Goal: Task Accomplishment & Management: Manage account settings

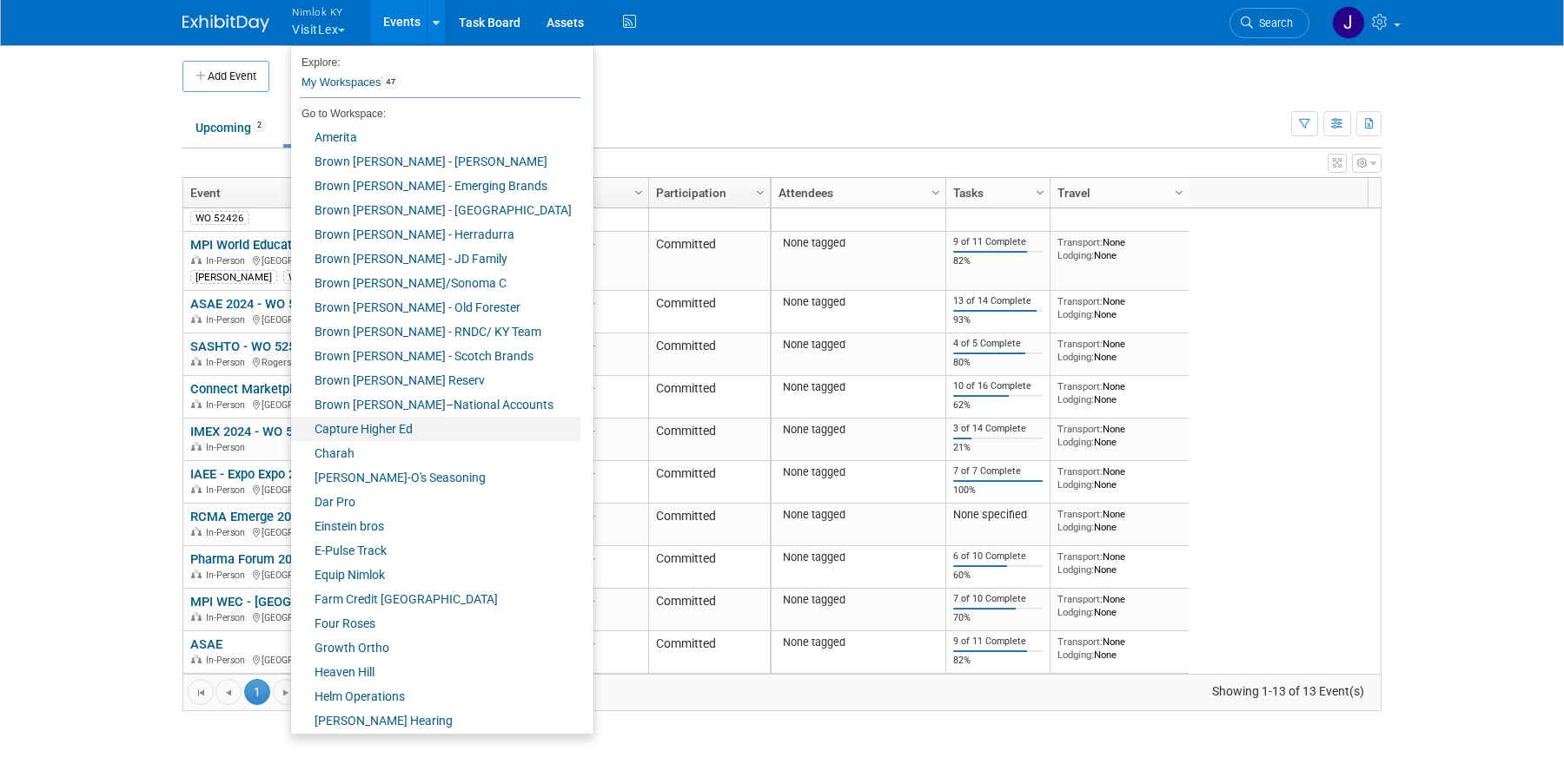
scroll to position [540, 0]
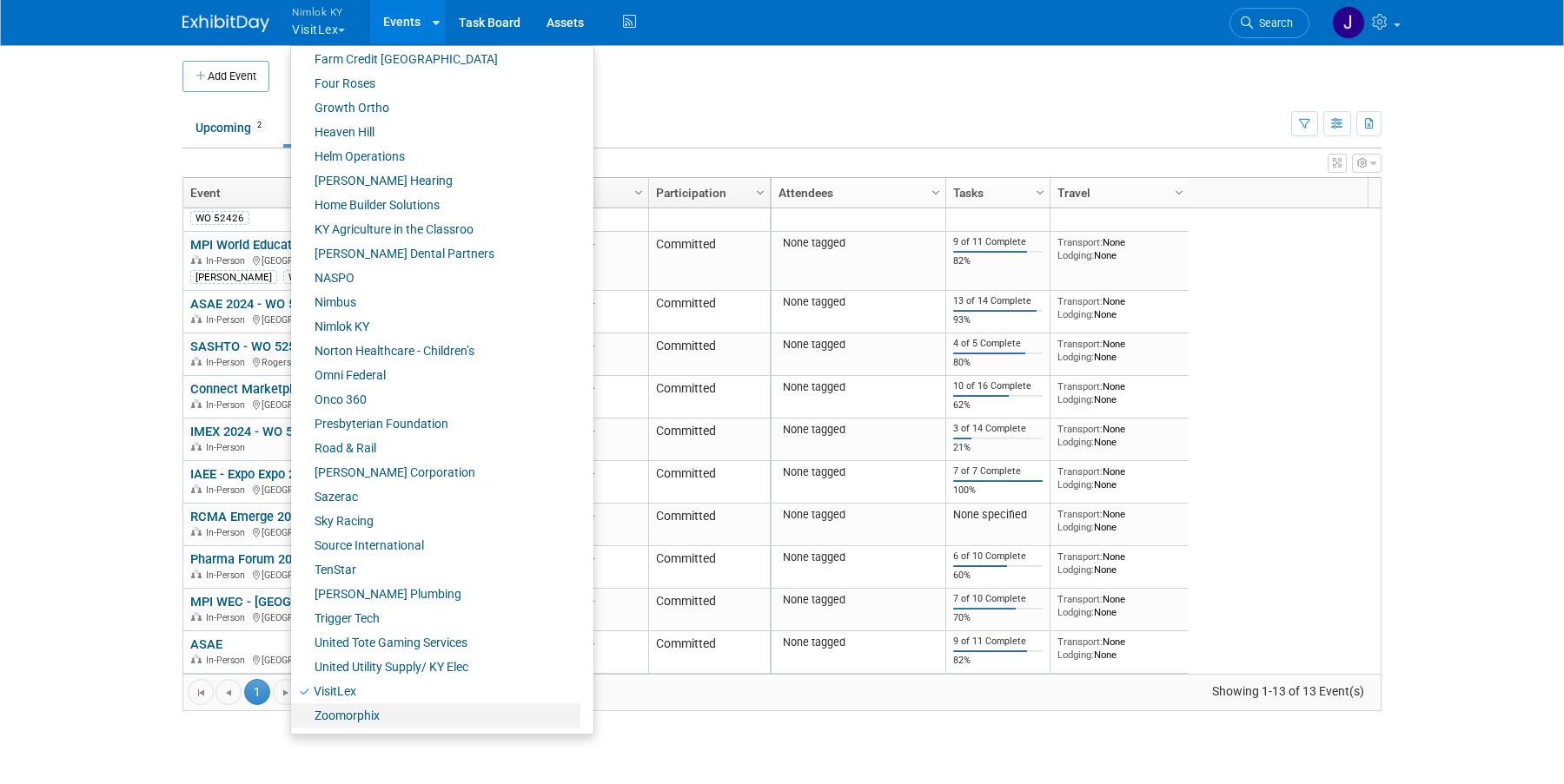
click at [354, 710] on link "Zoomorphix" at bounding box center [435, 715] width 290 height 24
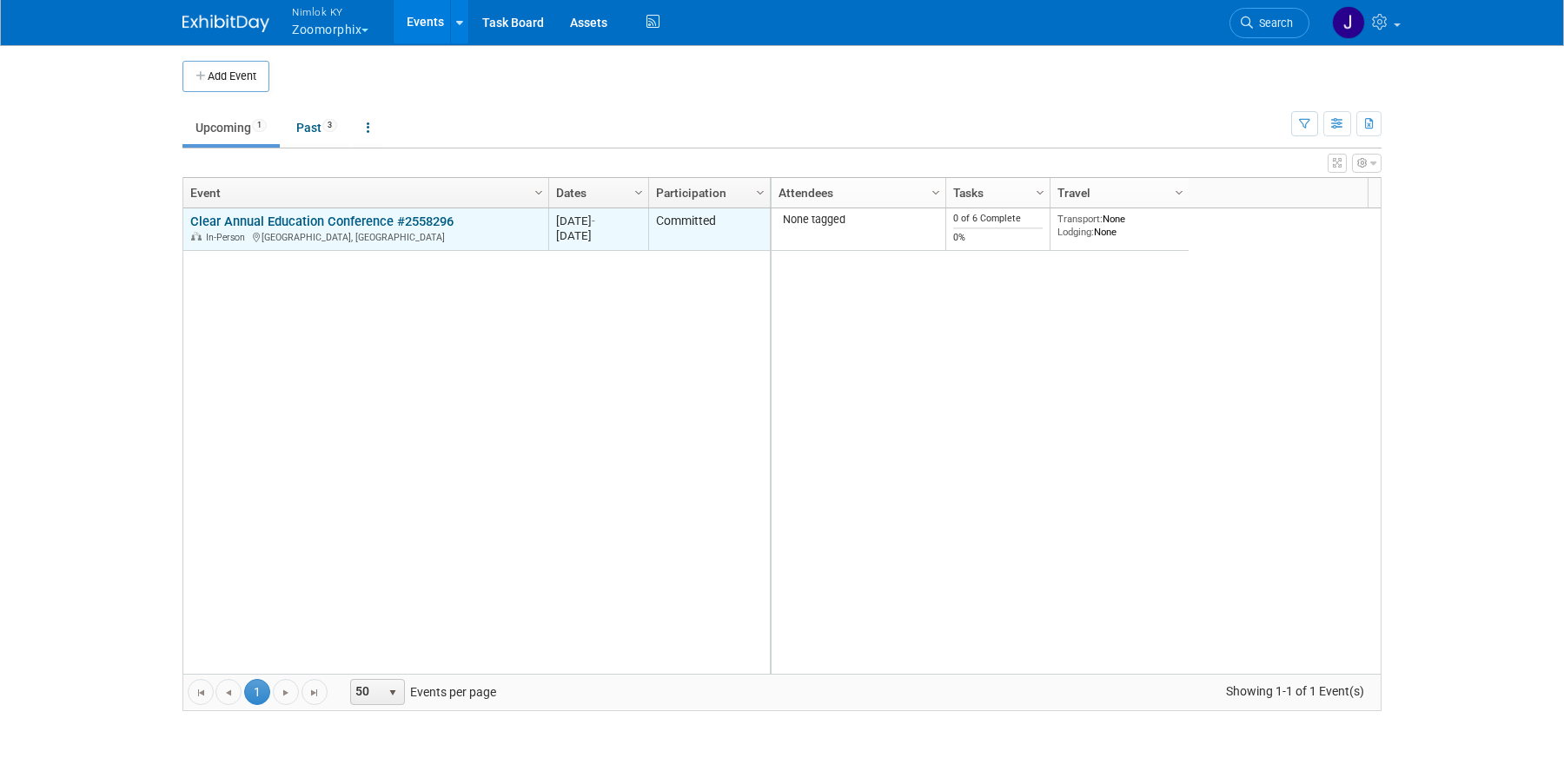
click at [377, 217] on link "Clear Annual Education Conference #2558296" at bounding box center [322, 221] width 263 height 16
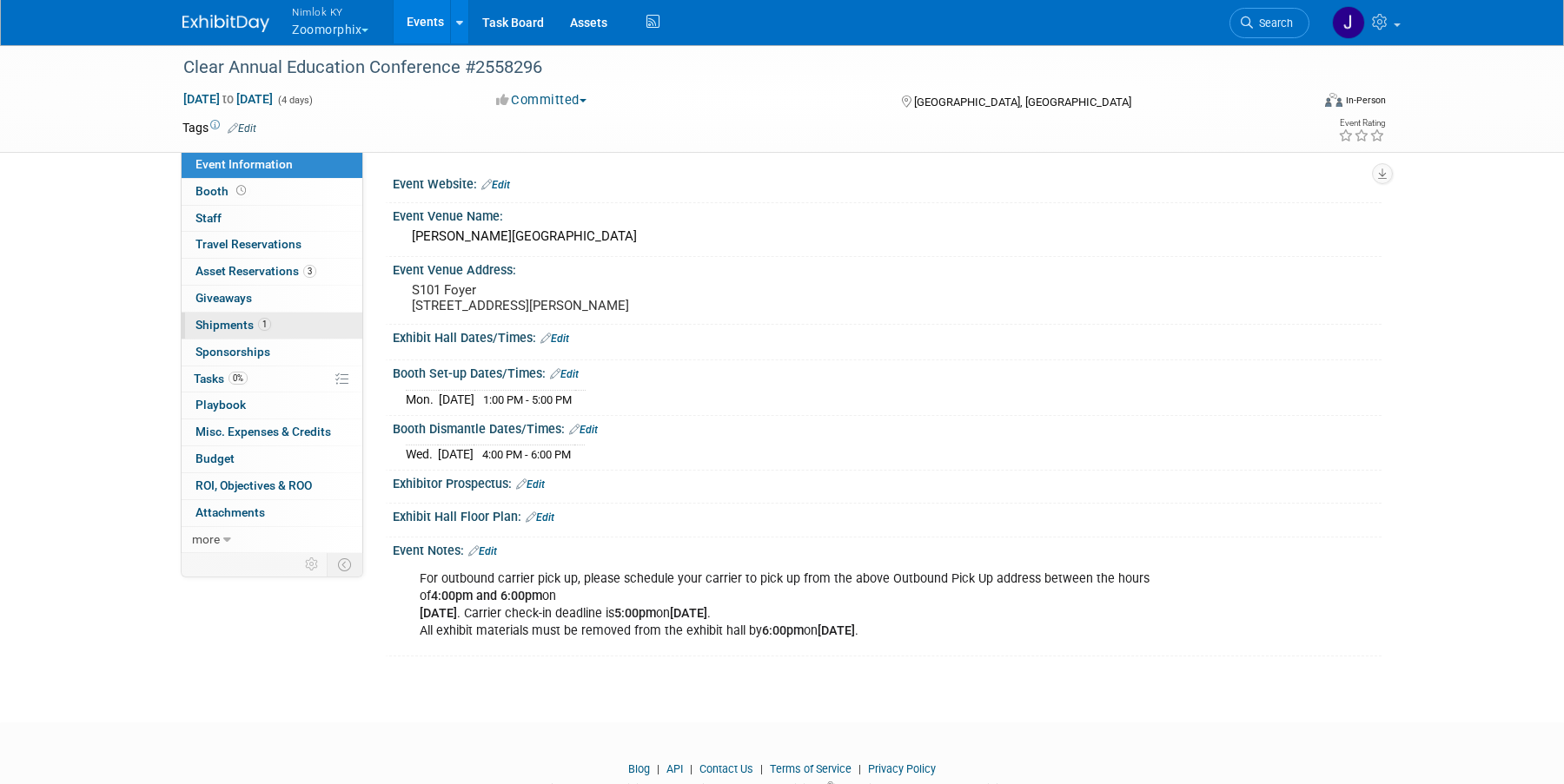
click at [271, 324] on link "1 Shipments 1" at bounding box center [271, 326] width 180 height 26
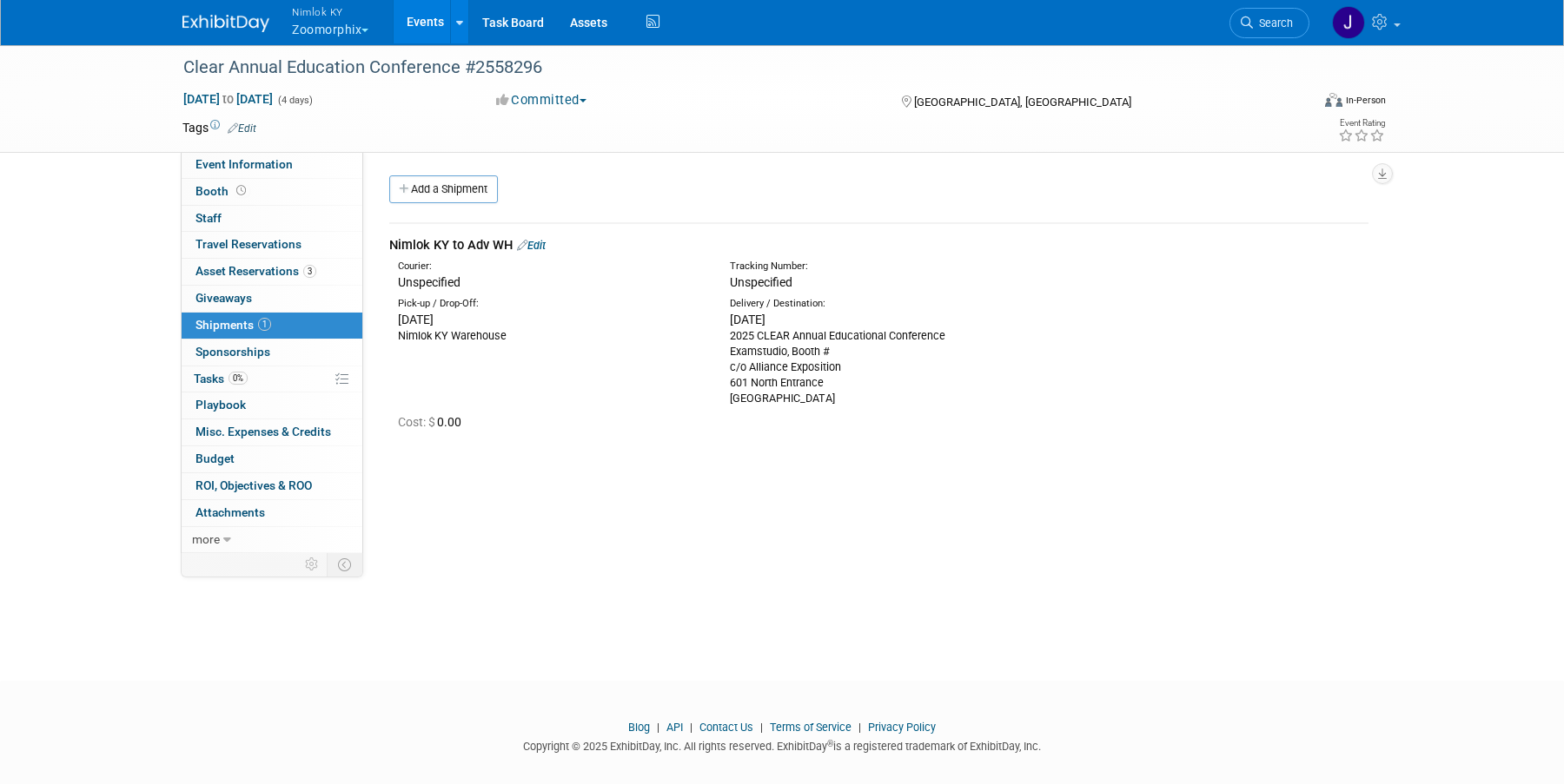
click at [542, 242] on link "Edit" at bounding box center [531, 245] width 28 height 13
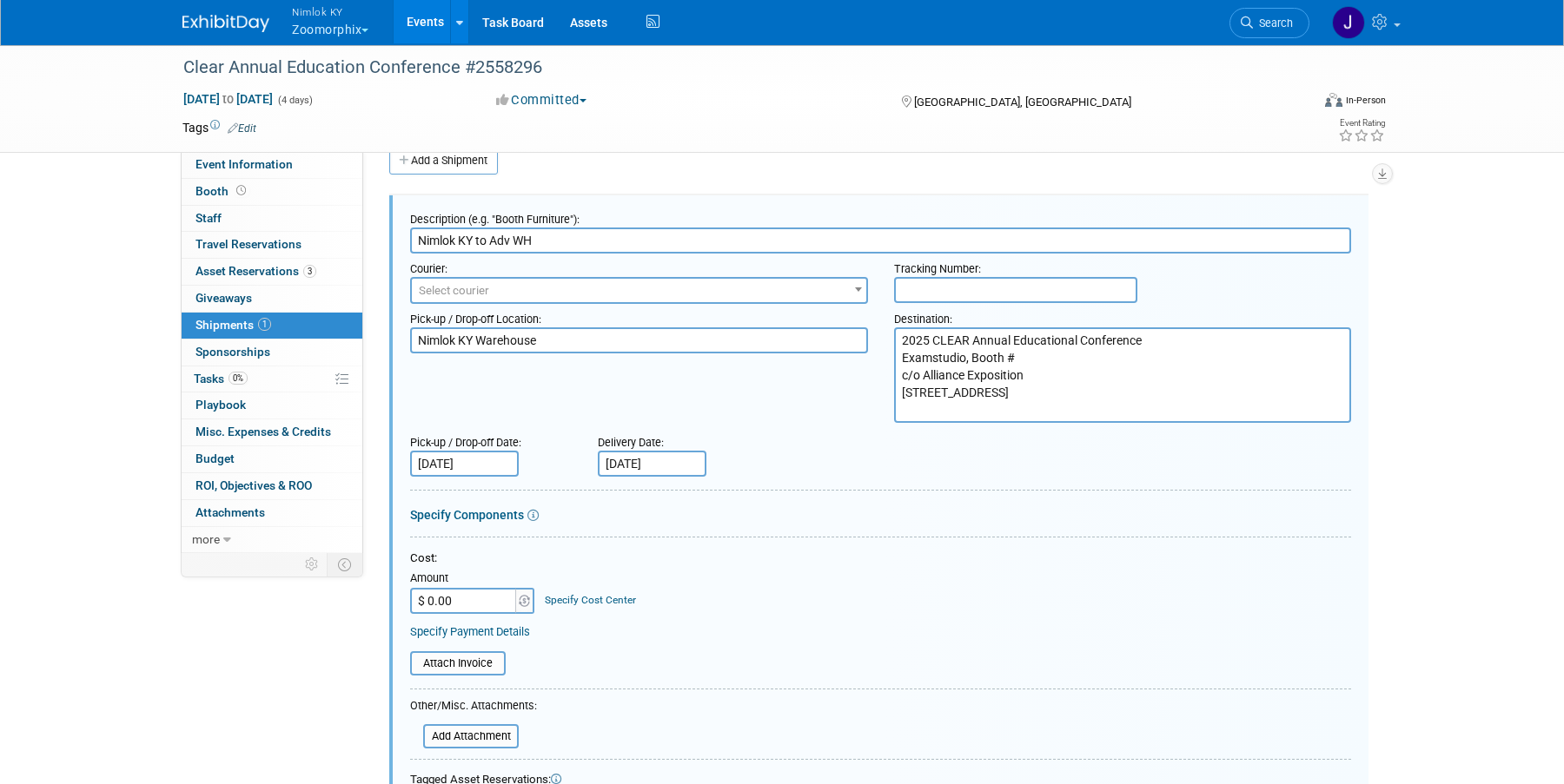
scroll to position [29, 0]
click at [487, 516] on link "Specify Components" at bounding box center [466, 514] width 114 height 14
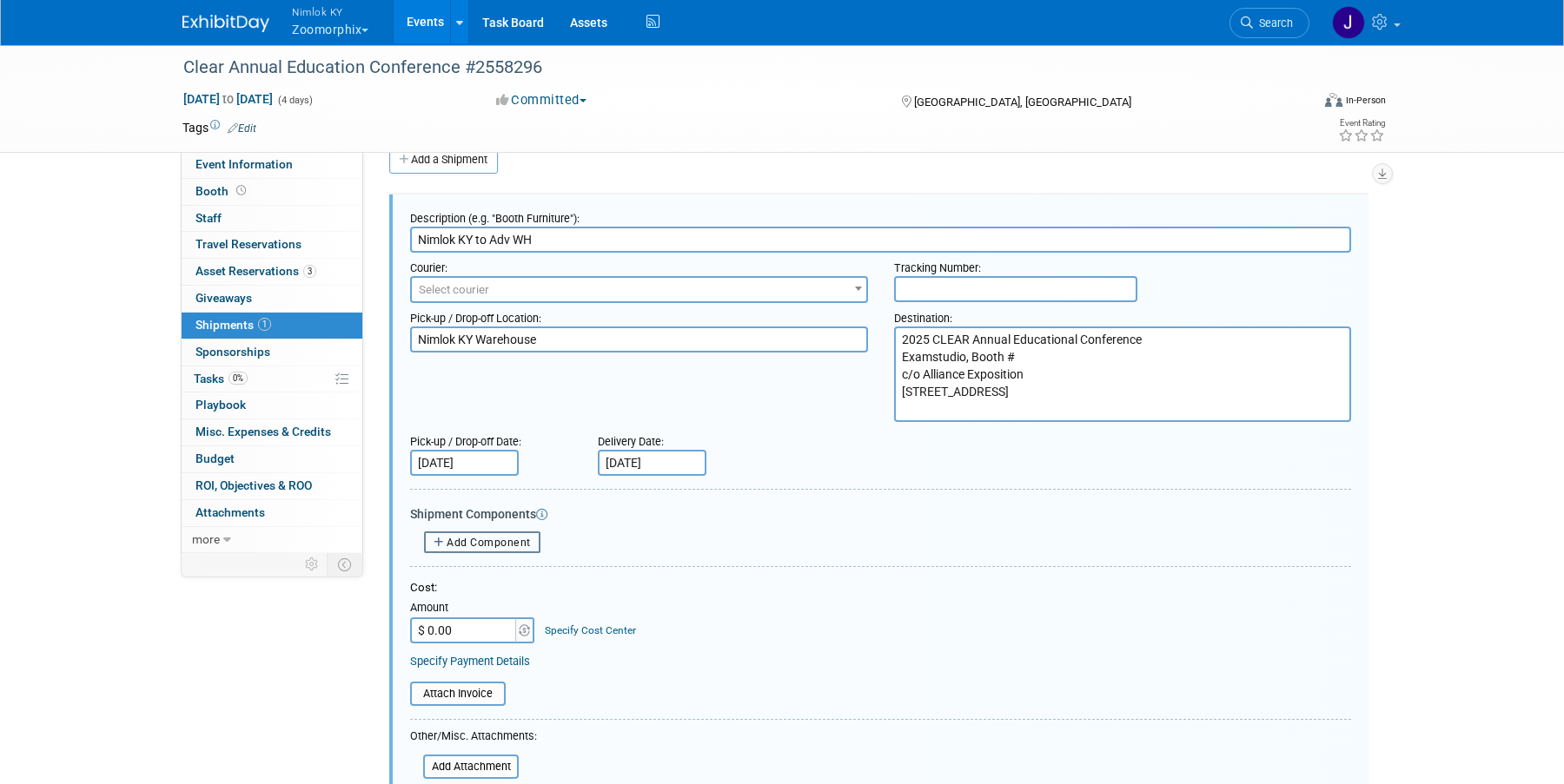
click at [496, 542] on span "Add Component" at bounding box center [489, 542] width 84 height 12
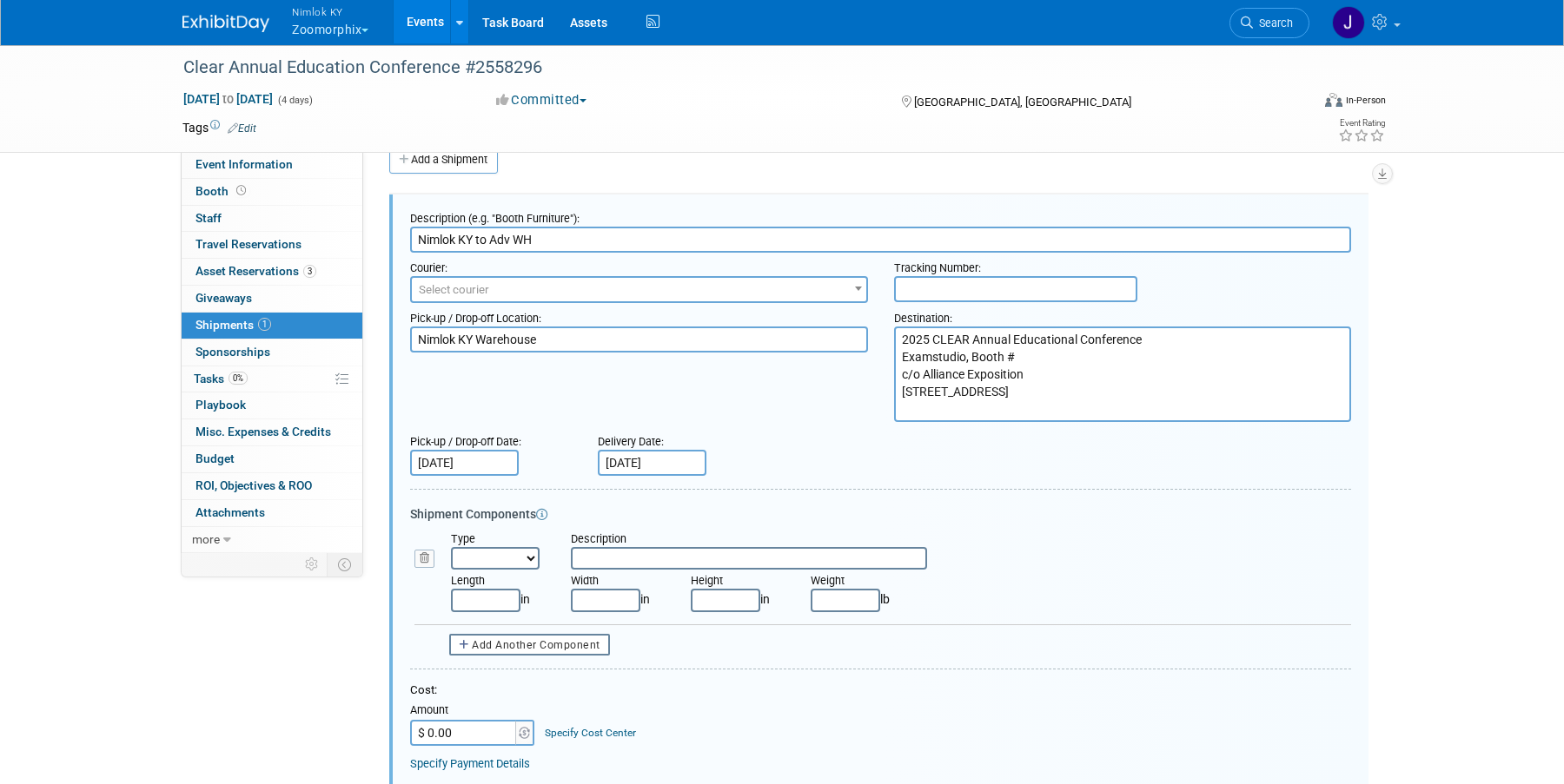
click at [527, 561] on select "Bag Bin Box Bundle Cage Case Container Cooler Crate Drum/Barrel Envelope Machin…" at bounding box center [495, 558] width 89 height 22
select select "2"
click at [451, 547] on select "Bag Bin Box Bundle Cage Case Container Cooler Crate Drum/Barrel Envelope Machin…" at bounding box center [495, 558] width 89 height 22
click at [506, 601] on input "text" at bounding box center [485, 600] width 69 height 22
type input "48.00"
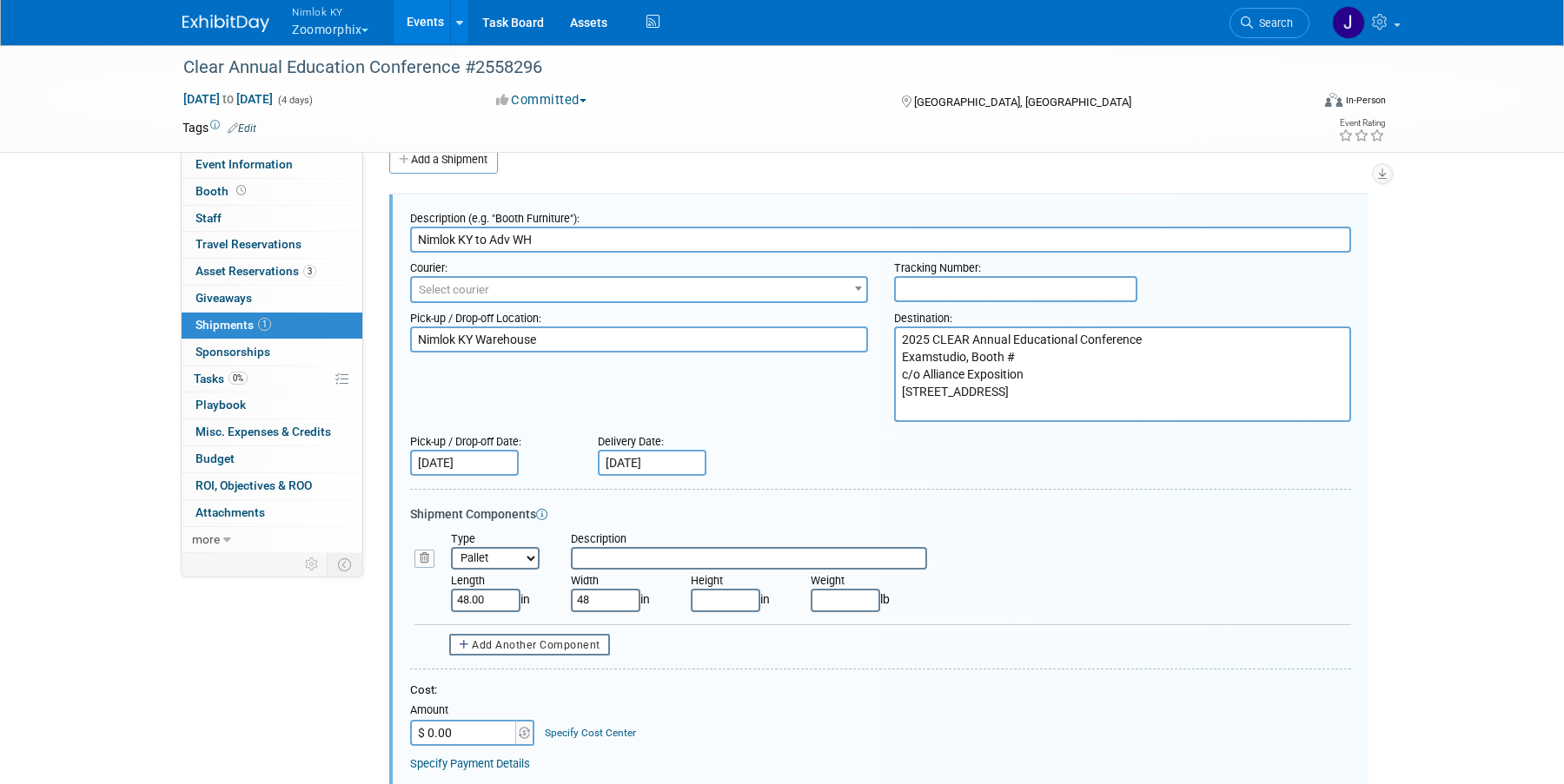
type input "48.00"
type input "33.00"
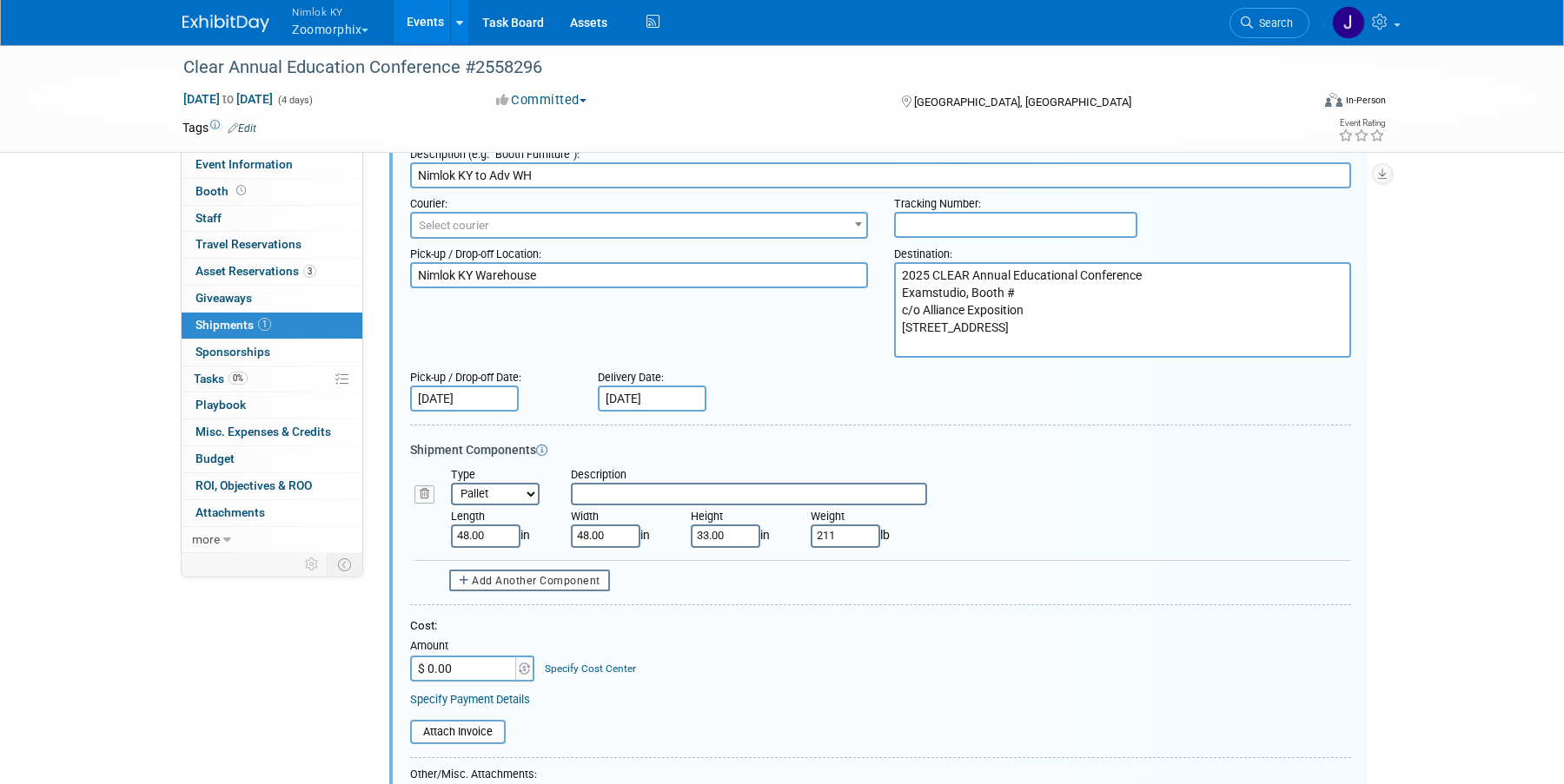
scroll to position [96, 0]
type input "211.00"
click at [586, 535] on input "48.00" at bounding box center [605, 533] width 69 height 22
type input "40.00"
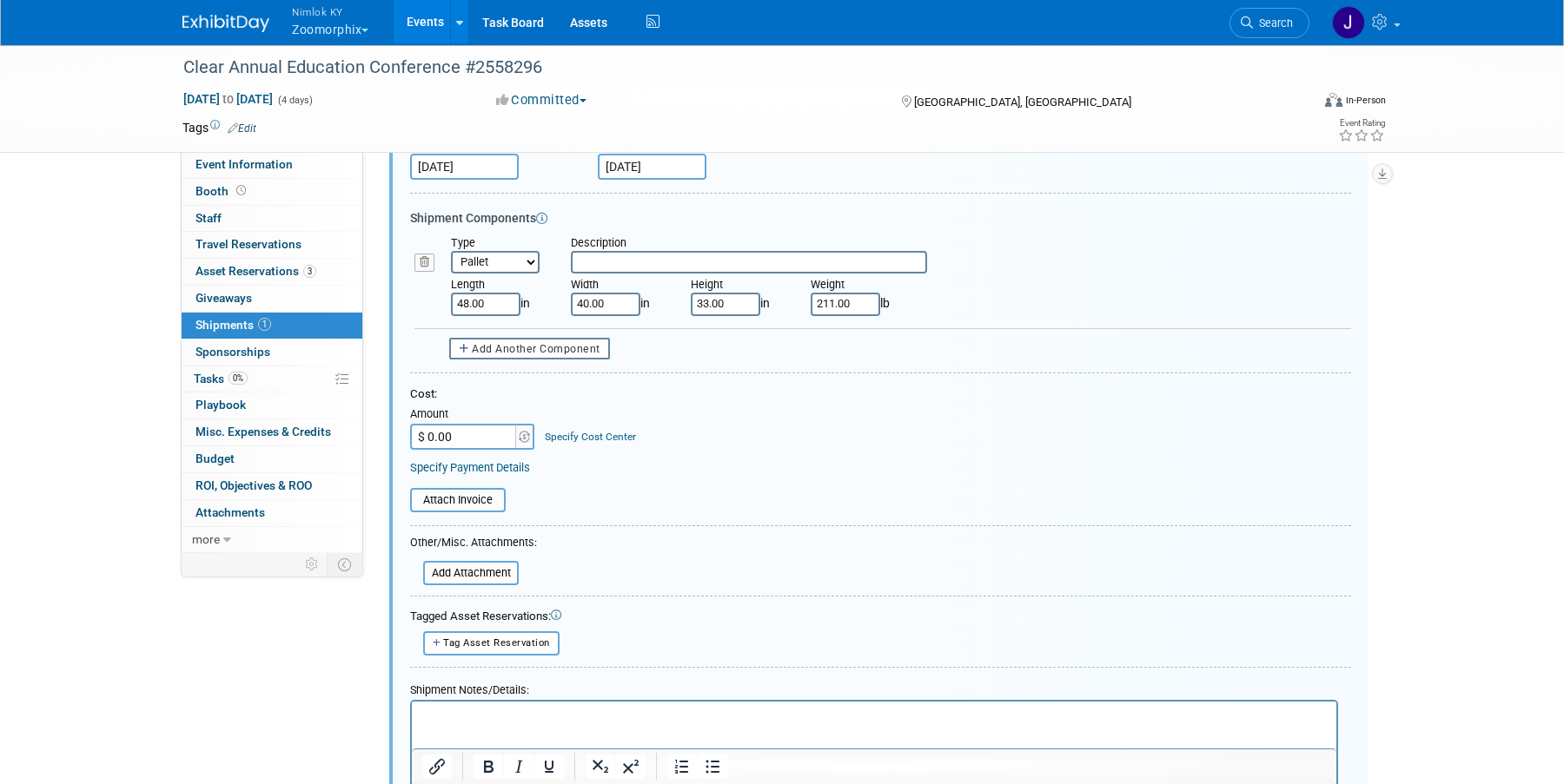
scroll to position [330, 0]
click at [485, 573] on input "file" at bounding box center [414, 568] width 207 height 20
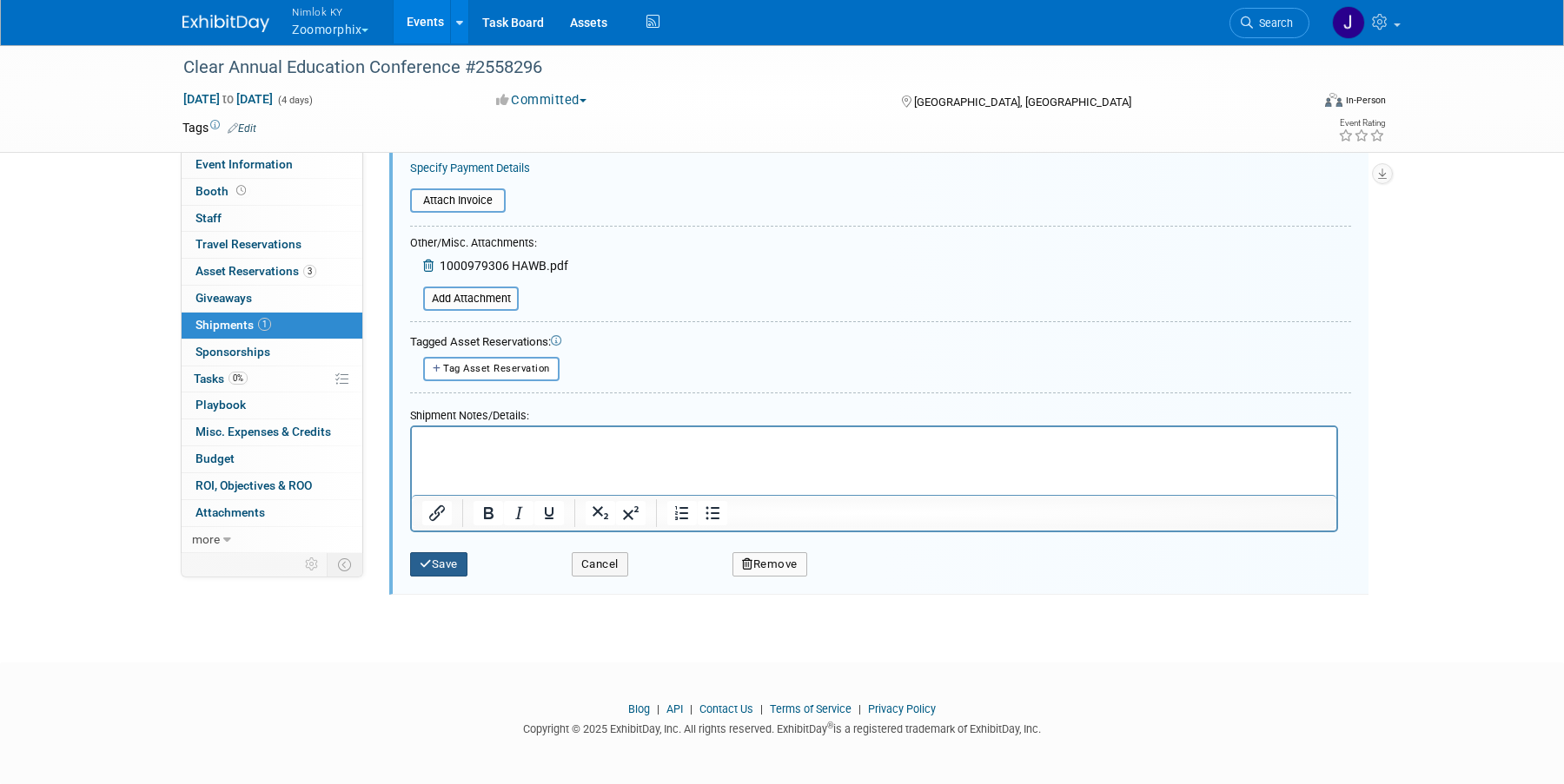
click at [428, 568] on icon "submit" at bounding box center [425, 565] width 12 height 12
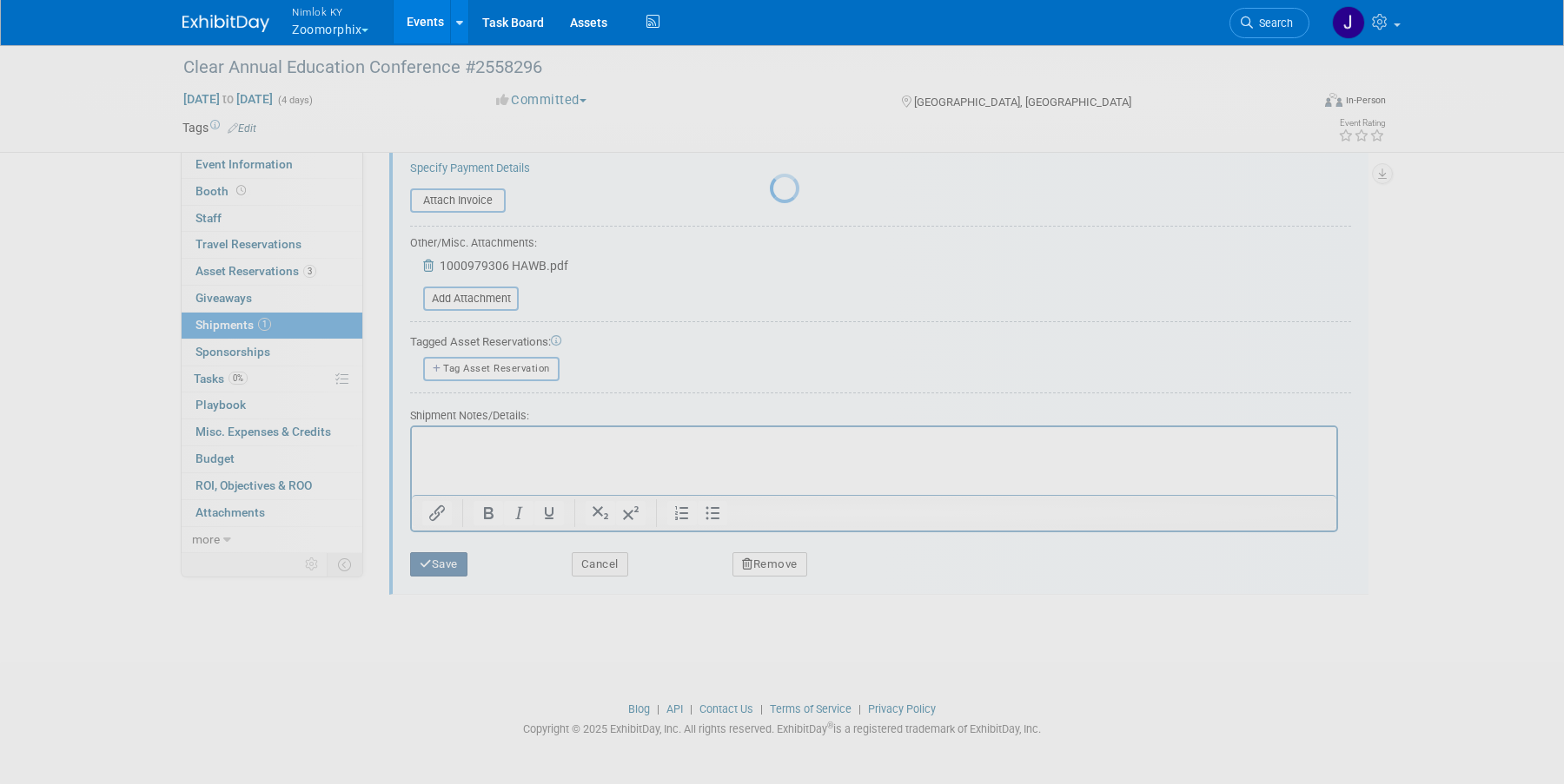
scroll to position [19, 0]
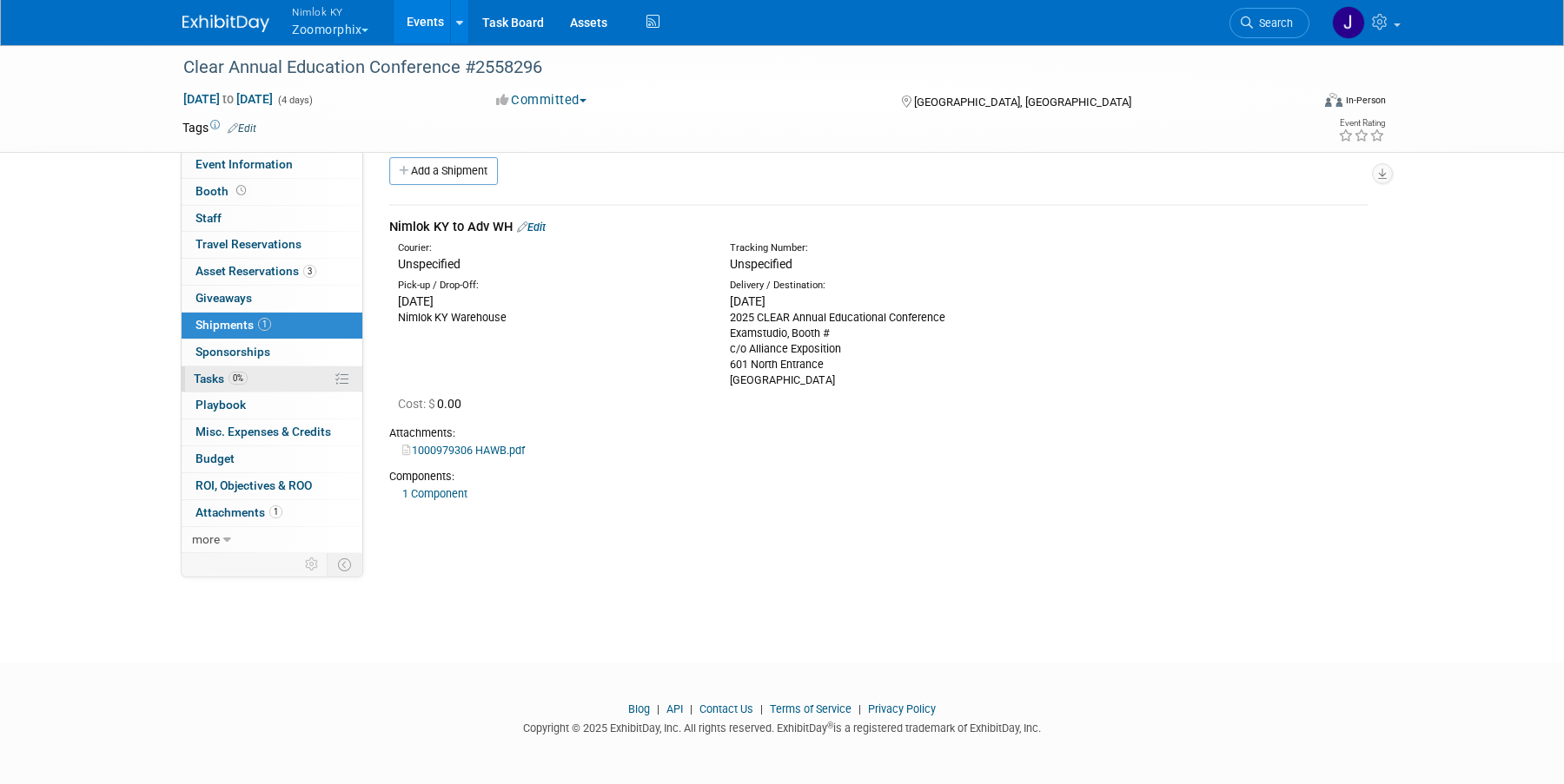
click at [287, 378] on link "0% Tasks 0%" at bounding box center [271, 379] width 180 height 26
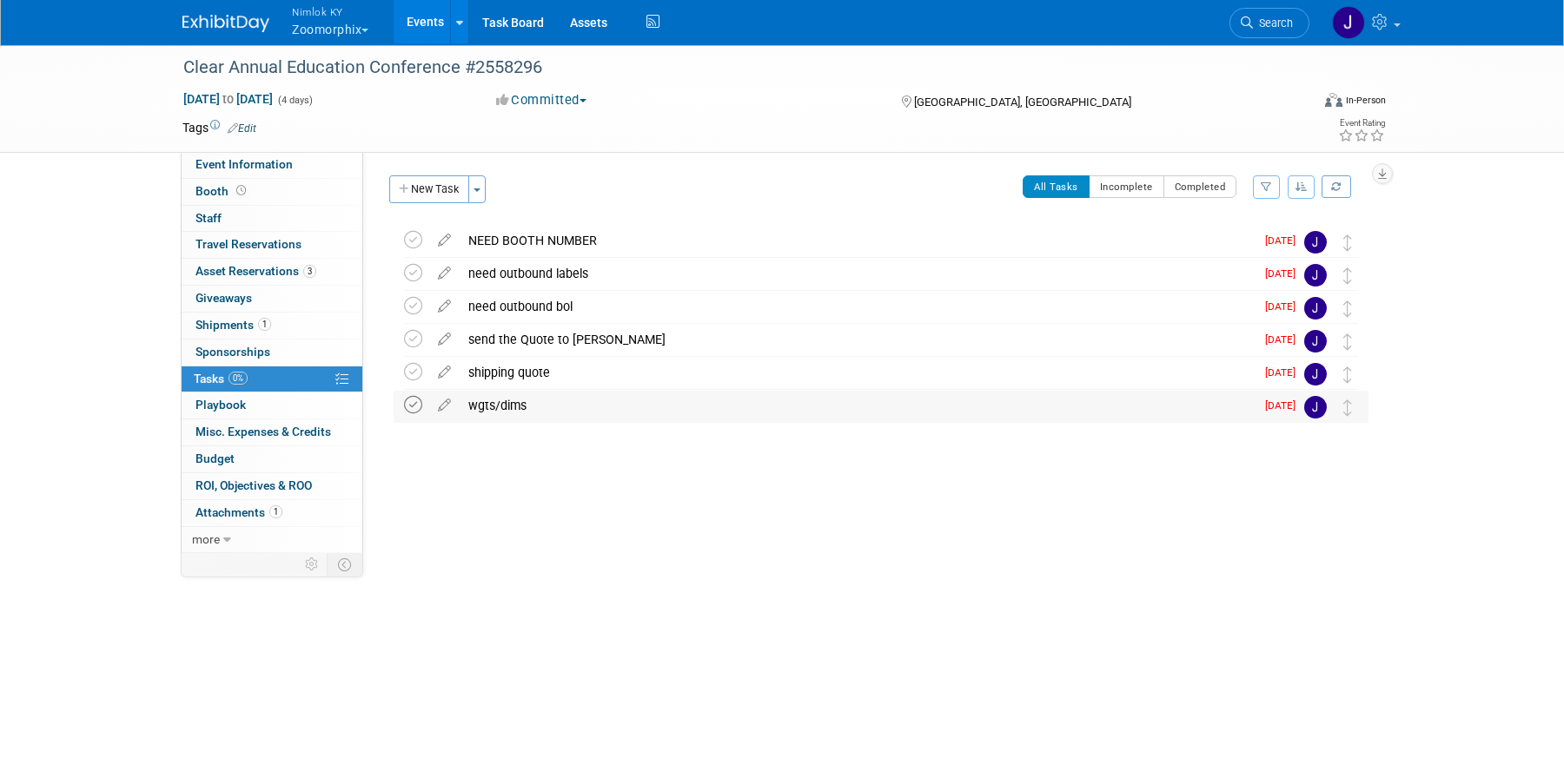
click at [413, 409] on icon at bounding box center [413, 405] width 19 height 19
click at [411, 373] on icon at bounding box center [413, 372] width 19 height 19
click at [443, 335] on icon at bounding box center [444, 335] width 30 height 21
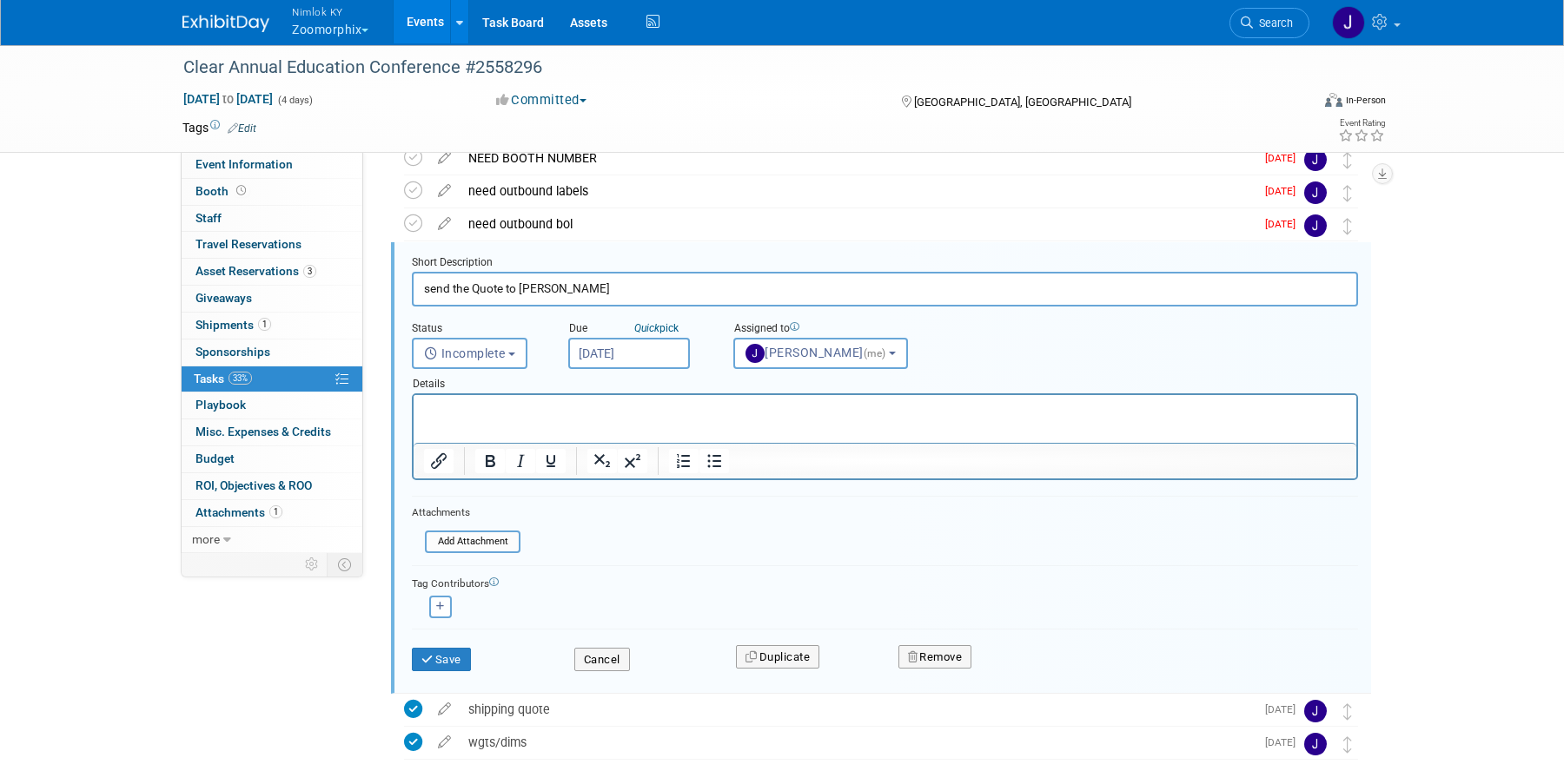
scroll to position [98, 0]
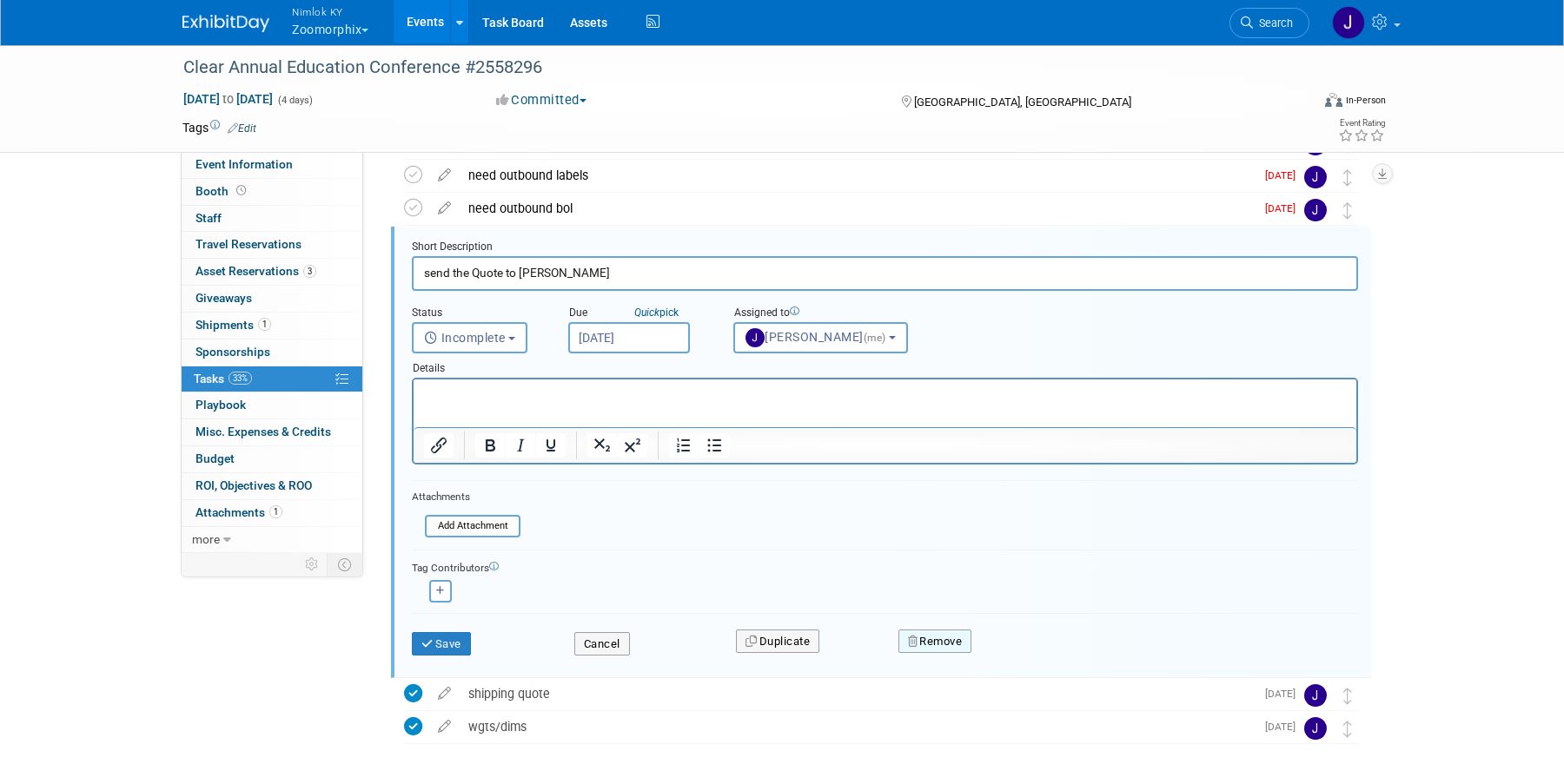
click at [939, 641] on button "Remove" at bounding box center [936, 642] width 74 height 24
click at [1033, 653] on link "Yes" at bounding box center [1032, 655] width 51 height 27
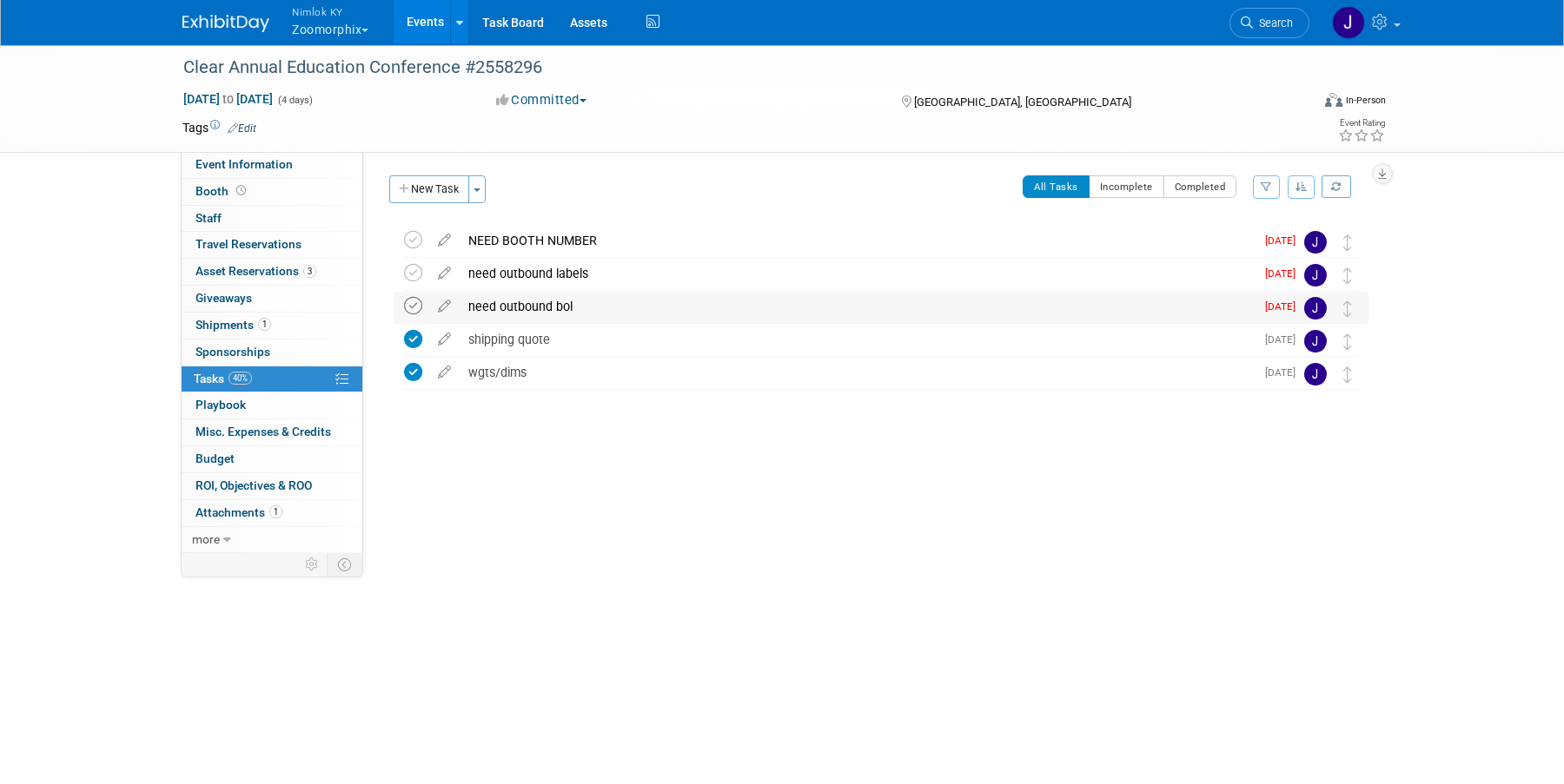
click at [410, 308] on icon at bounding box center [413, 306] width 19 height 19
click at [407, 275] on icon at bounding box center [413, 273] width 19 height 19
click at [405, 237] on icon at bounding box center [413, 240] width 19 height 19
click at [450, 179] on button "New Task" at bounding box center [429, 189] width 80 height 27
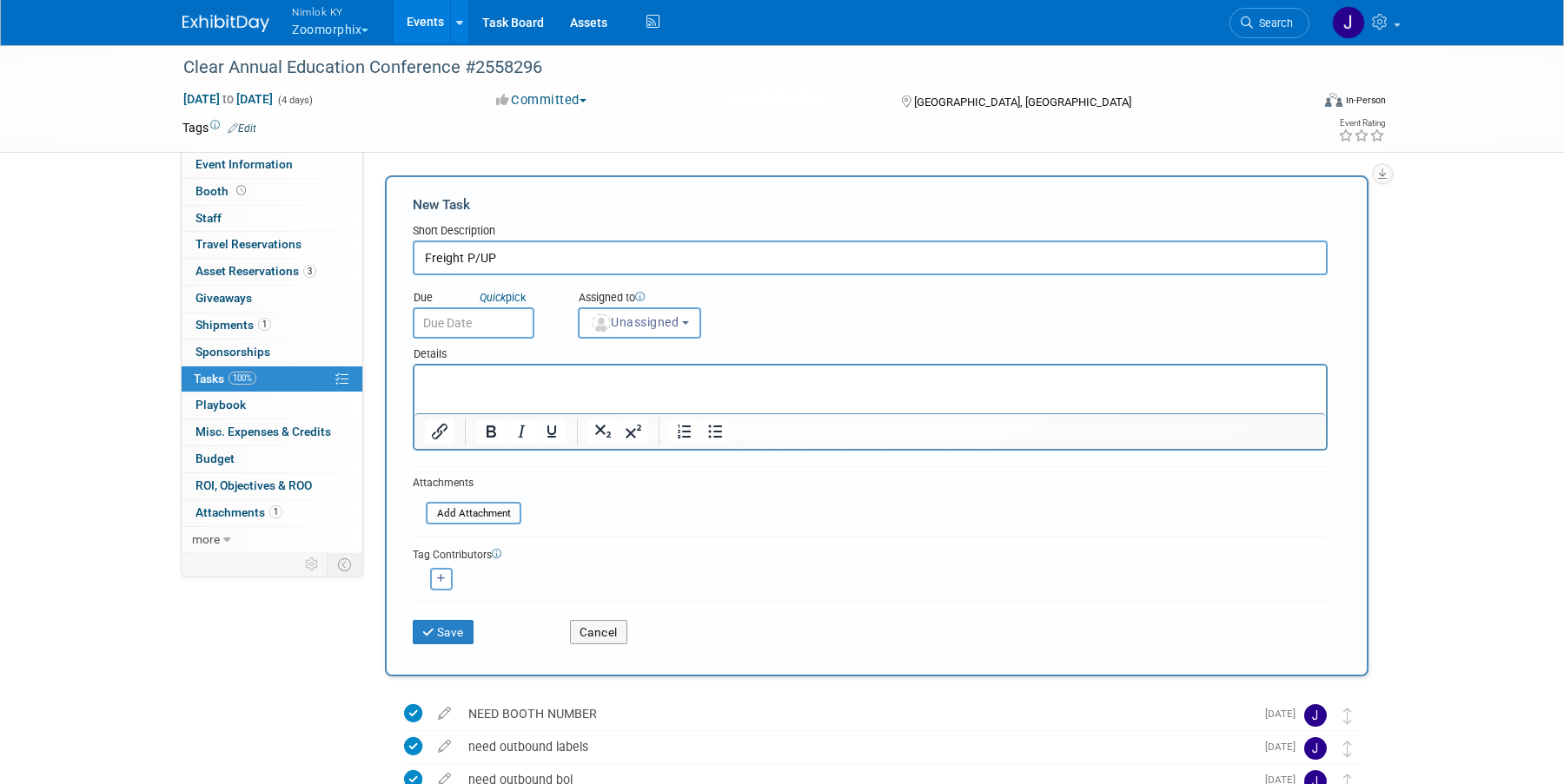
type input "Freight P/UP"
click at [469, 315] on input "text" at bounding box center [473, 323] width 122 height 31
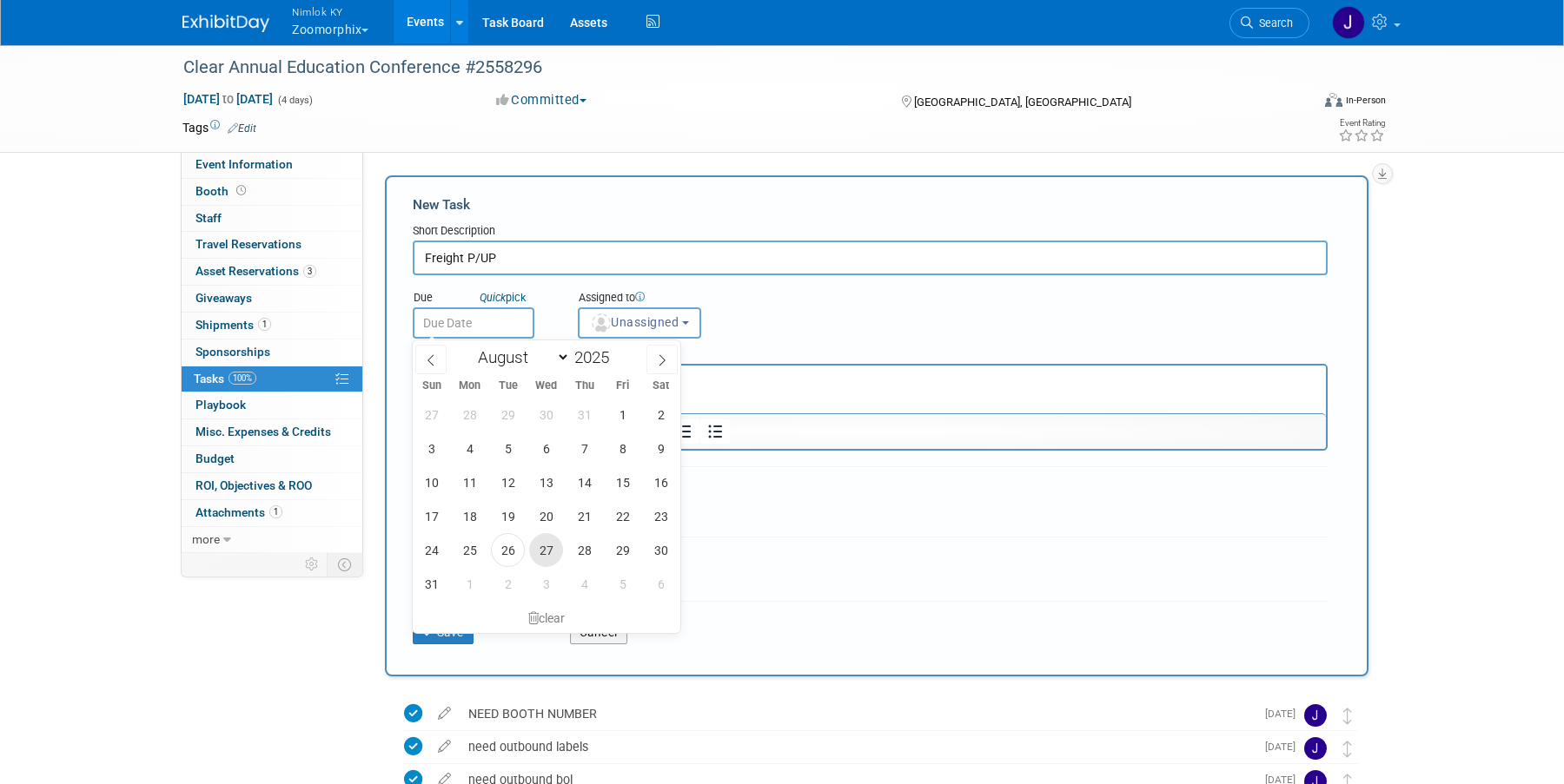
click at [547, 548] on span "27" at bounding box center [545, 550] width 34 height 34
type input "Aug 27, 2025"
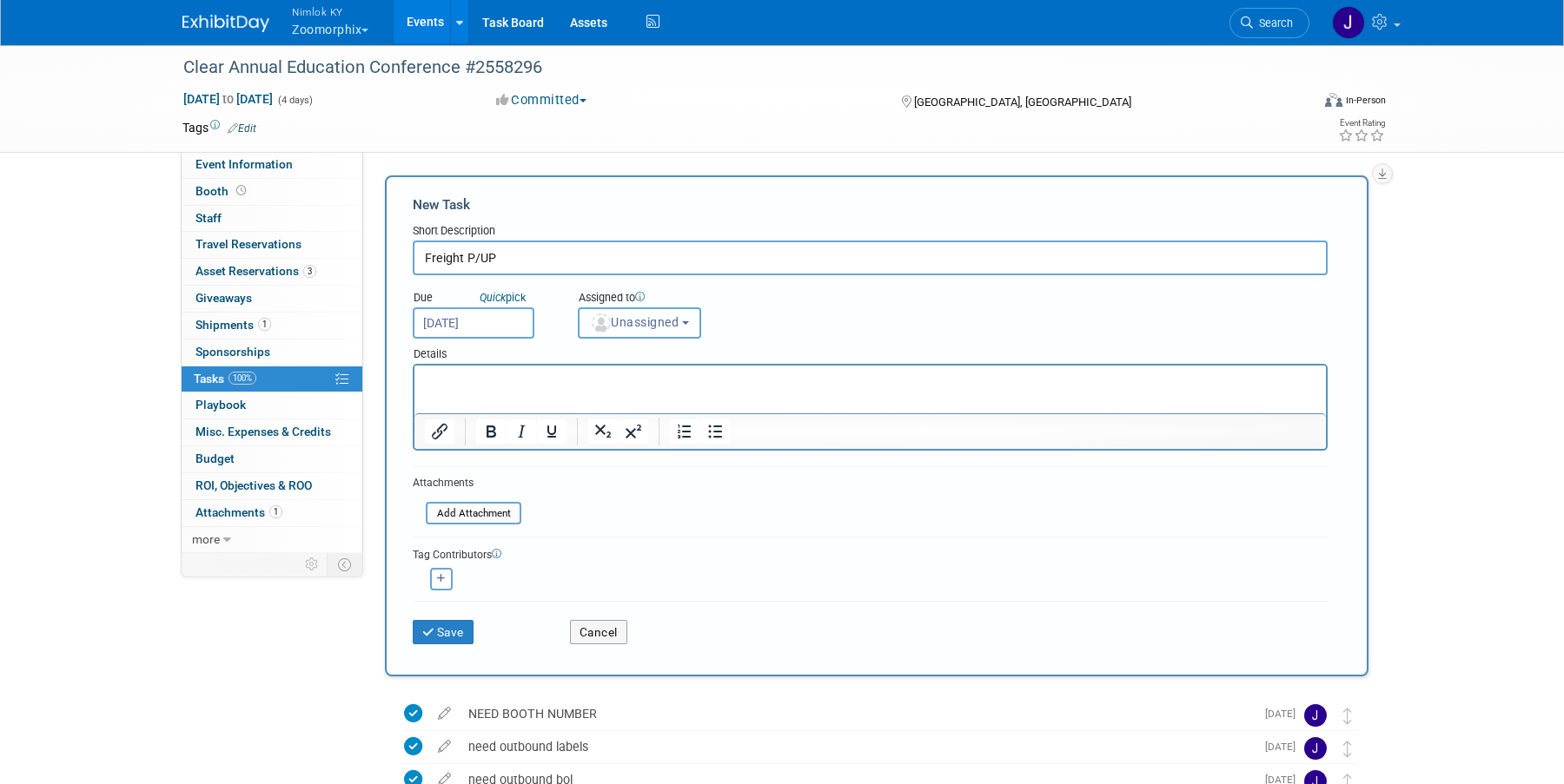
click at [631, 330] on button "Unassigned" at bounding box center [639, 323] width 123 height 31
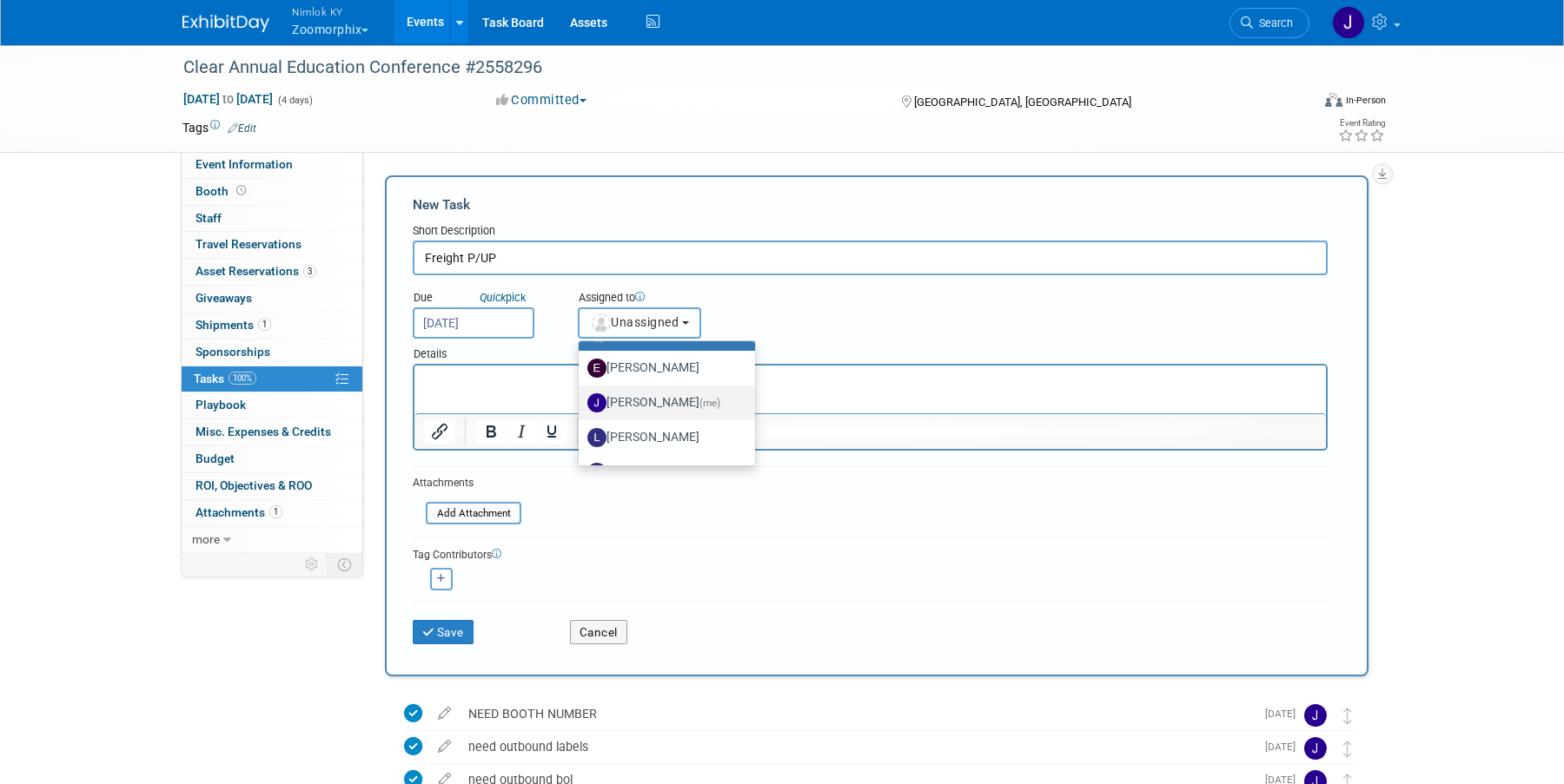
scroll to position [30, 0]
click at [674, 404] on label "Jamie Dunn (me)" at bounding box center [662, 402] width 150 height 27
click at [581, 404] on input "Jamie Dunn (me)" at bounding box center [576, 400] width 12 height 12
select select "6959d863-ee32-42c4-bffe-2330cab25484"
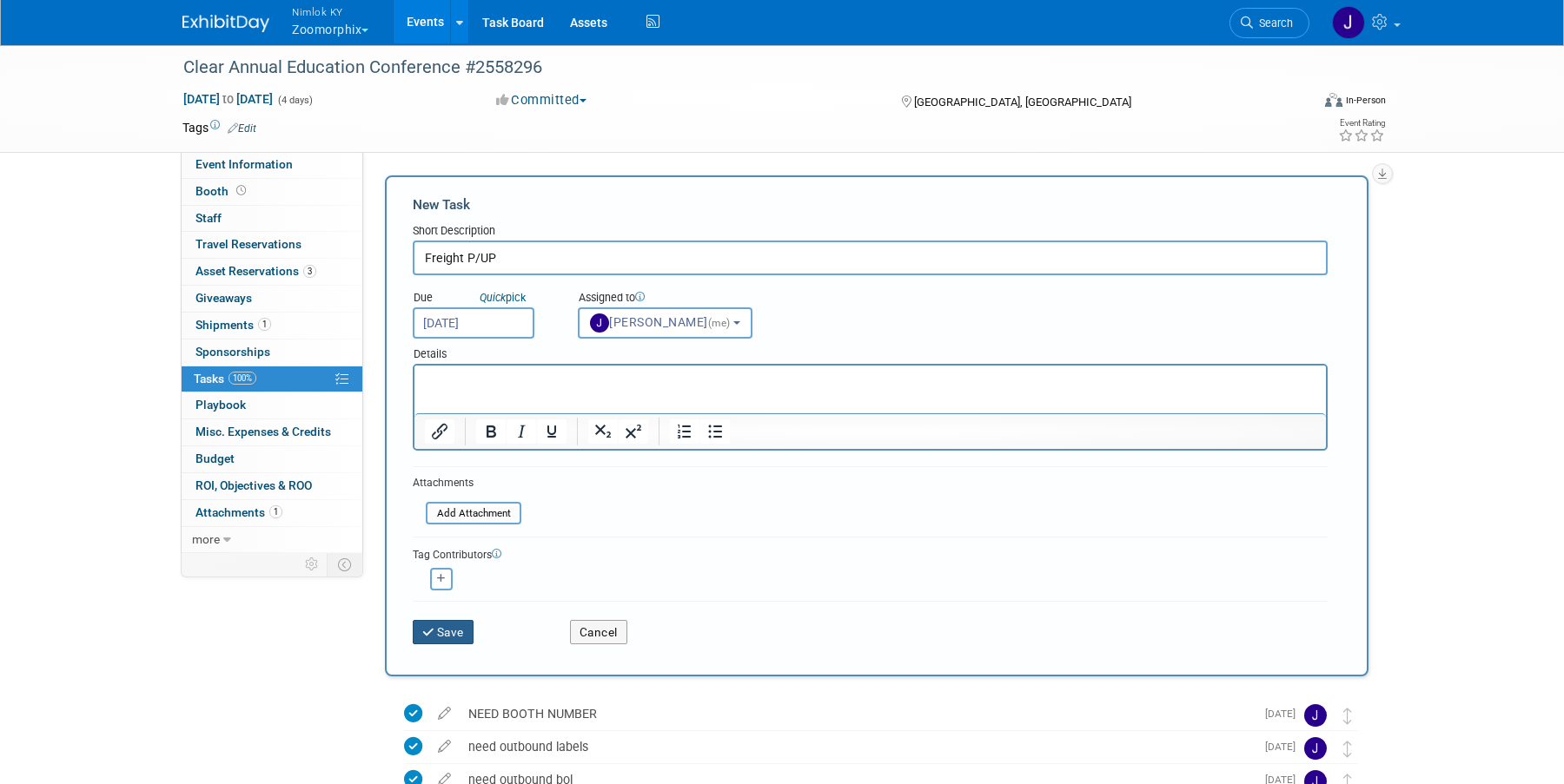
click at [455, 631] on button "Save" at bounding box center [443, 632] width 60 height 24
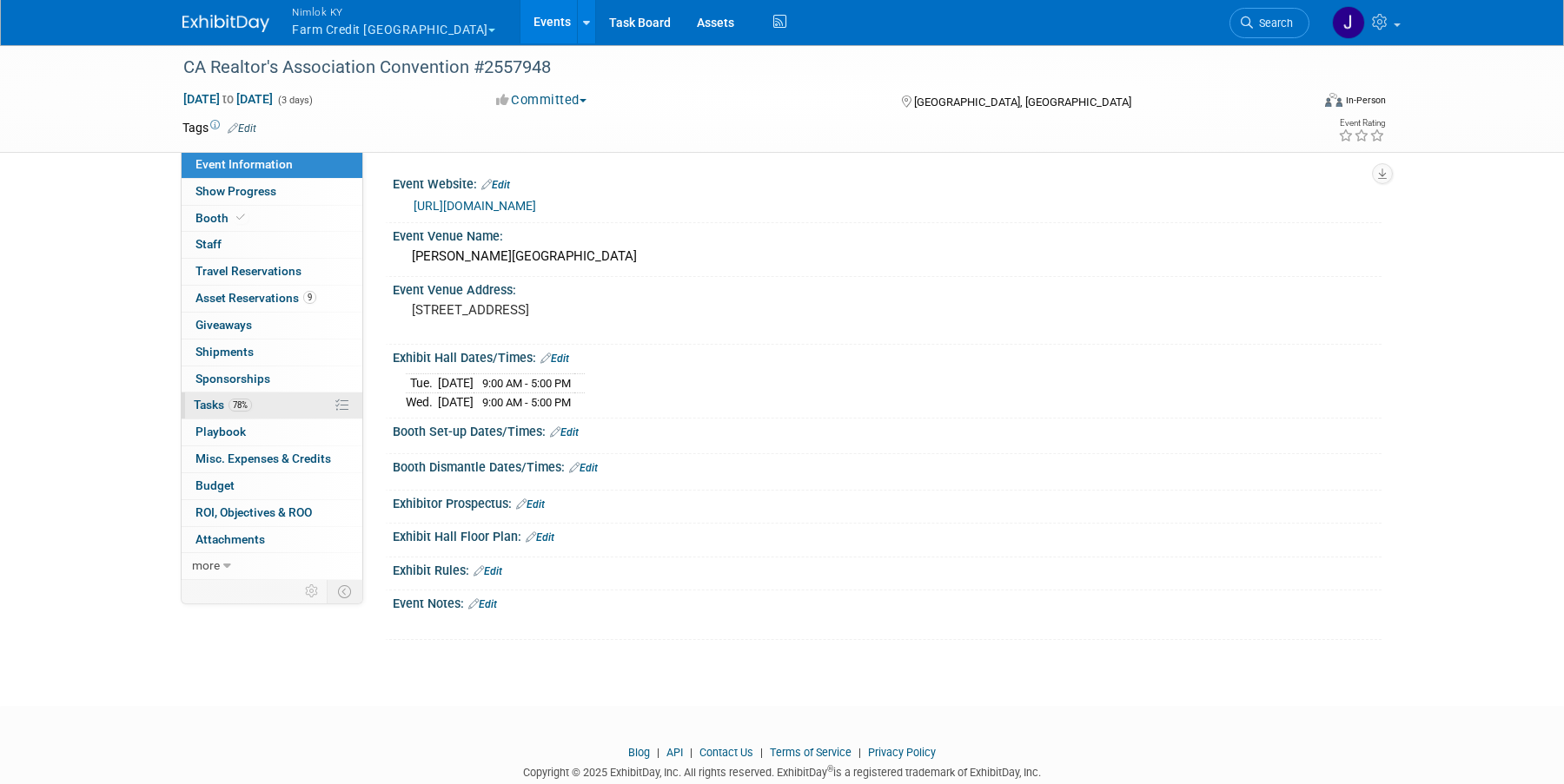
click at [276, 402] on link "78% Tasks 78%" at bounding box center [271, 406] width 180 height 26
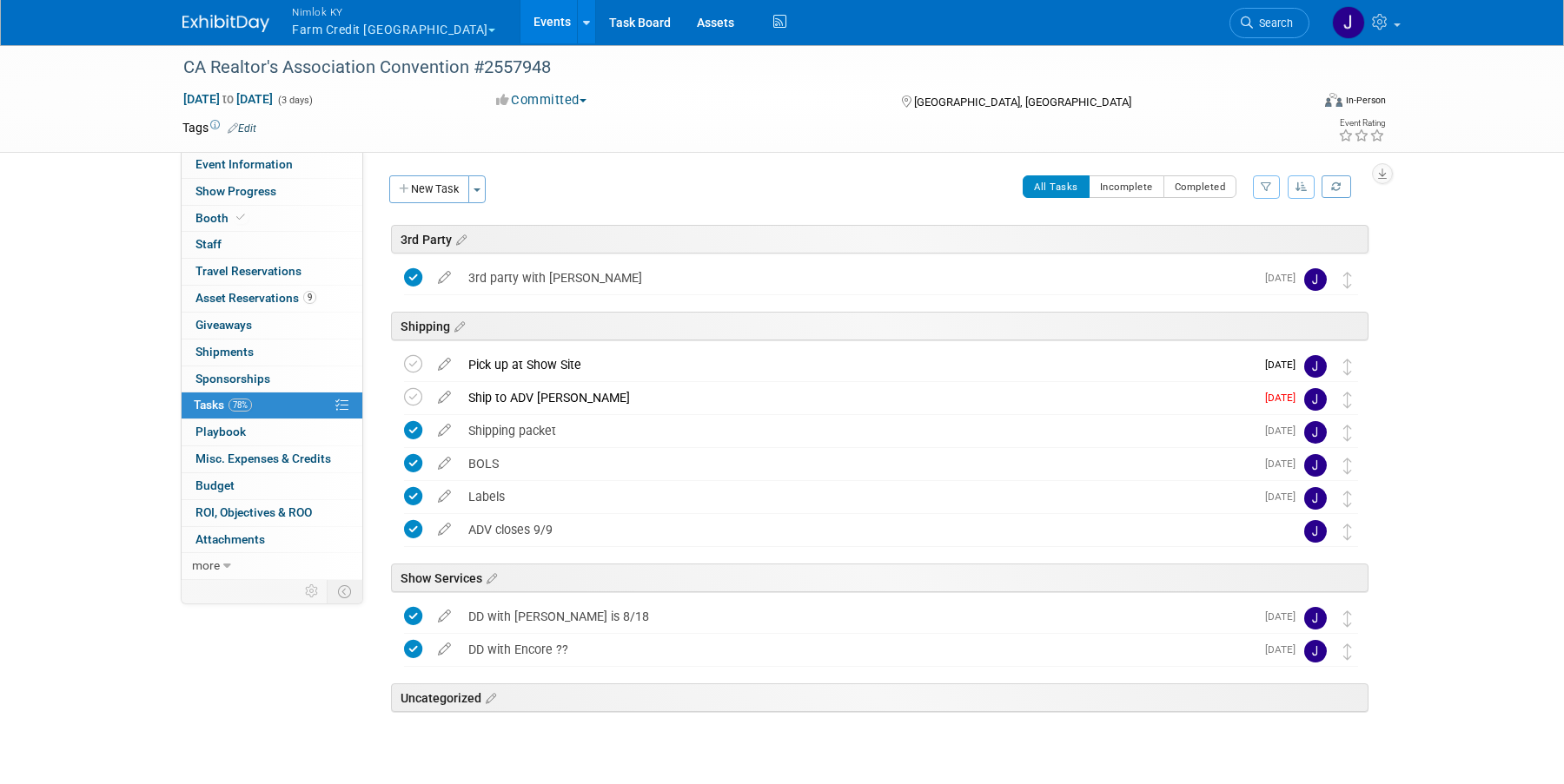
click at [377, 10] on span "Nimlok KY" at bounding box center [393, 12] width 203 height 19
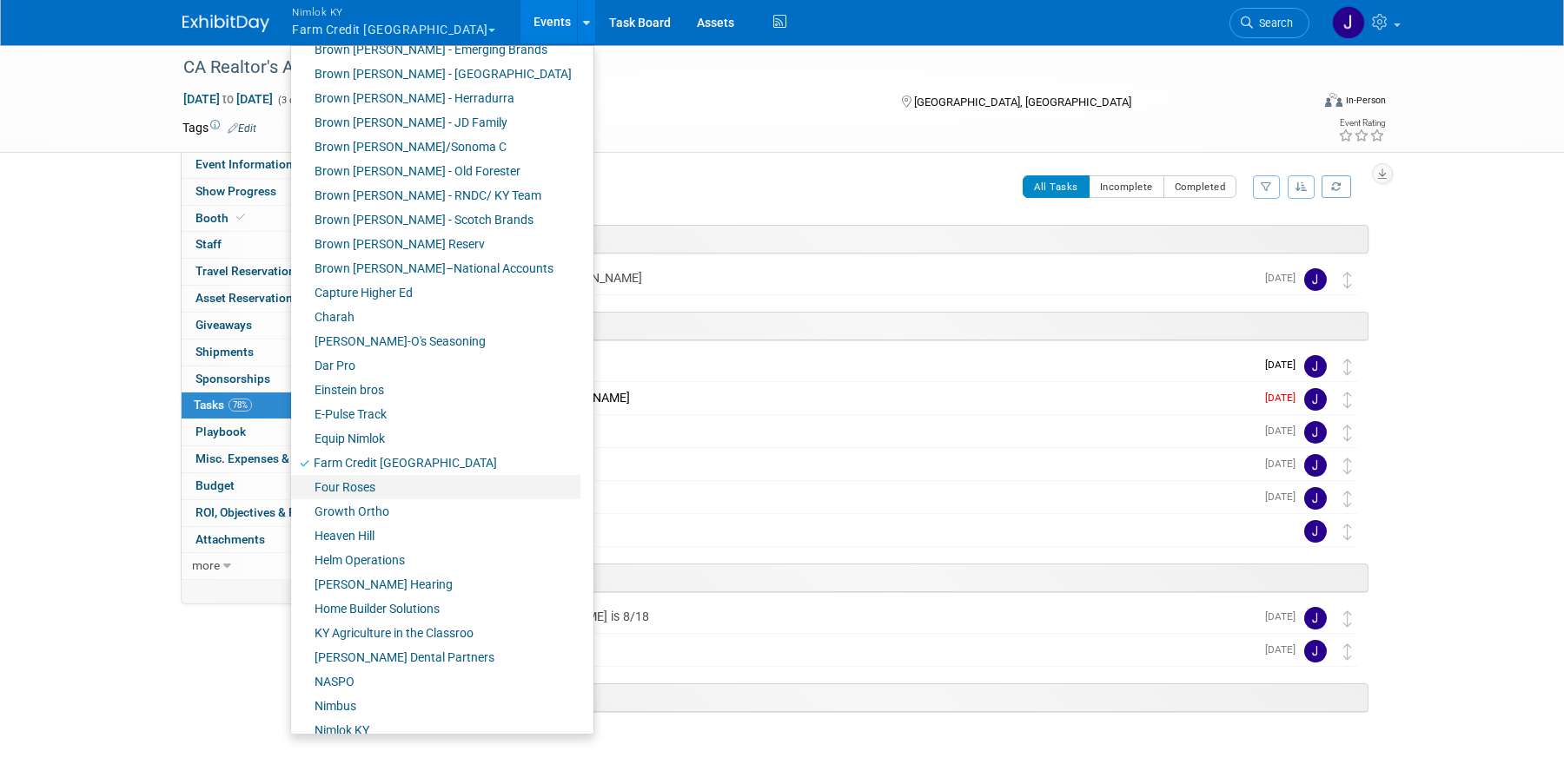
scroll to position [137, 0]
click at [363, 480] on link "Four Roses" at bounding box center [435, 486] width 290 height 24
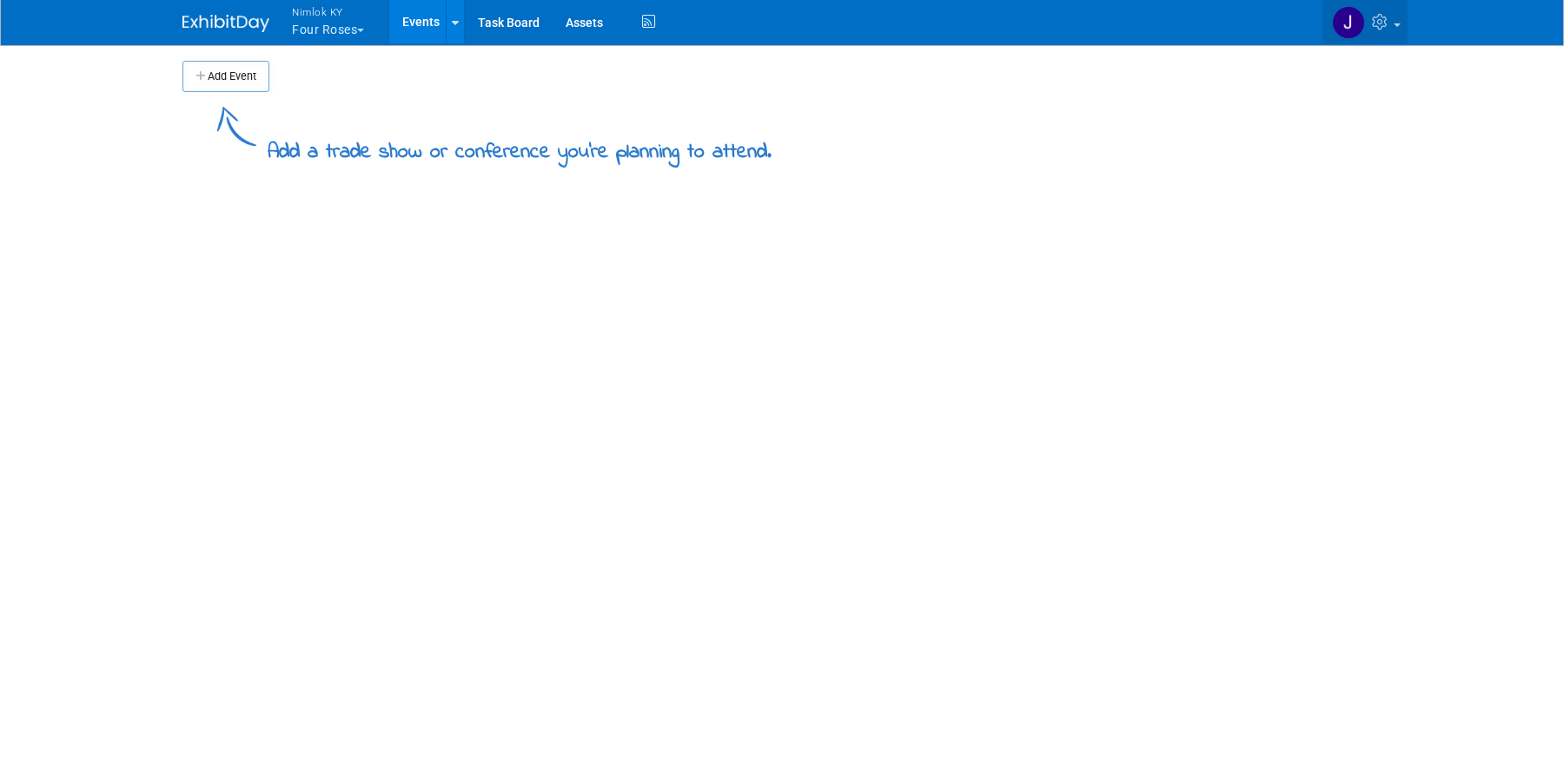
click at [1393, 23] on span at bounding box center [1396, 25] width 7 height 4
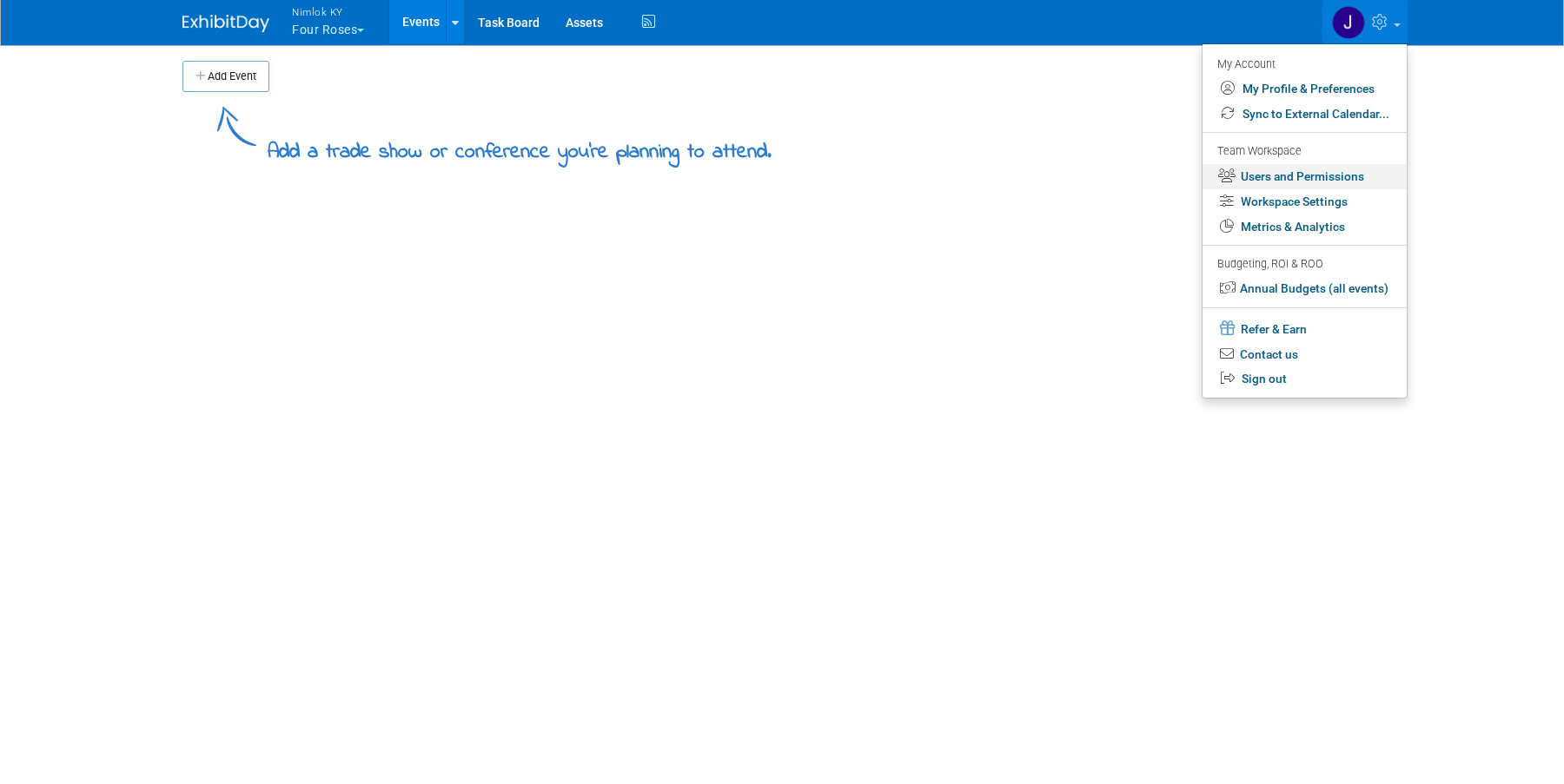
click at [1318, 176] on link "Users and Permissions" at bounding box center [1303, 176] width 204 height 25
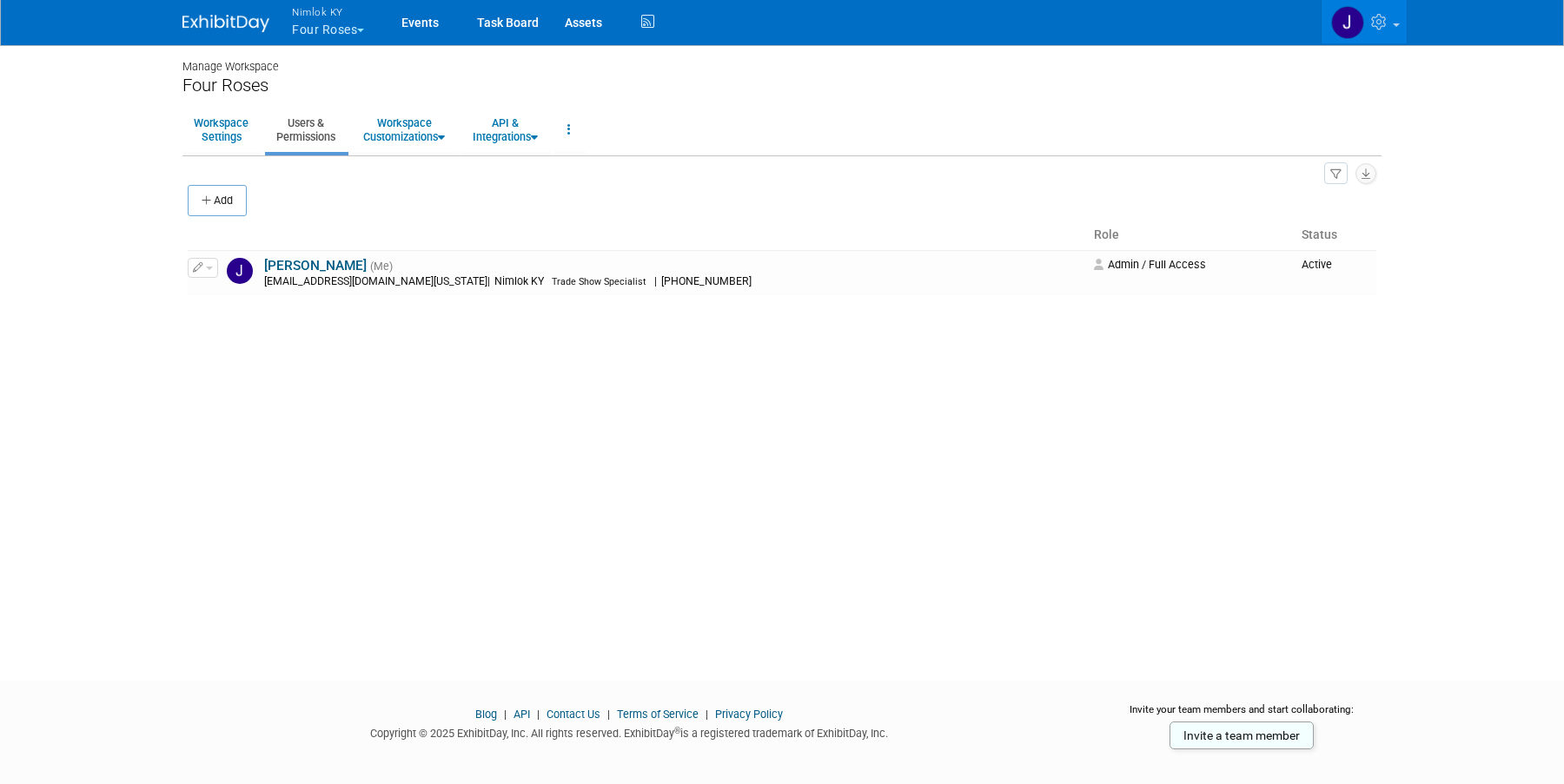
click at [227, 210] on button "Add" at bounding box center [217, 201] width 60 height 31
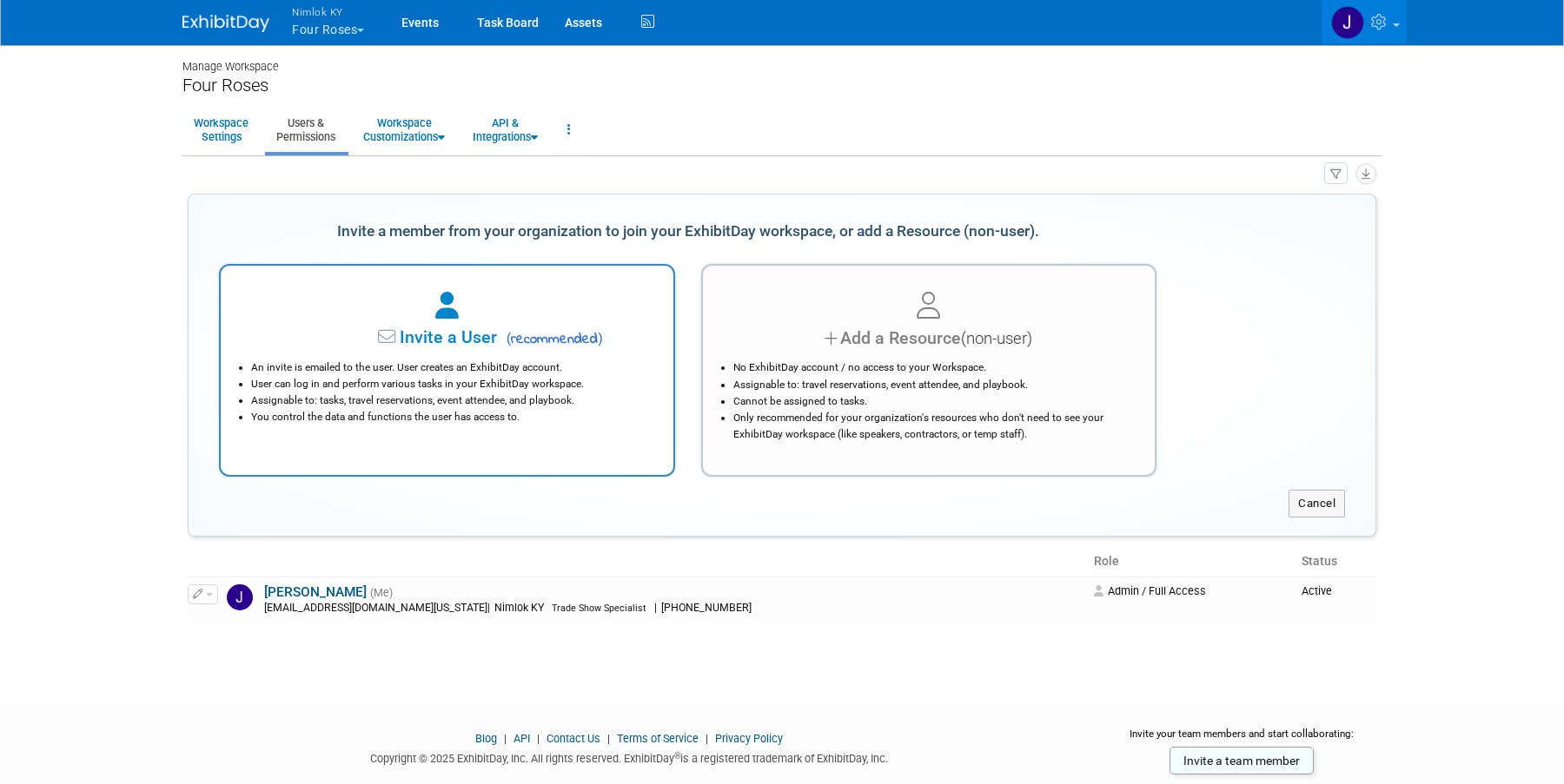
click at [540, 376] on li "User can log in and perform various tasks in your ExhibitDay workspace." at bounding box center [451, 384] width 401 height 17
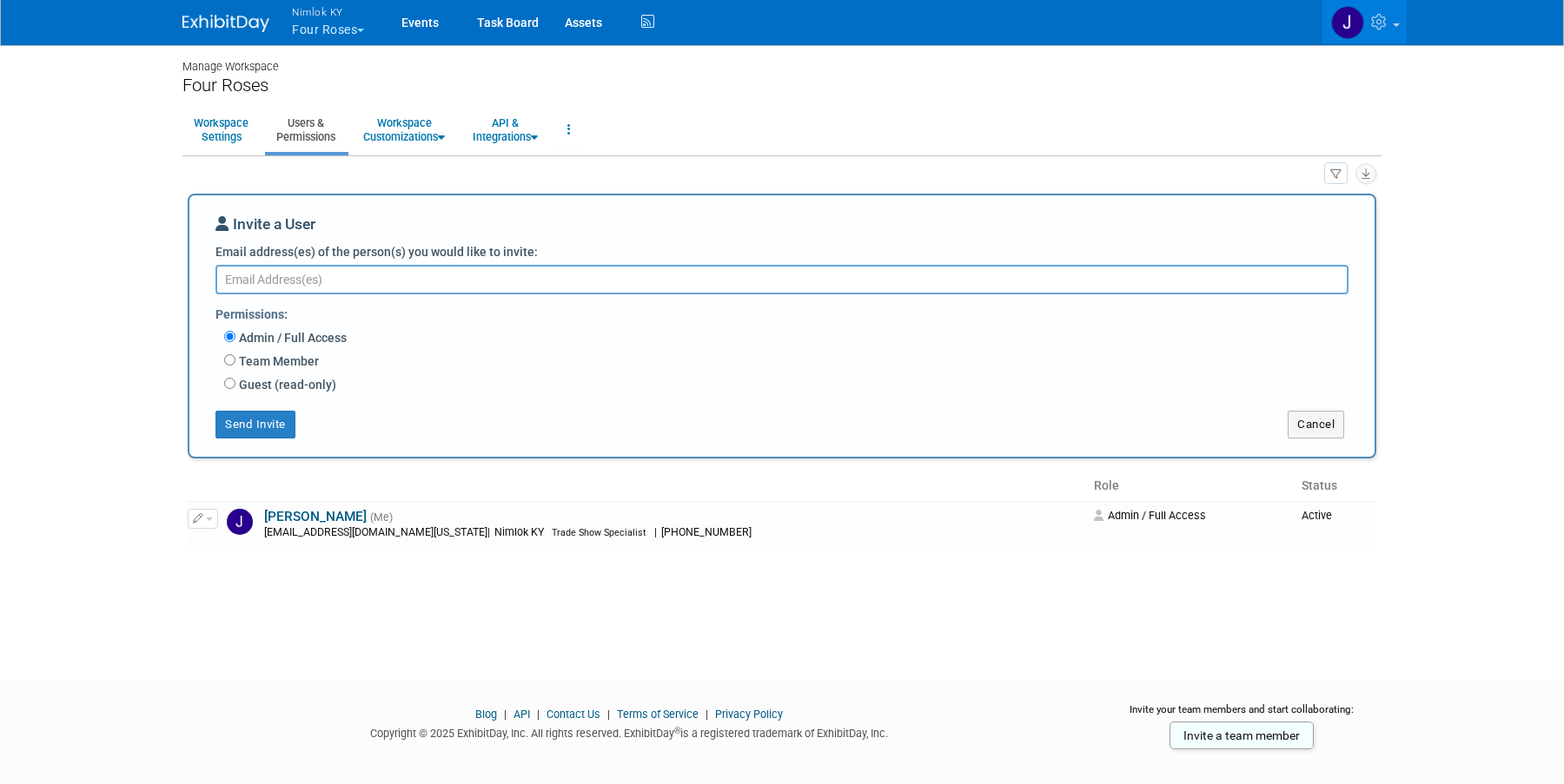
click at [314, 279] on textarea "Email address(es) of the person(s) you would like to invite:" at bounding box center [782, 280] width 1133 height 29
type textarea "[EMAIL_ADDRESS][DOMAIN_NAME][US_STATE]"
click at [279, 428] on button "Send Invite" at bounding box center [256, 424] width 80 height 27
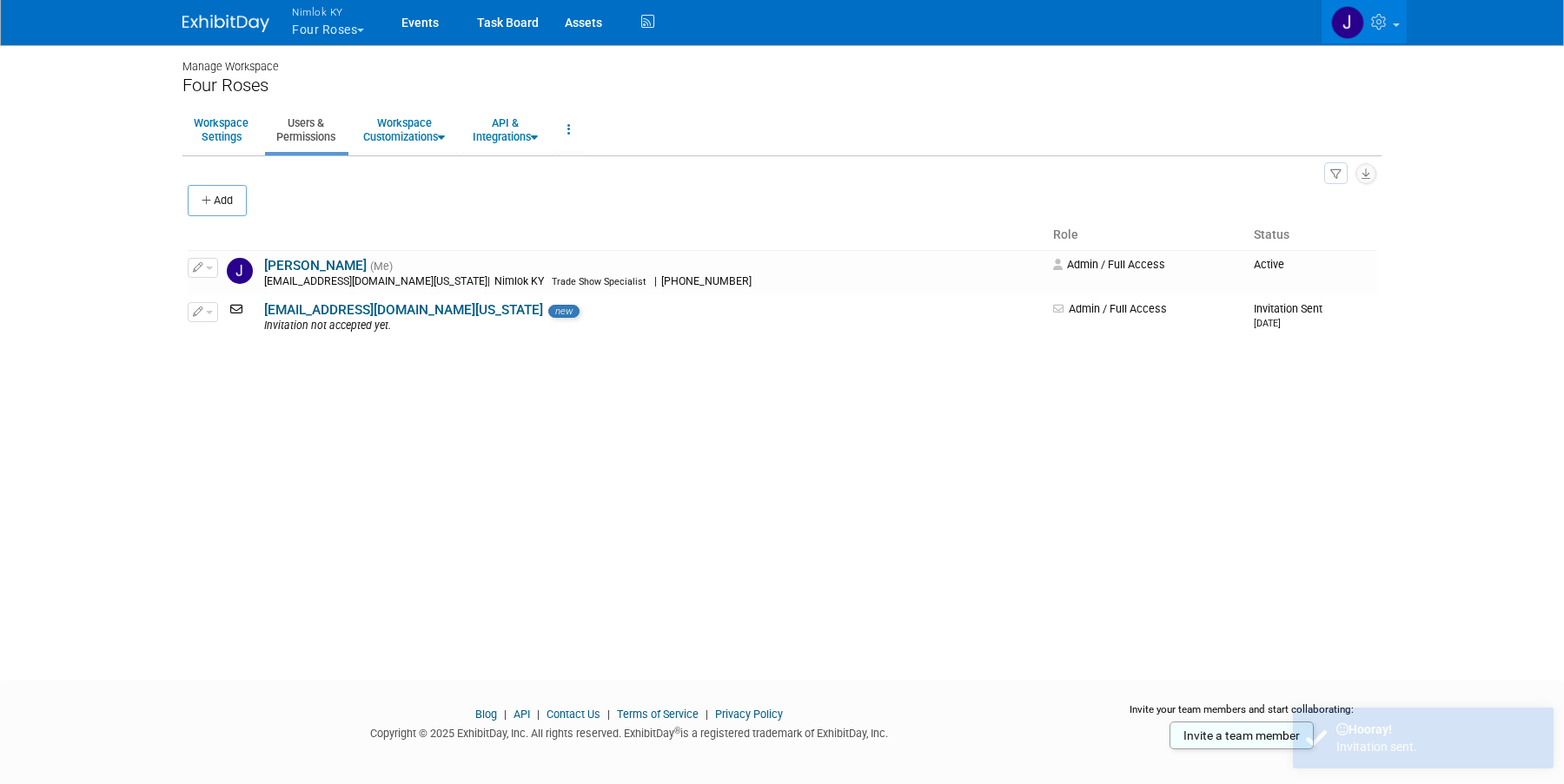
click at [351, 26] on button "Nimlok KY Four Roses" at bounding box center [338, 22] width 96 height 45
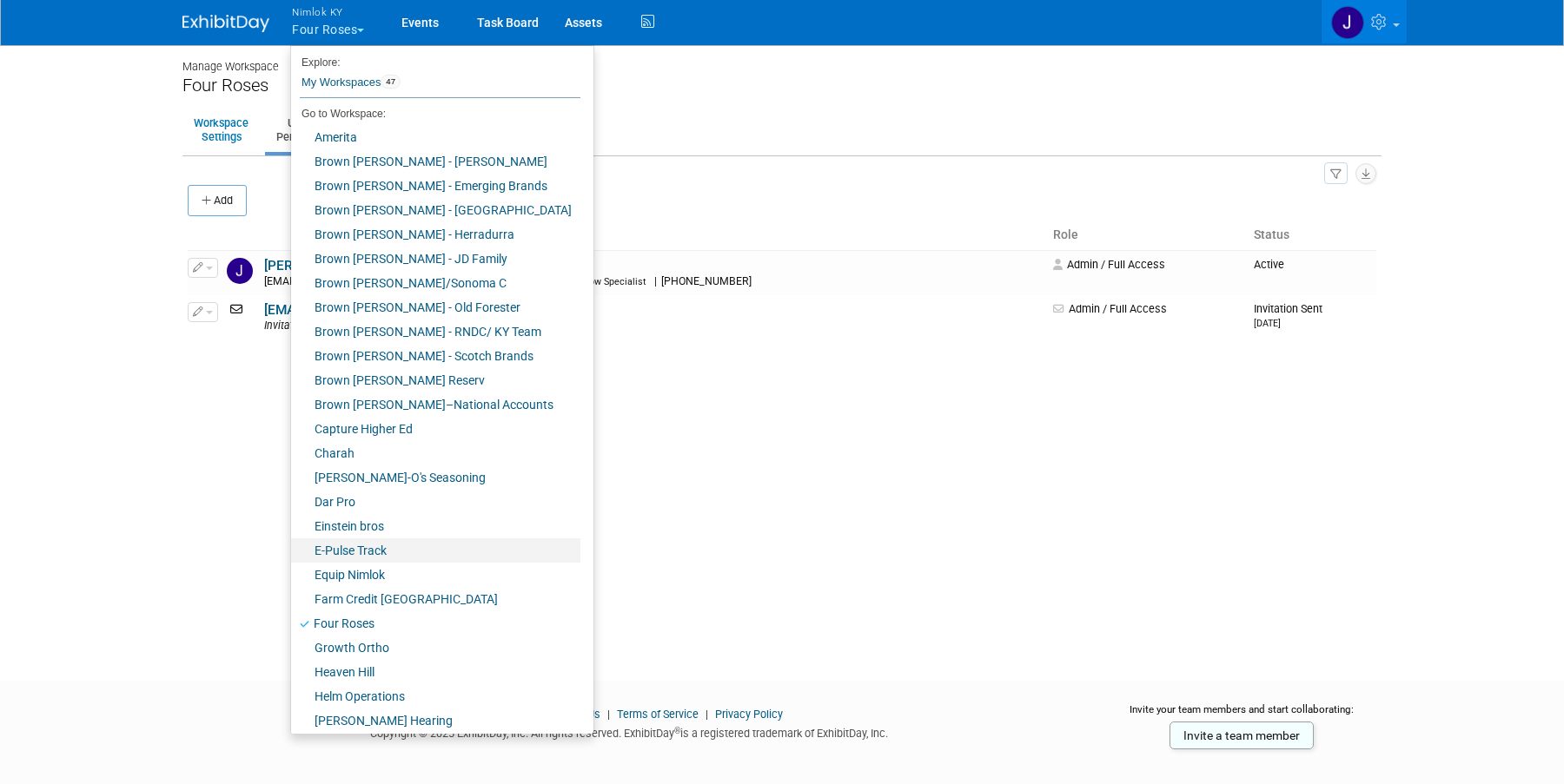
scroll to position [4, 0]
click at [429, 592] on link "Farm Credit [GEOGRAPHIC_DATA]" at bounding box center [435, 595] width 290 height 24
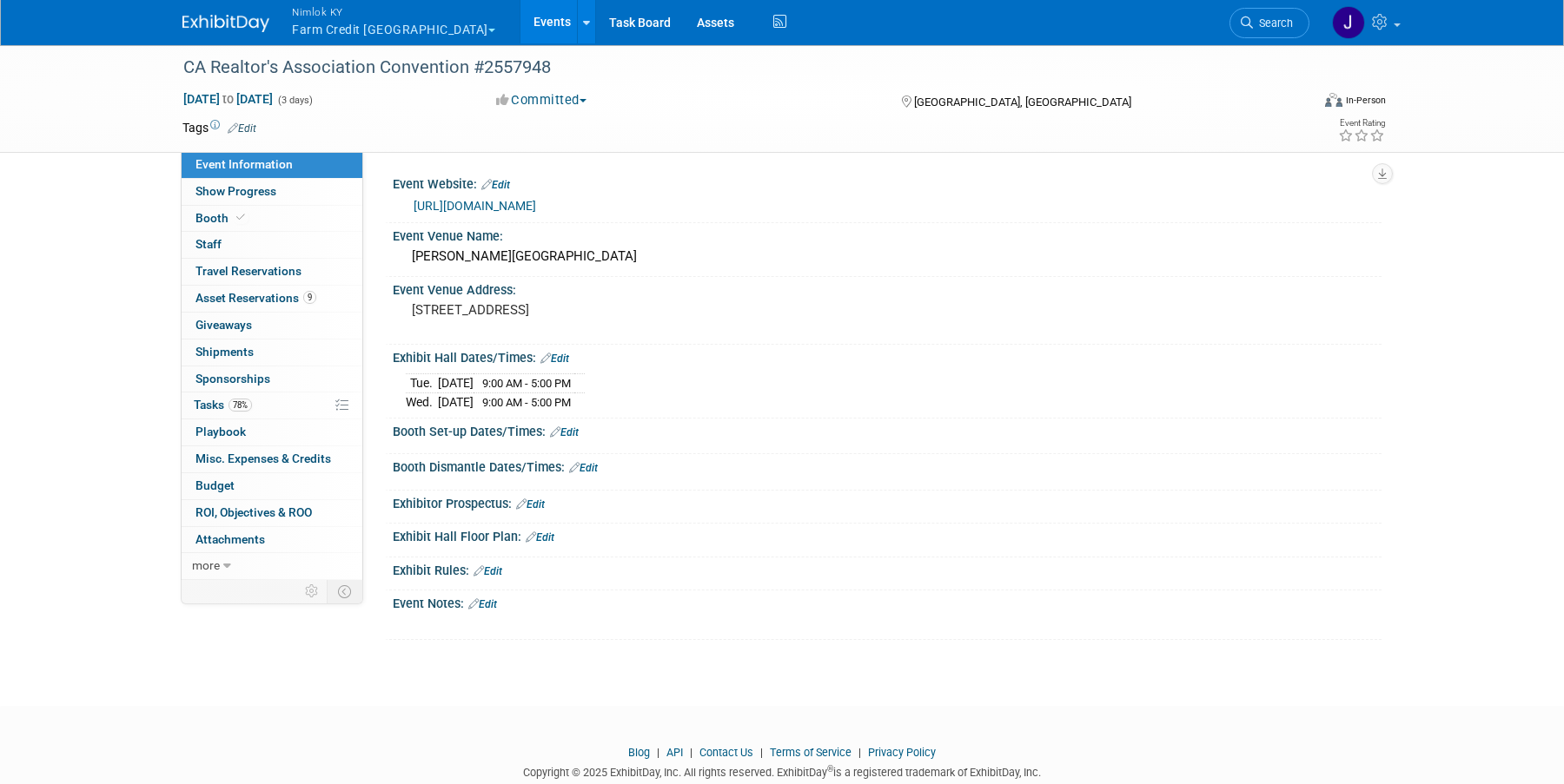
click at [341, 32] on button "Nimlok KY Farm Credit [GEOGRAPHIC_DATA]" at bounding box center [403, 22] width 226 height 45
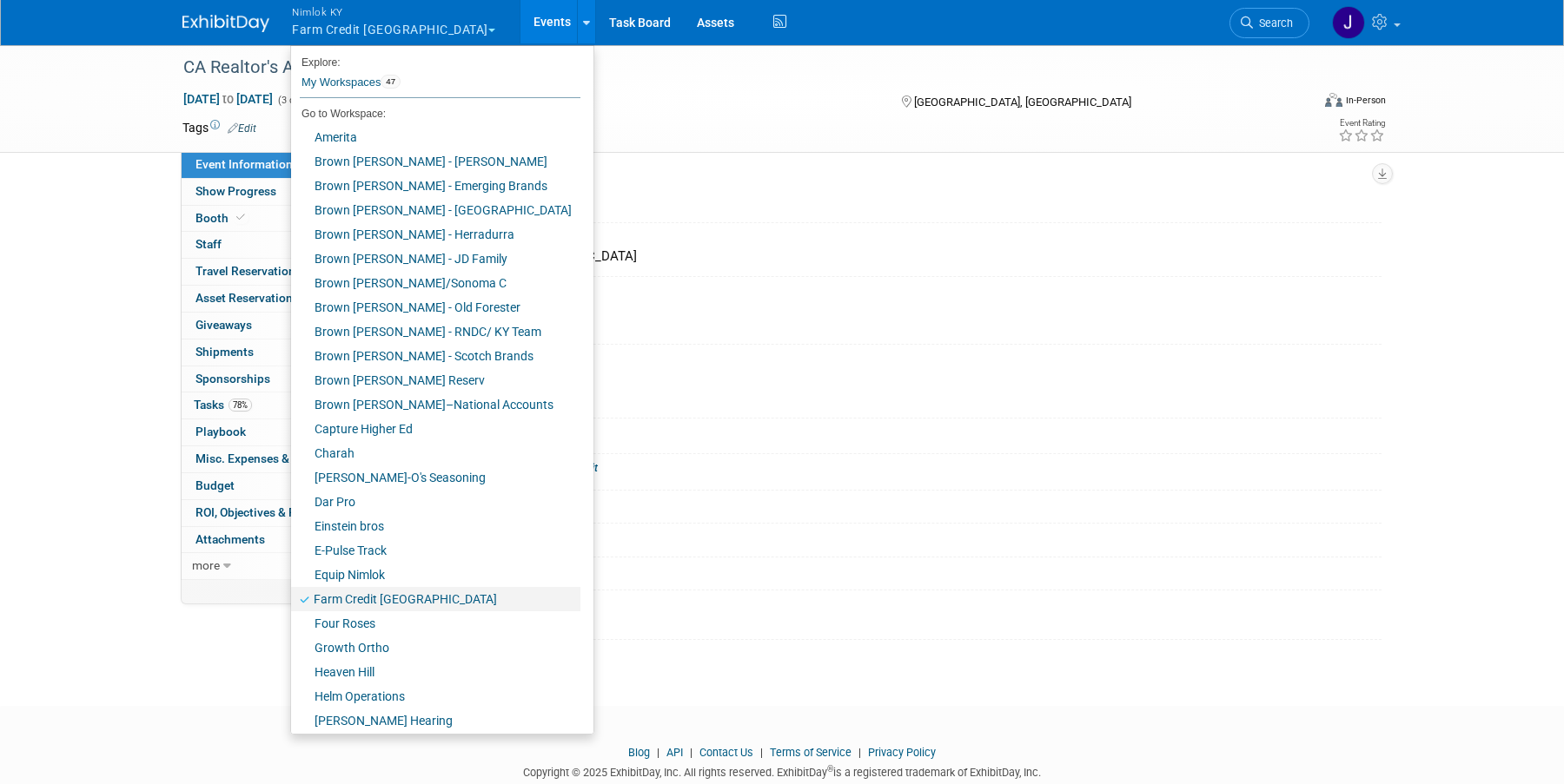
scroll to position [540, 0]
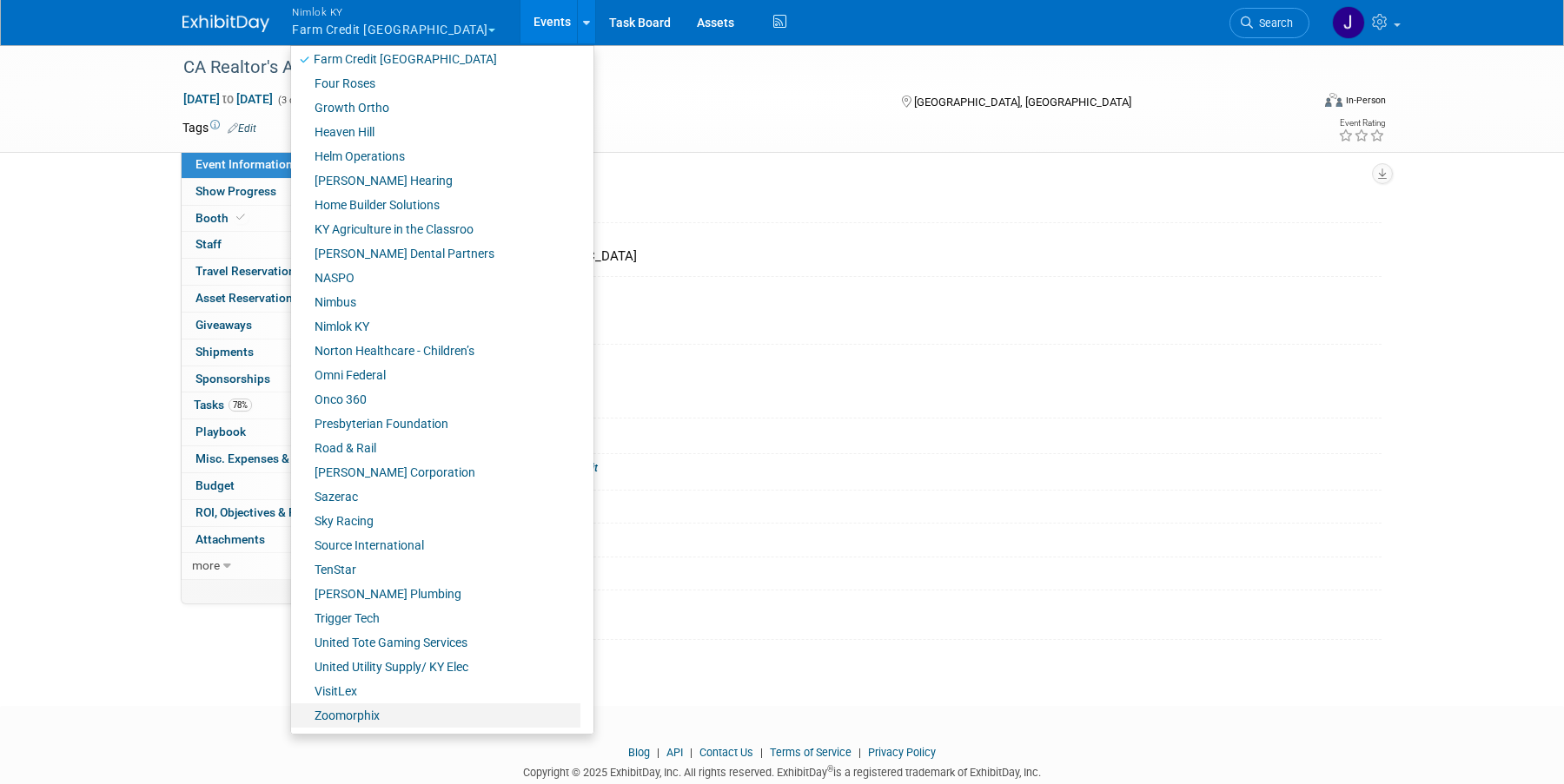
click at [369, 718] on link "Zoomorphix" at bounding box center [435, 715] width 290 height 24
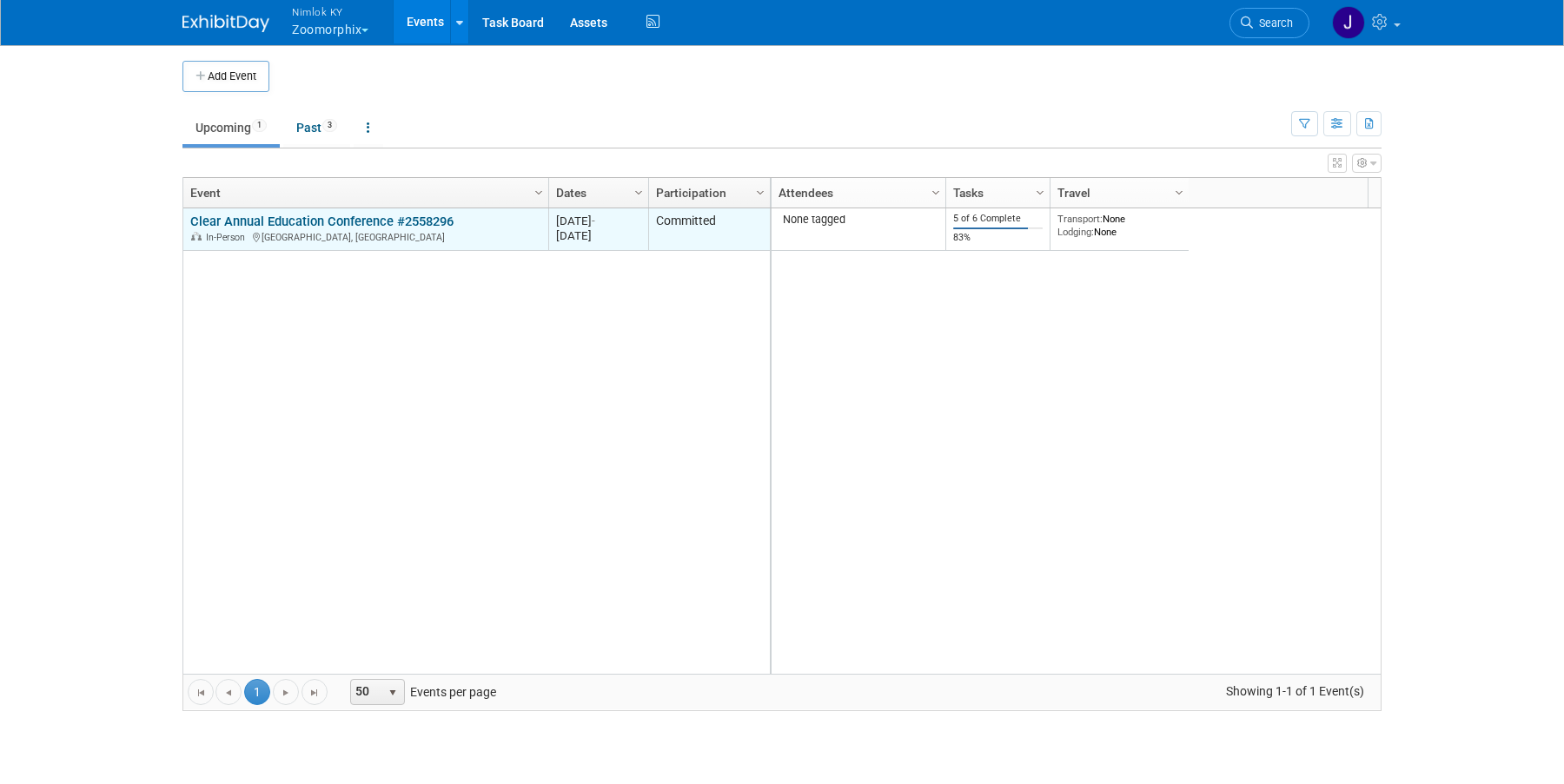
click at [303, 227] on link "Clear Annual Education Conference #2558296" at bounding box center [322, 221] width 263 height 16
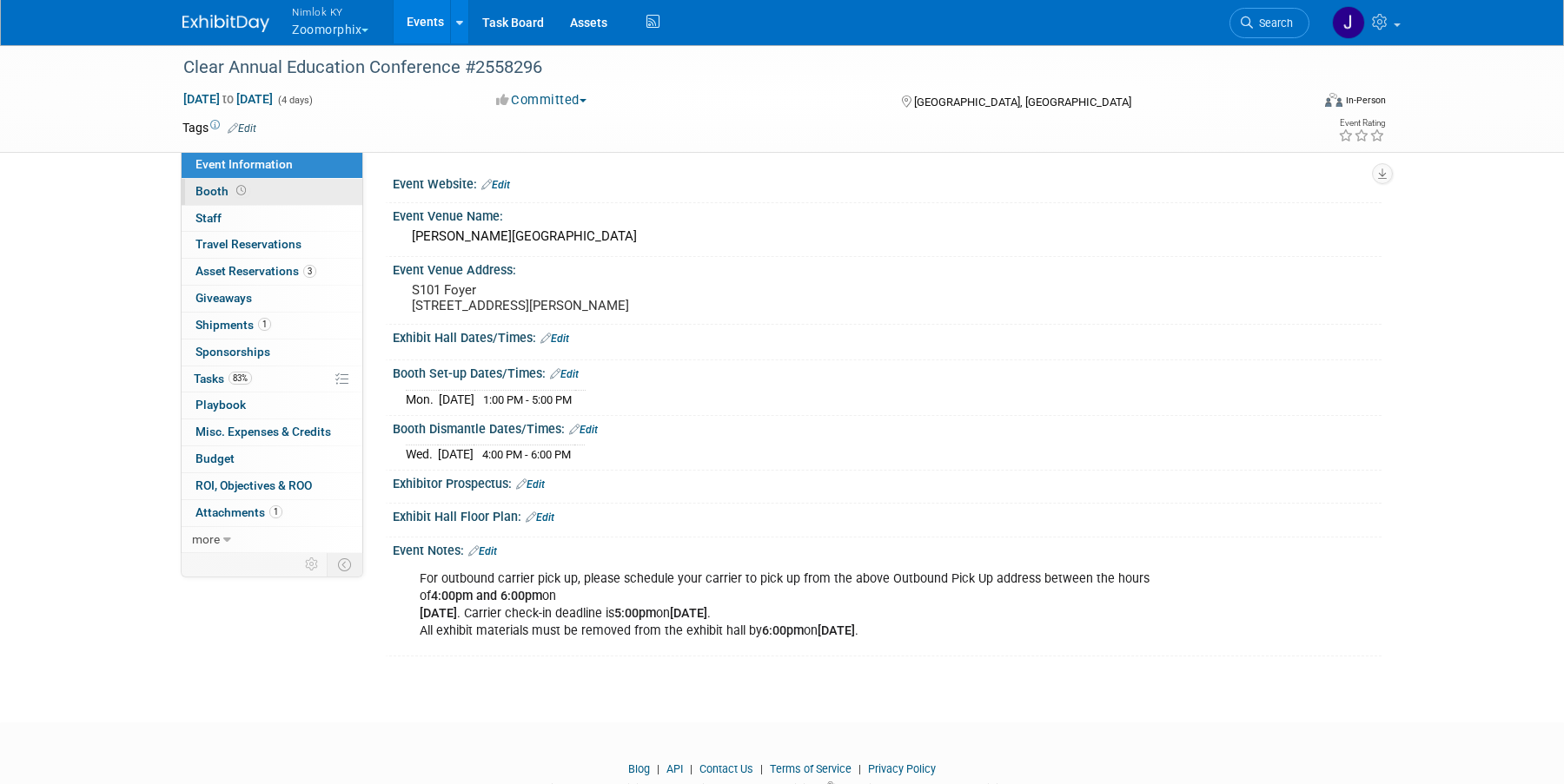
click at [278, 186] on link "Booth" at bounding box center [271, 191] width 180 height 26
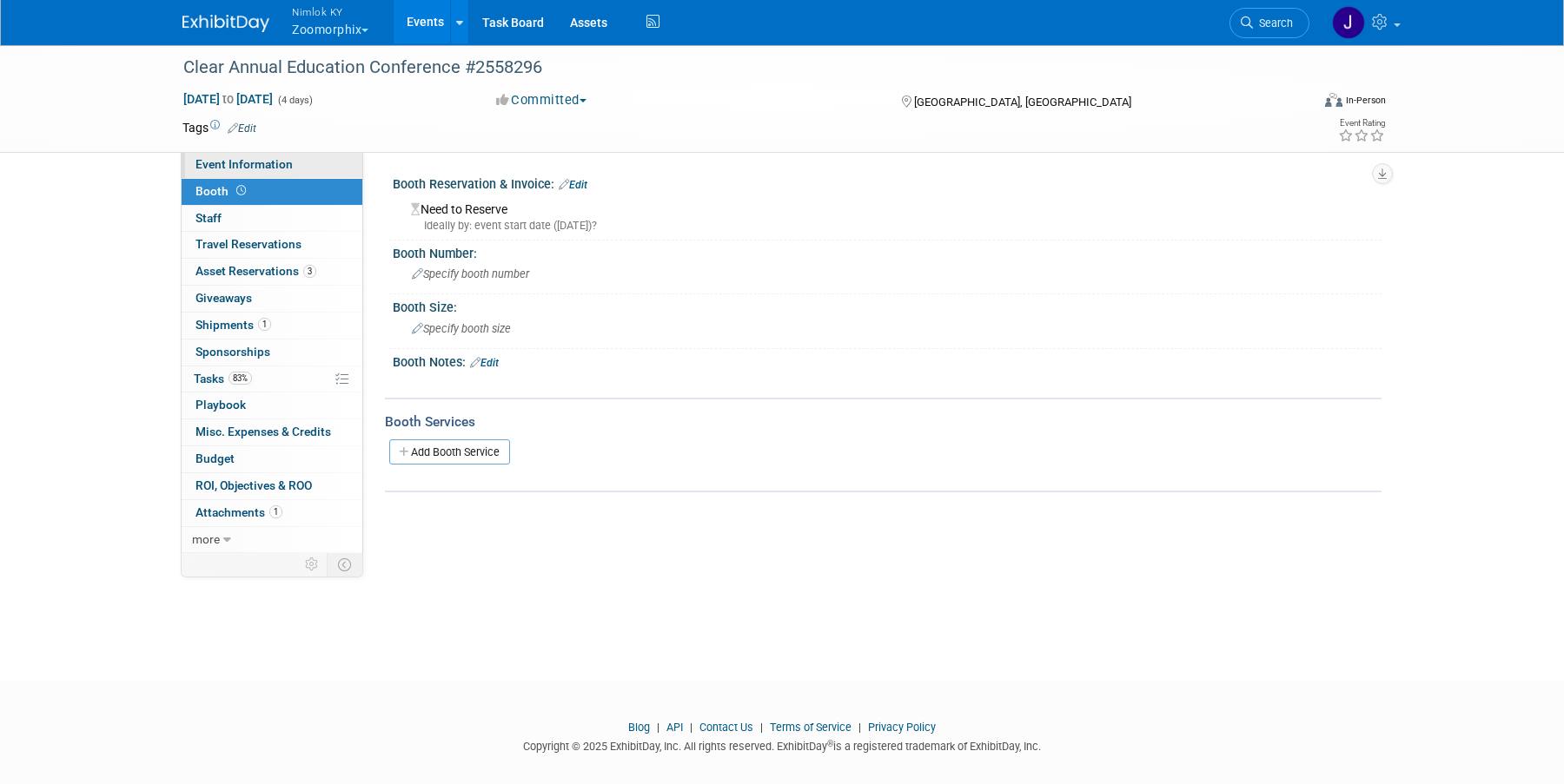
click at [292, 170] on link "Event Information" at bounding box center [271, 165] width 180 height 26
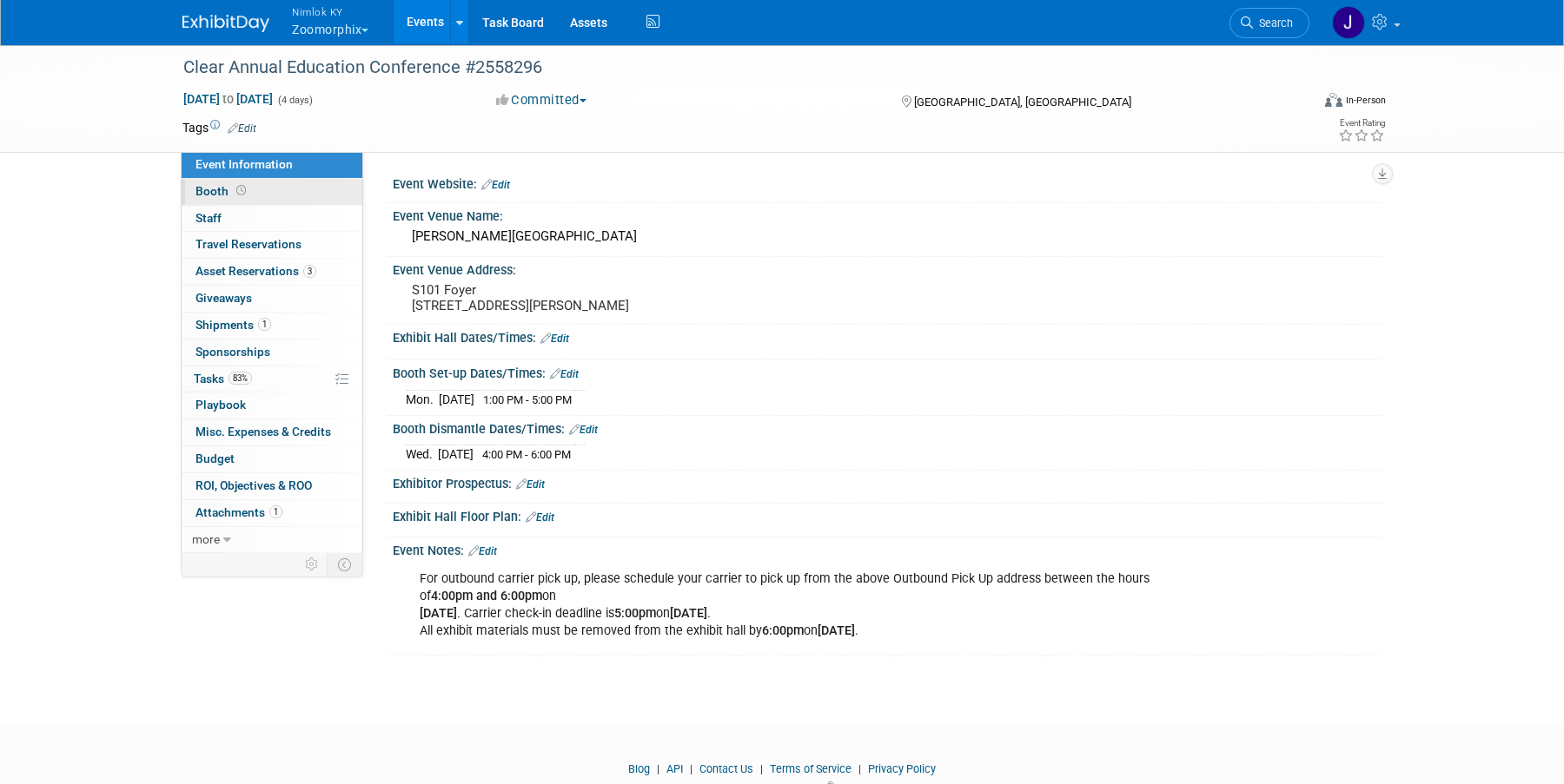
click at [286, 192] on link "Booth" at bounding box center [271, 191] width 180 height 26
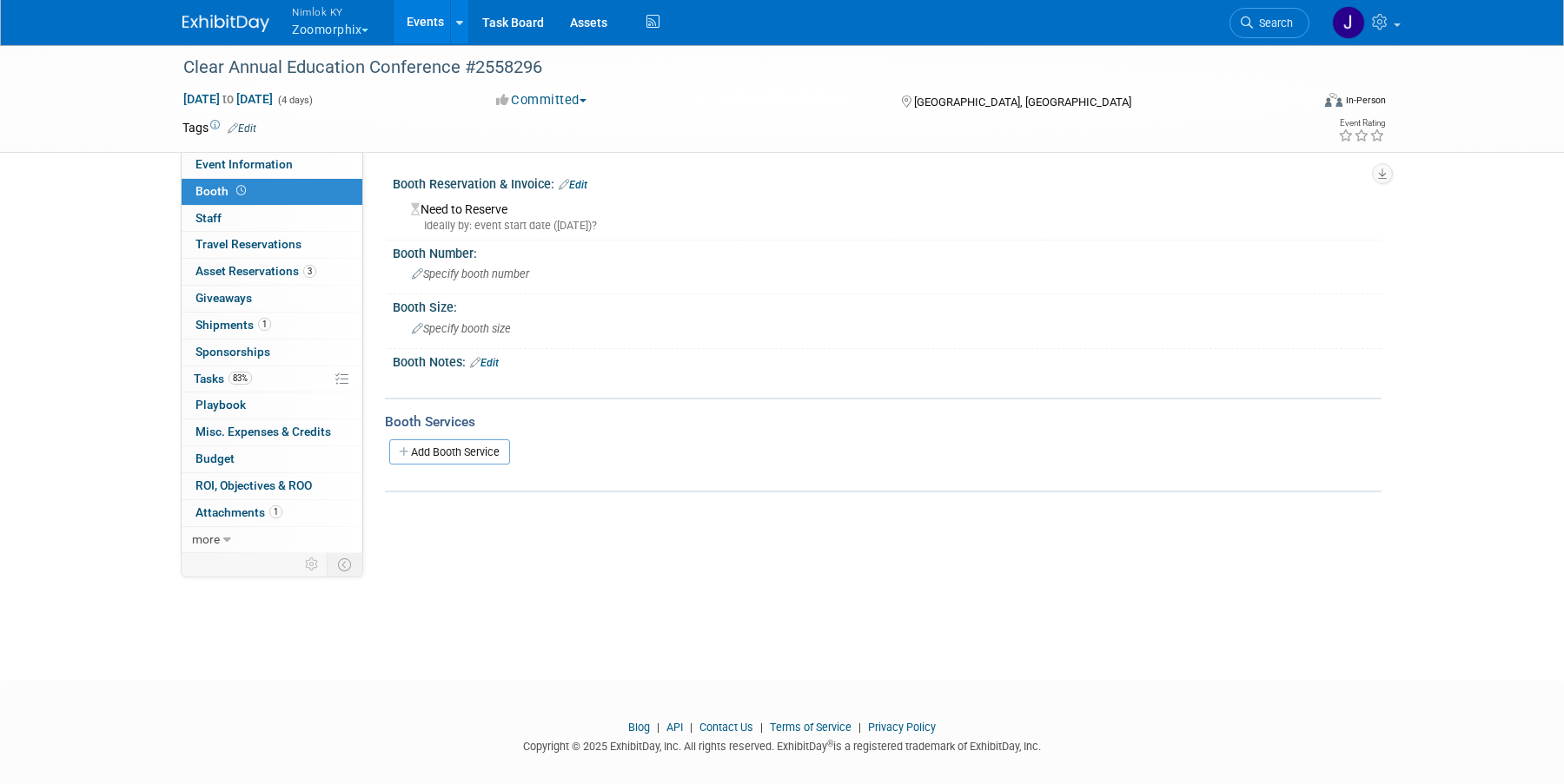
click at [282, 204] on link "Booth" at bounding box center [271, 191] width 180 height 26
click at [295, 168] on link "Event Information" at bounding box center [271, 165] width 180 height 26
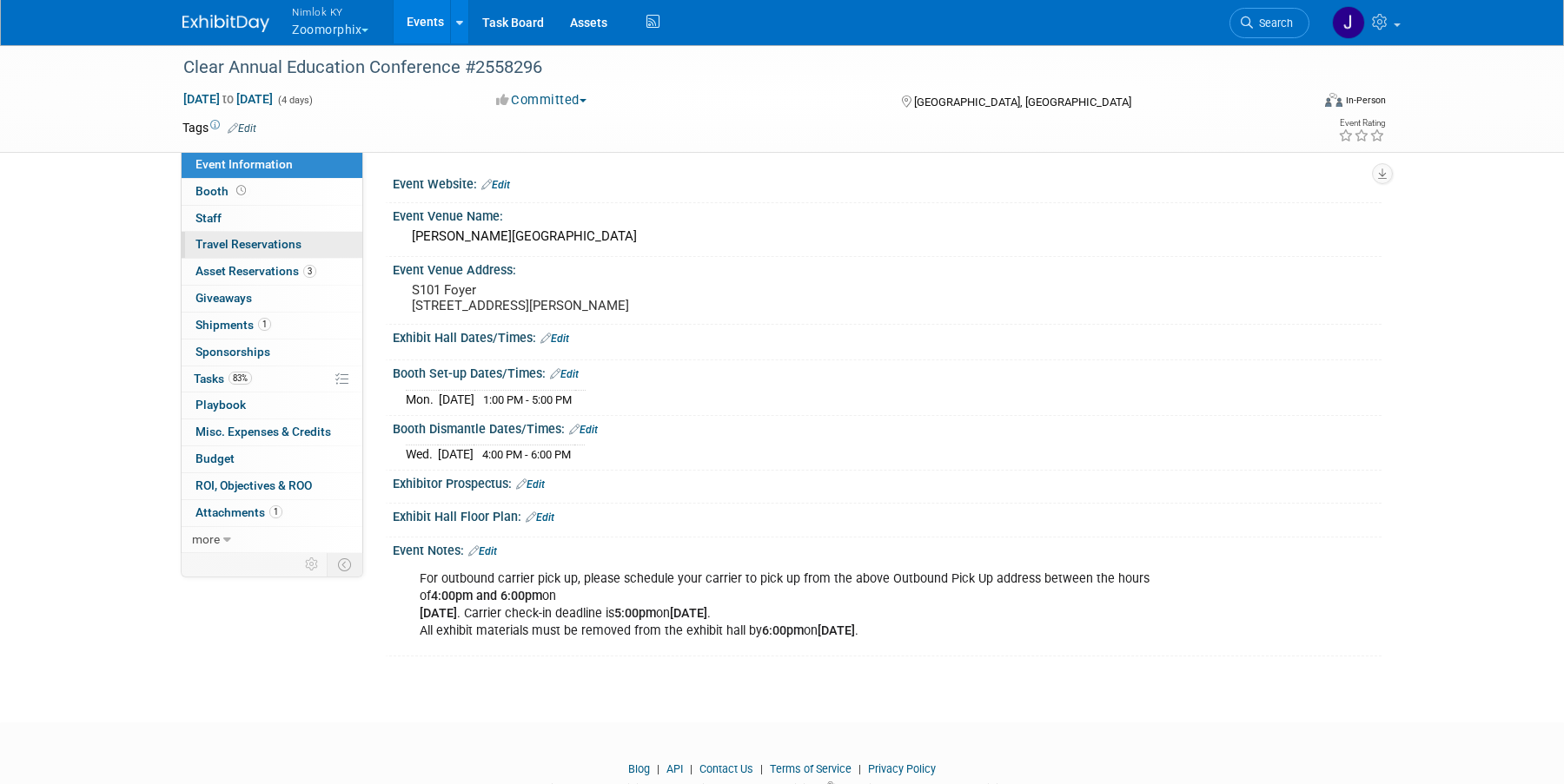
click at [289, 250] on span "Travel Reservations 0" at bounding box center [248, 244] width 106 height 14
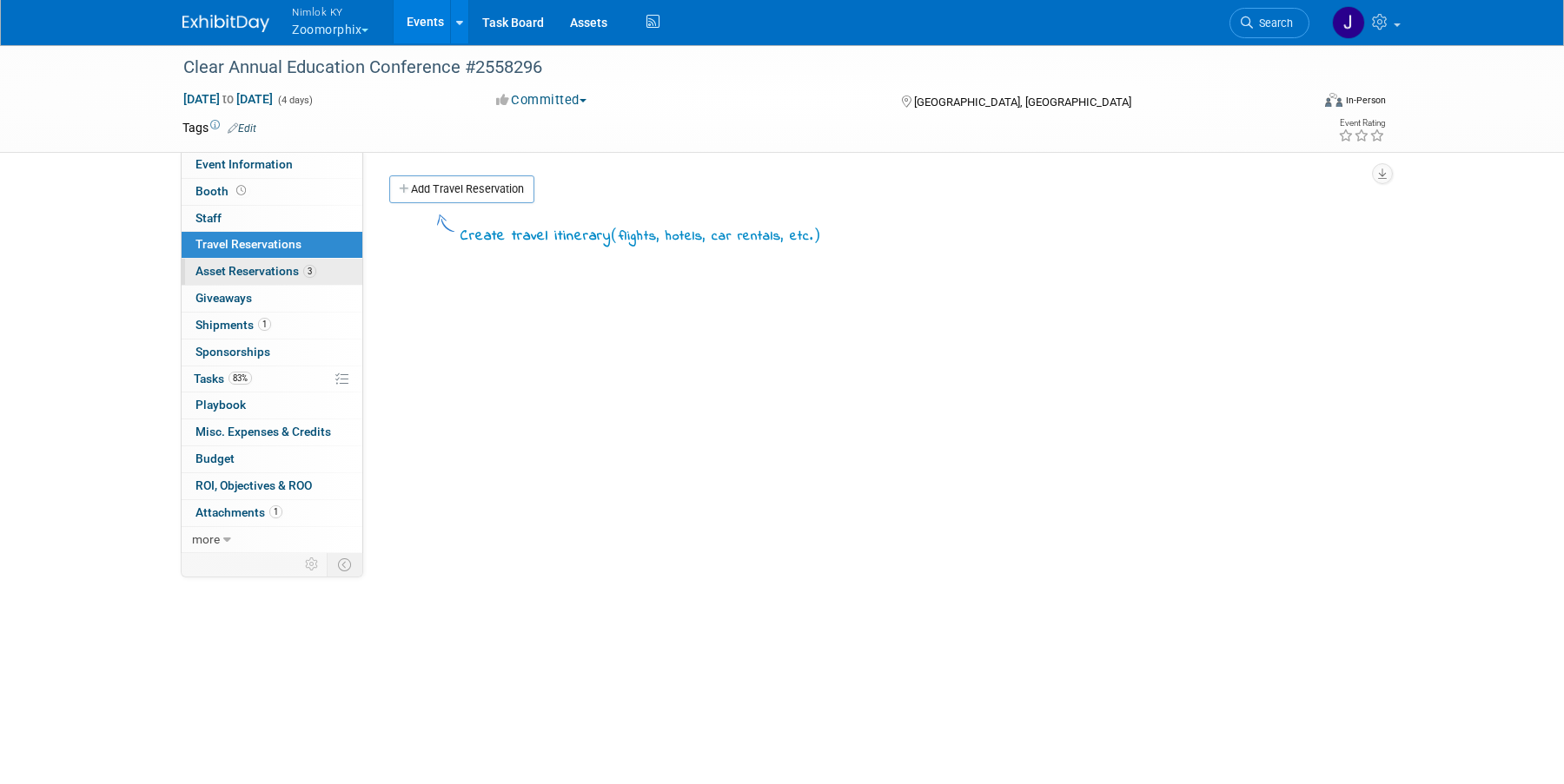
click at [287, 269] on span "Asset Reservations 3" at bounding box center [256, 271] width 121 height 14
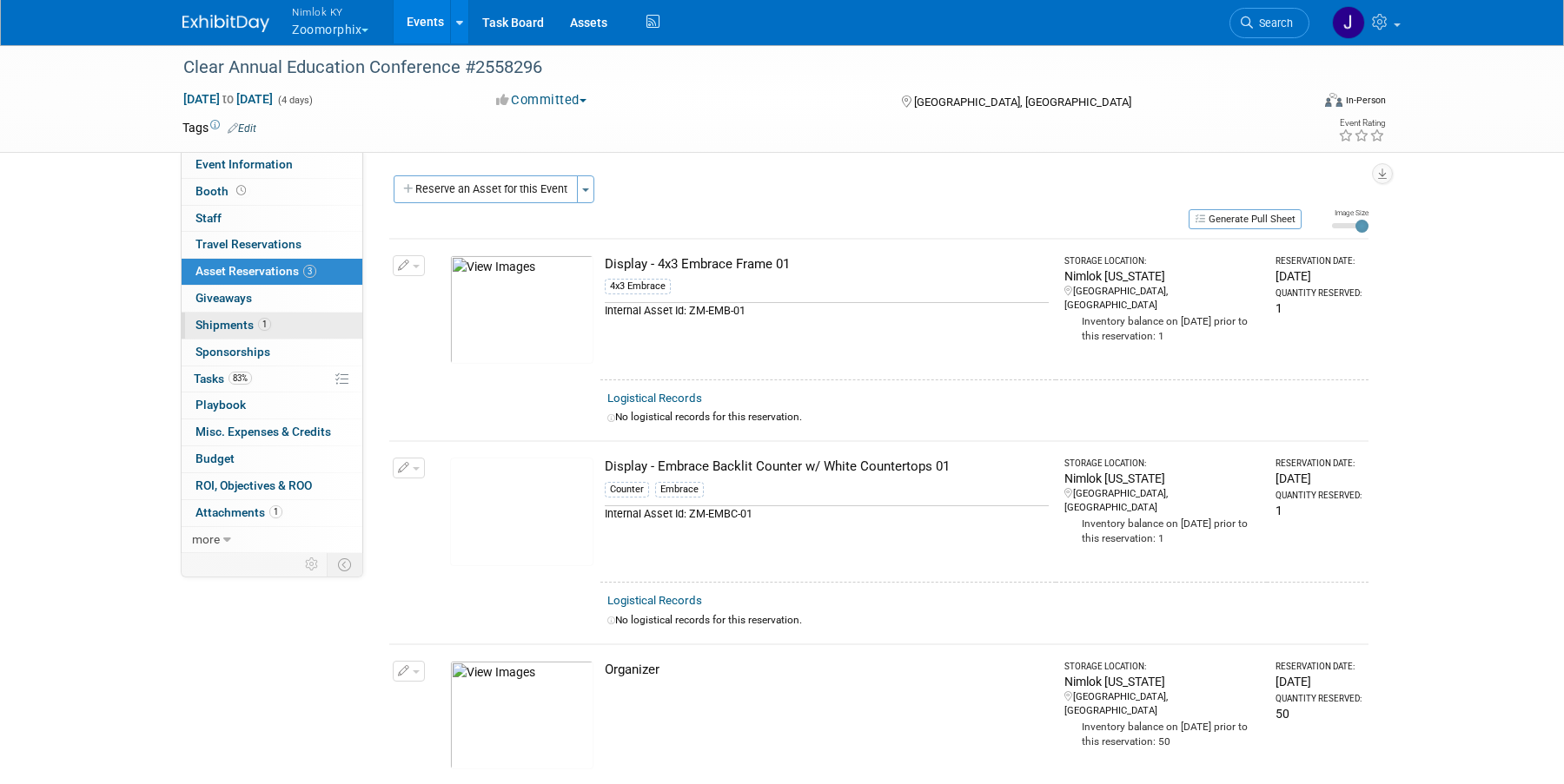
click at [276, 330] on link "1 Shipments 1" at bounding box center [271, 326] width 180 height 26
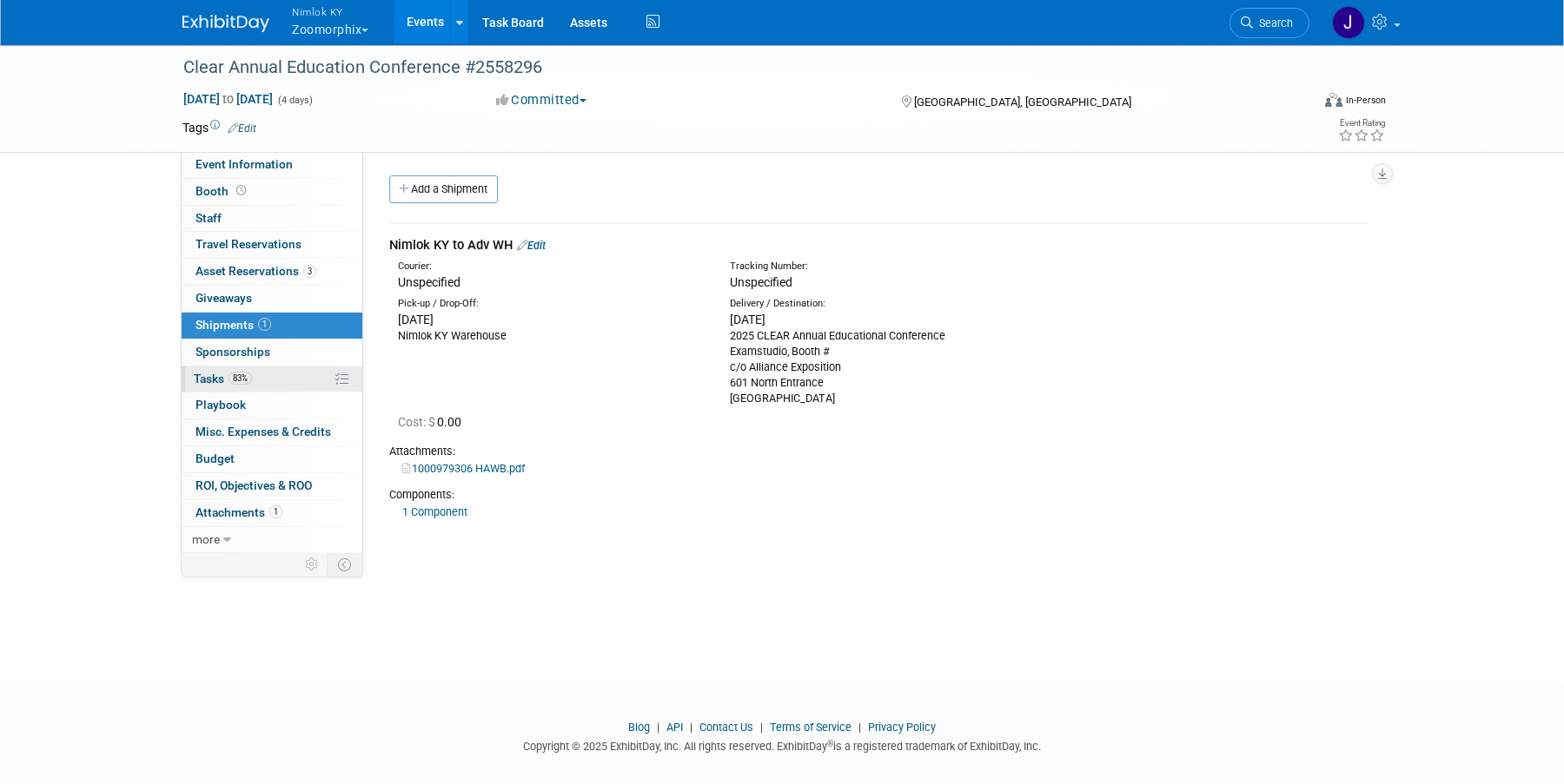
click at [277, 384] on link "83% Tasks 83%" at bounding box center [271, 379] width 180 height 26
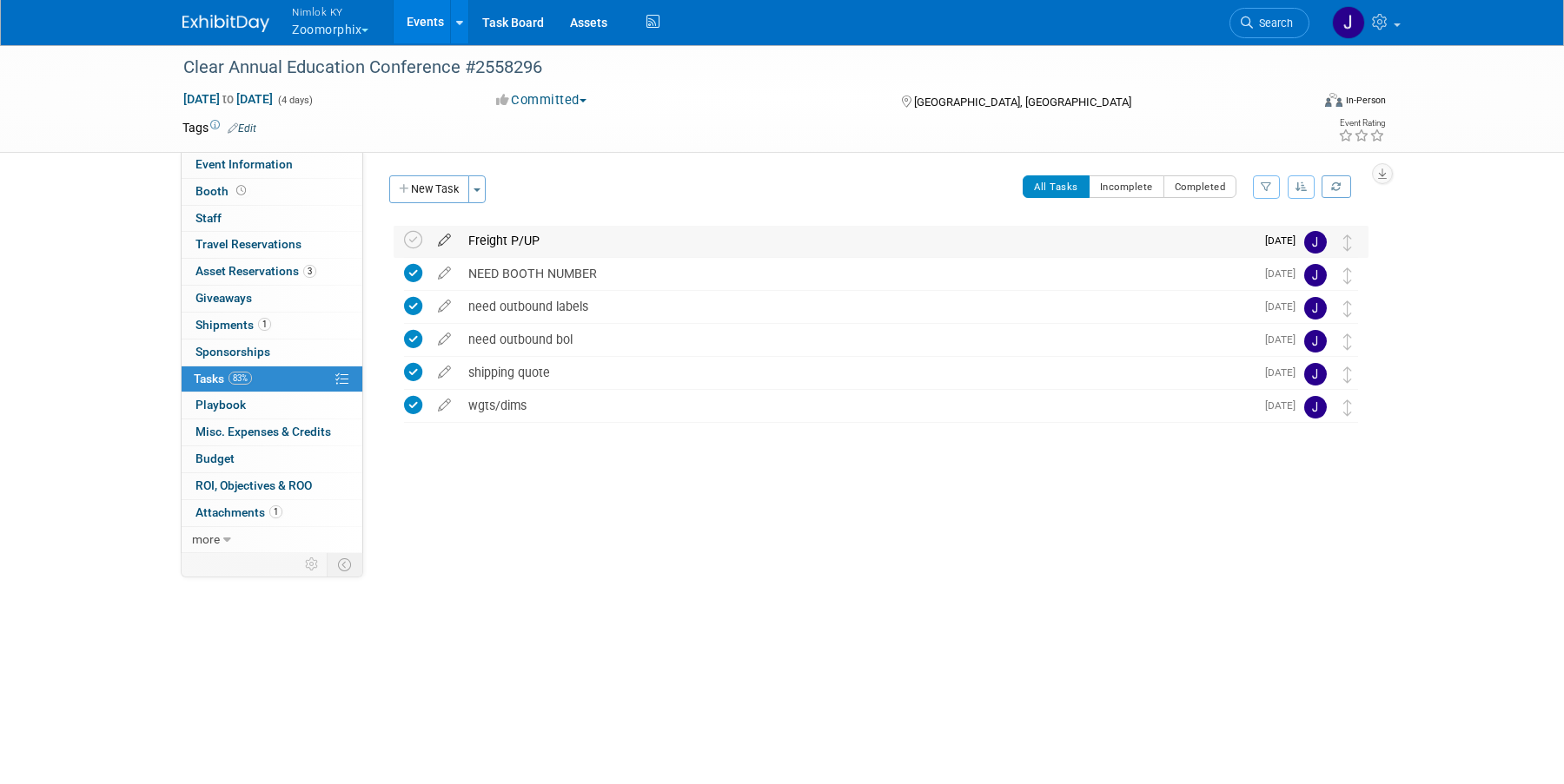
click at [444, 240] on icon at bounding box center [444, 237] width 30 height 21
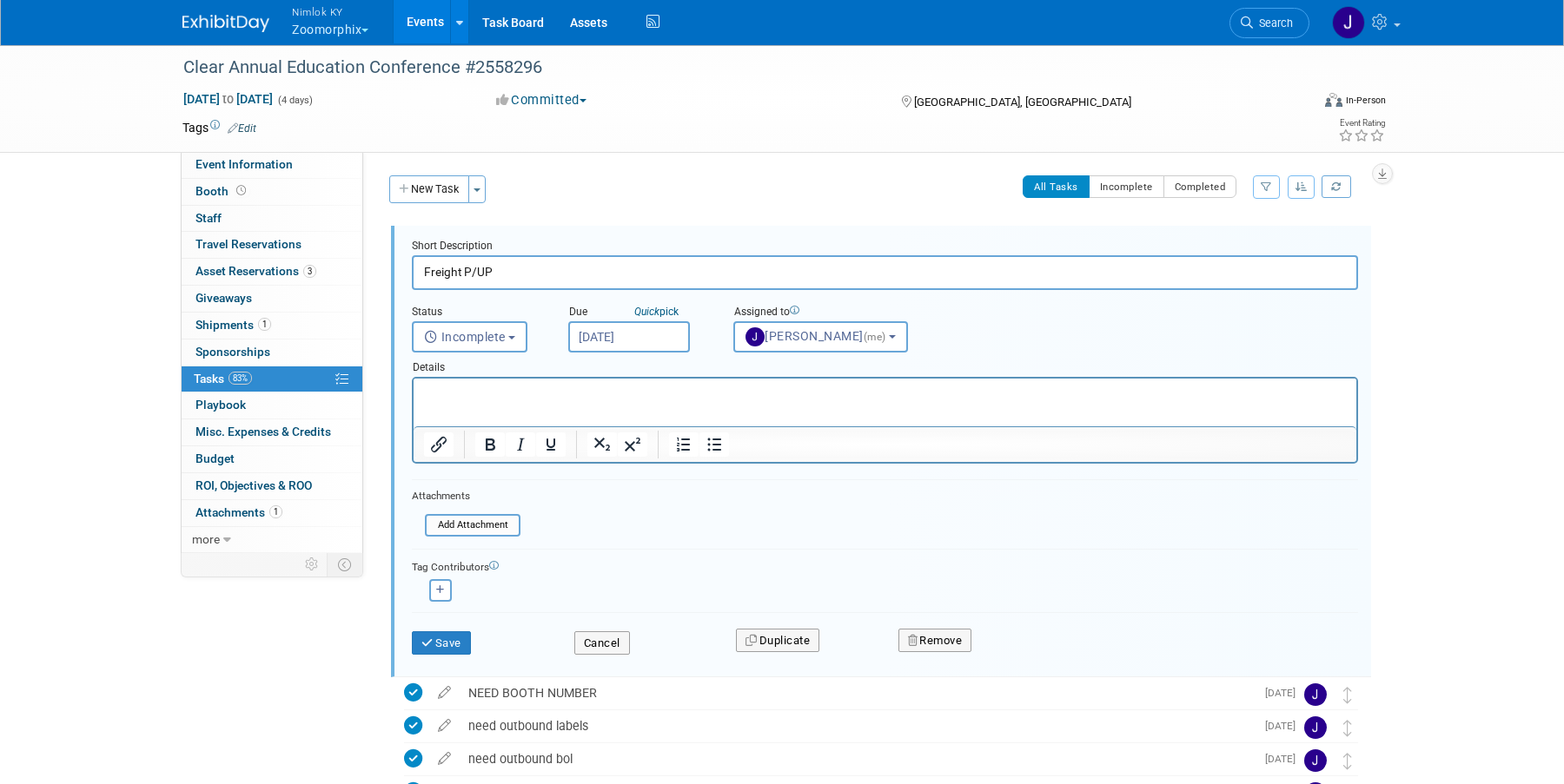
drag, startPoint x: 467, startPoint y: 273, endPoint x: 520, endPoint y: 275, distance: 53.0
click at [520, 275] on input "Freight P/UP" at bounding box center [885, 272] width 946 height 34
type input "Freight to Adv WH"
click at [445, 636] on button "Save" at bounding box center [441, 643] width 60 height 24
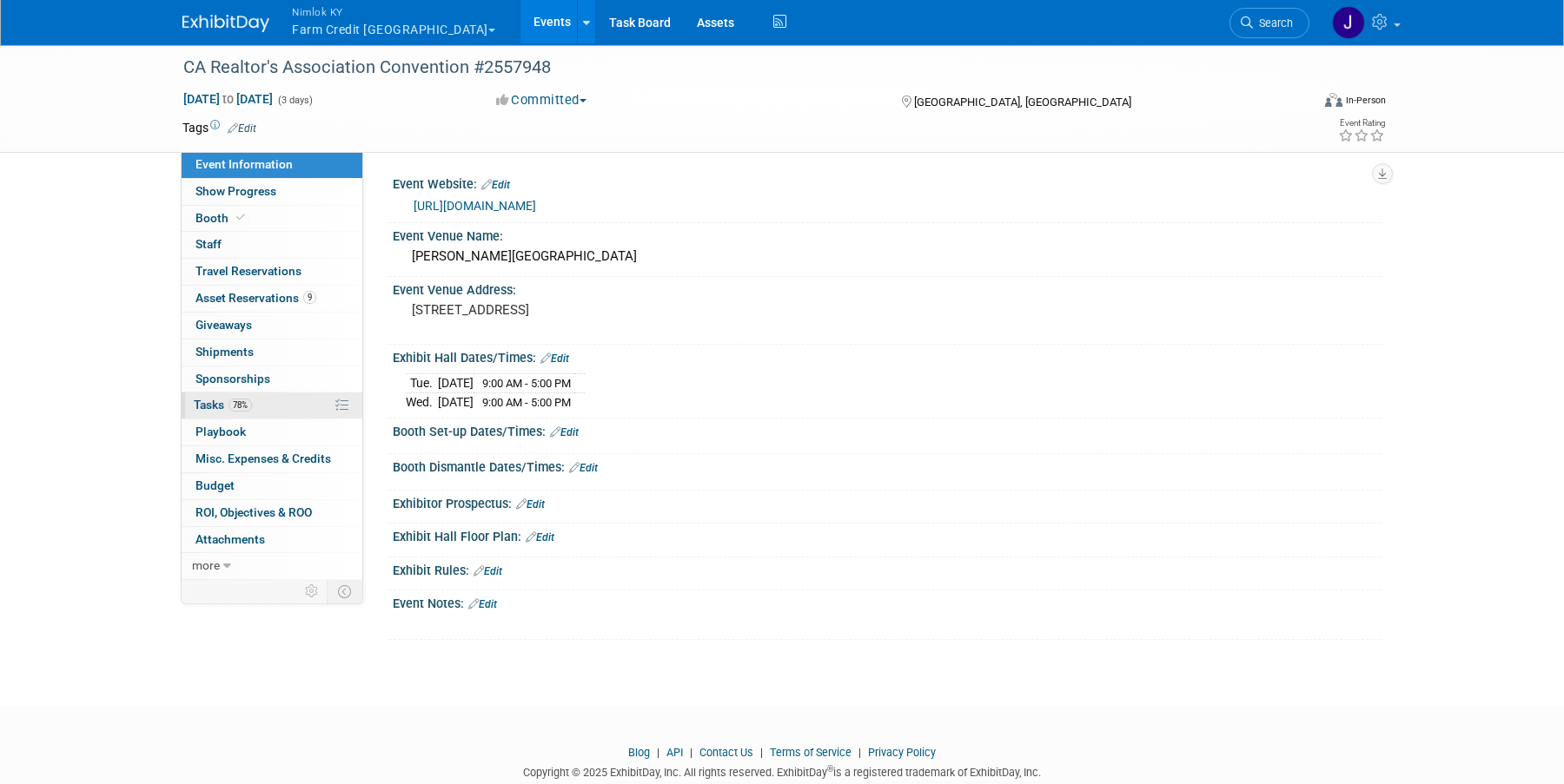
click at [221, 407] on span "Tasks 78%" at bounding box center [223, 405] width 59 height 14
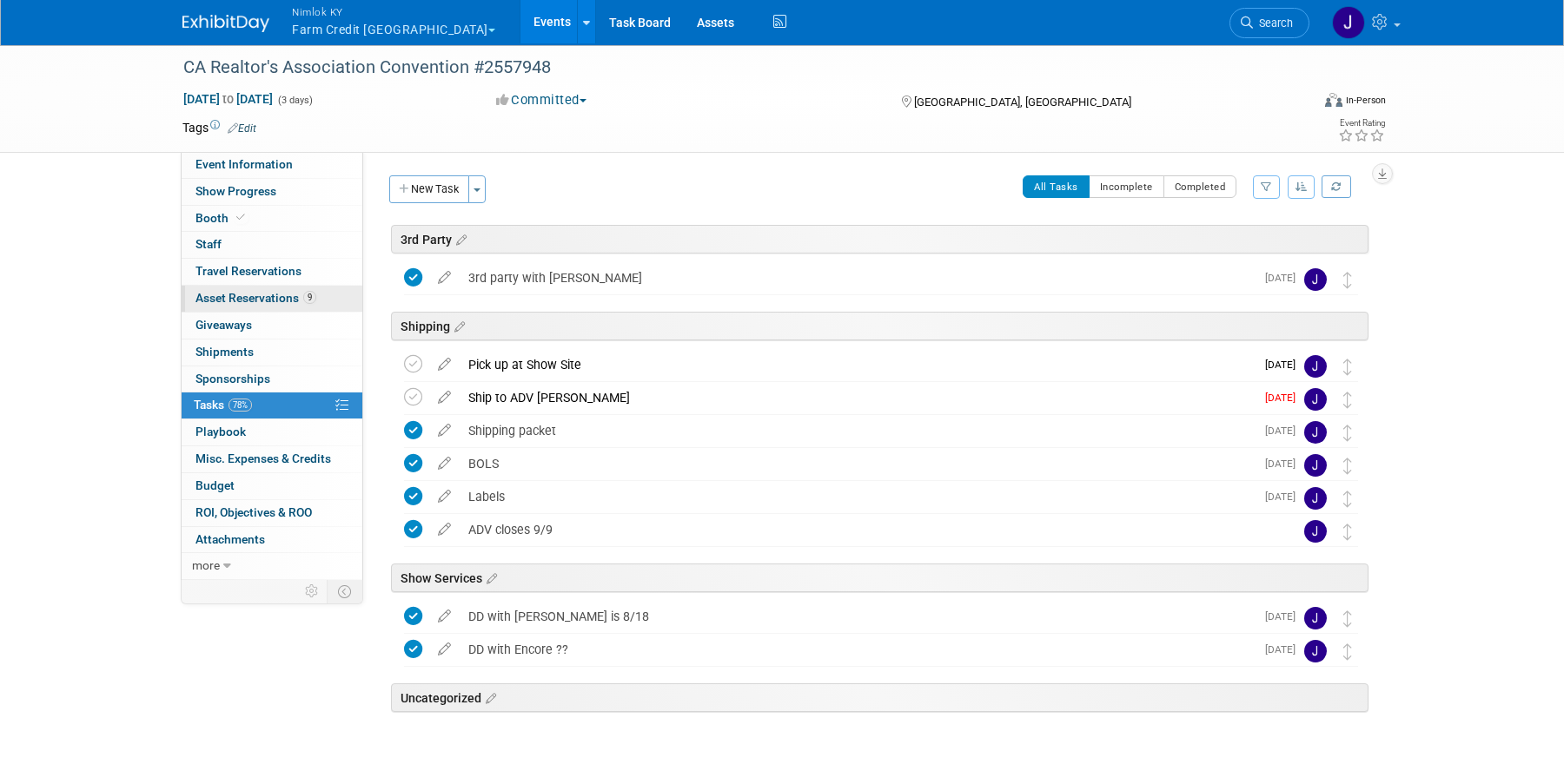
click at [260, 295] on span "Asset Reservations 9" at bounding box center [256, 297] width 121 height 14
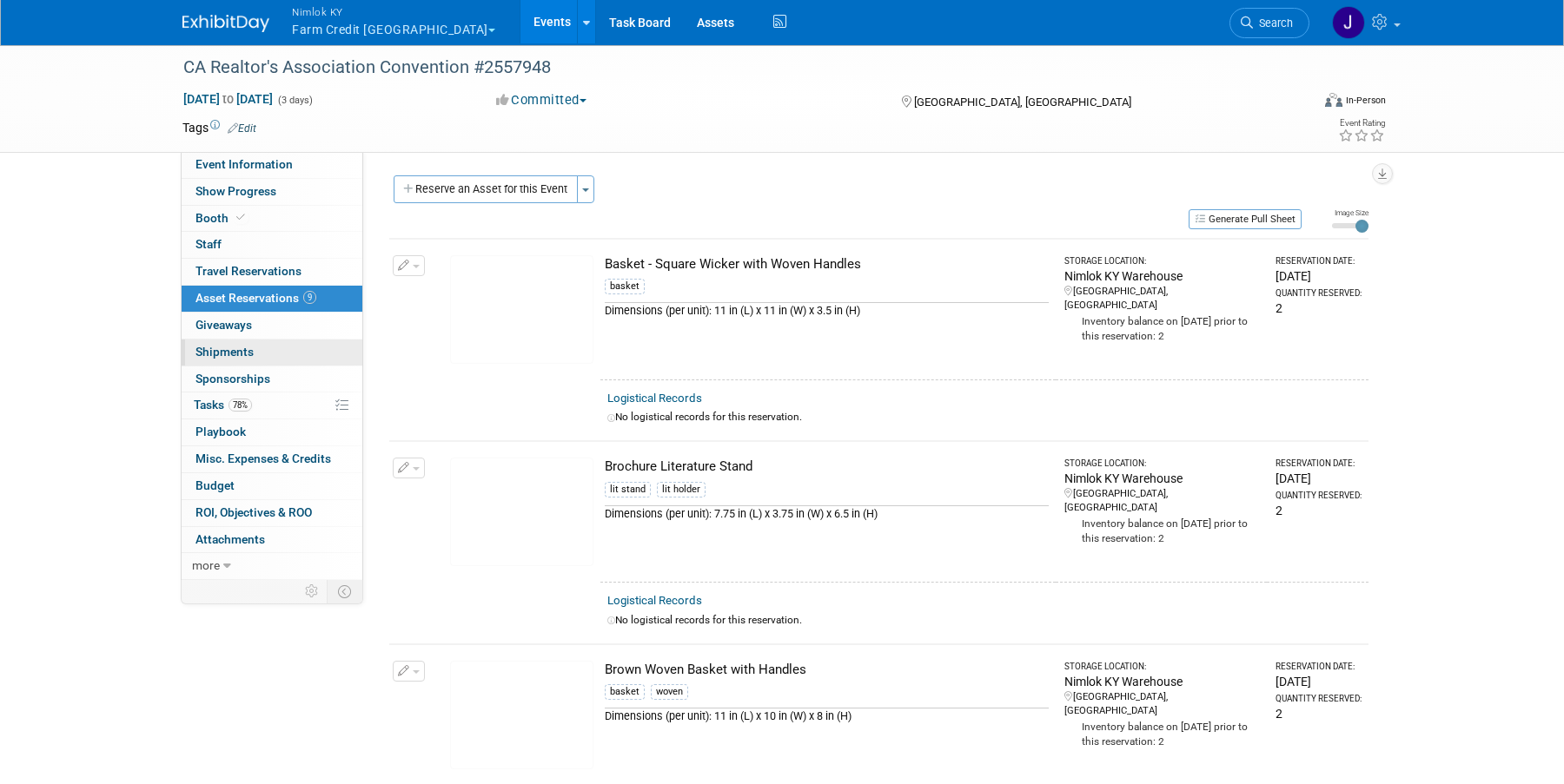
click at [267, 349] on link "0 Shipments 0" at bounding box center [271, 352] width 180 height 26
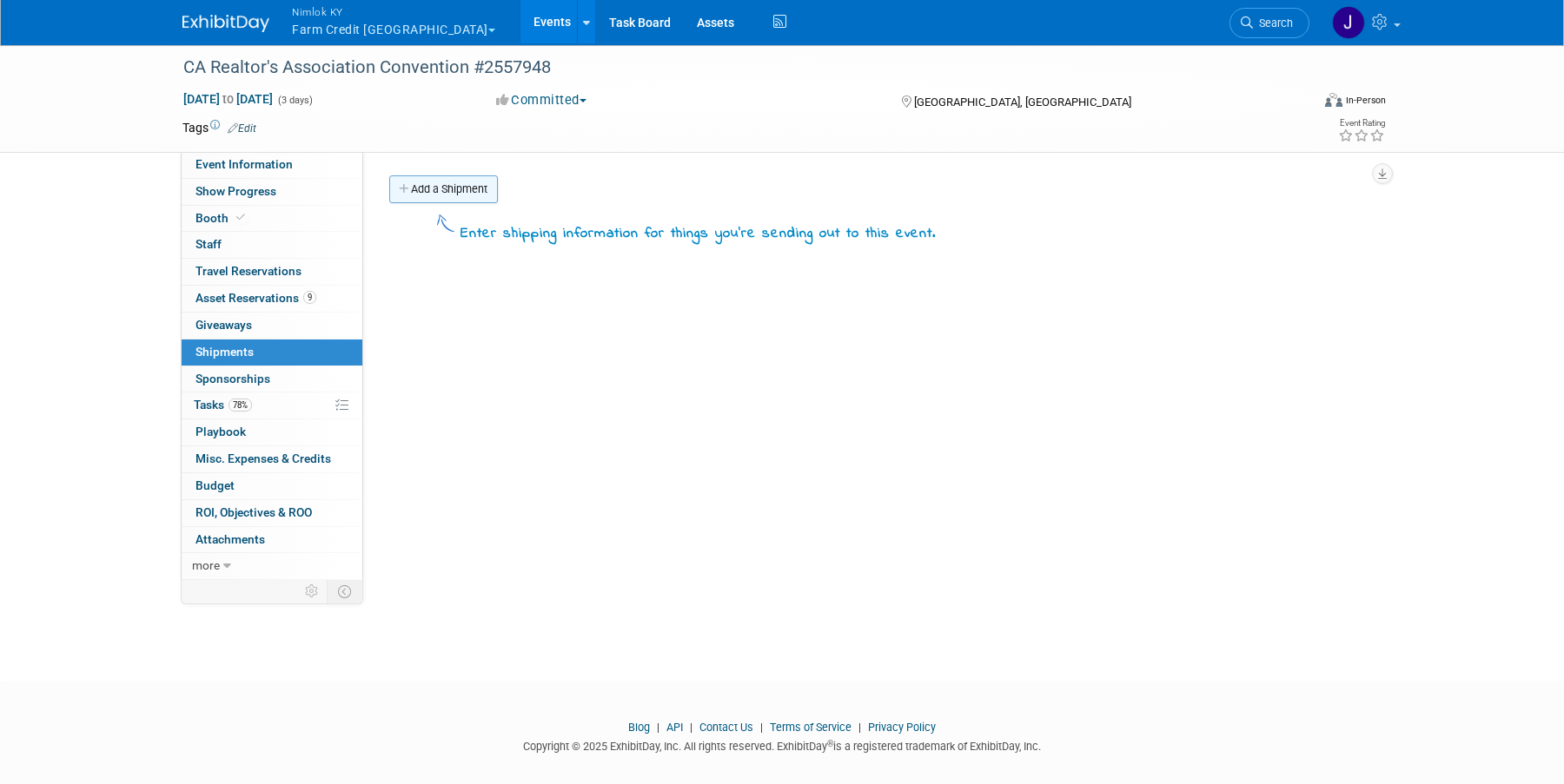
click at [476, 192] on link "Add a Shipment" at bounding box center [443, 189] width 108 height 27
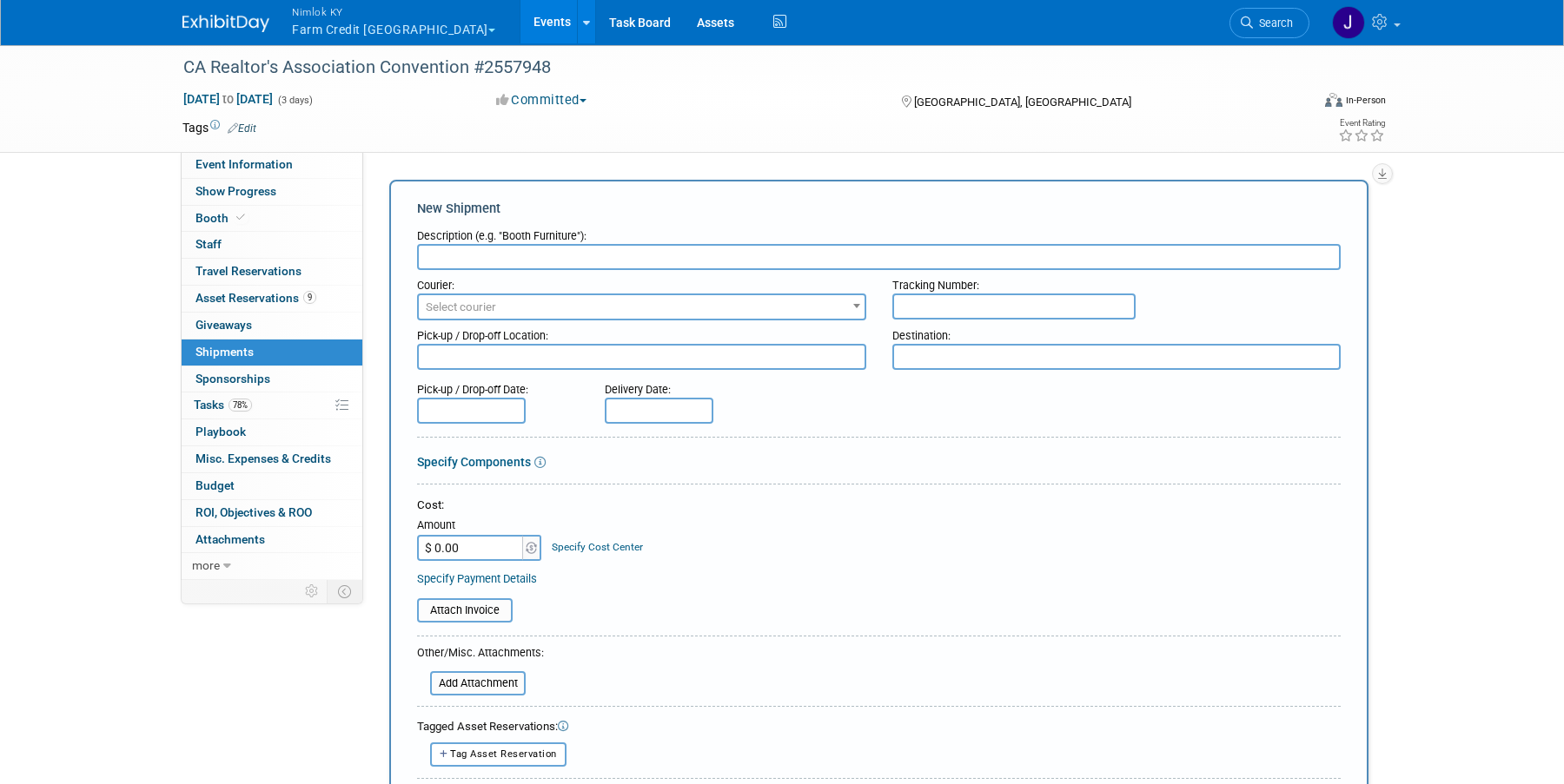
click at [466, 262] on input "text" at bounding box center [878, 256] width 924 height 26
type input "A"
type input "Nimlok KY Wh to Adv WH"
click at [448, 315] on span "Select courier" at bounding box center [641, 307] width 446 height 24
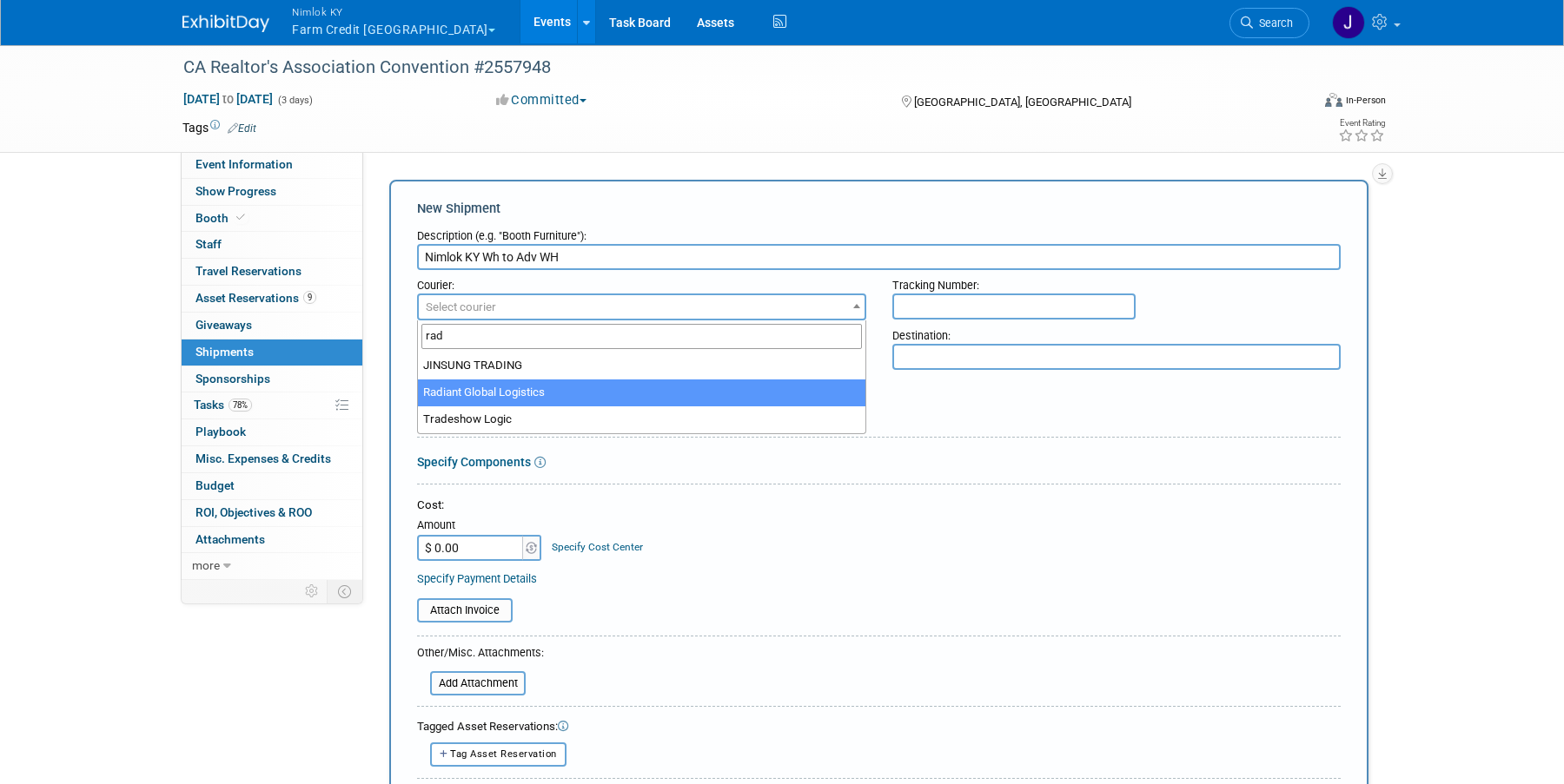
type input "rad"
select select "579"
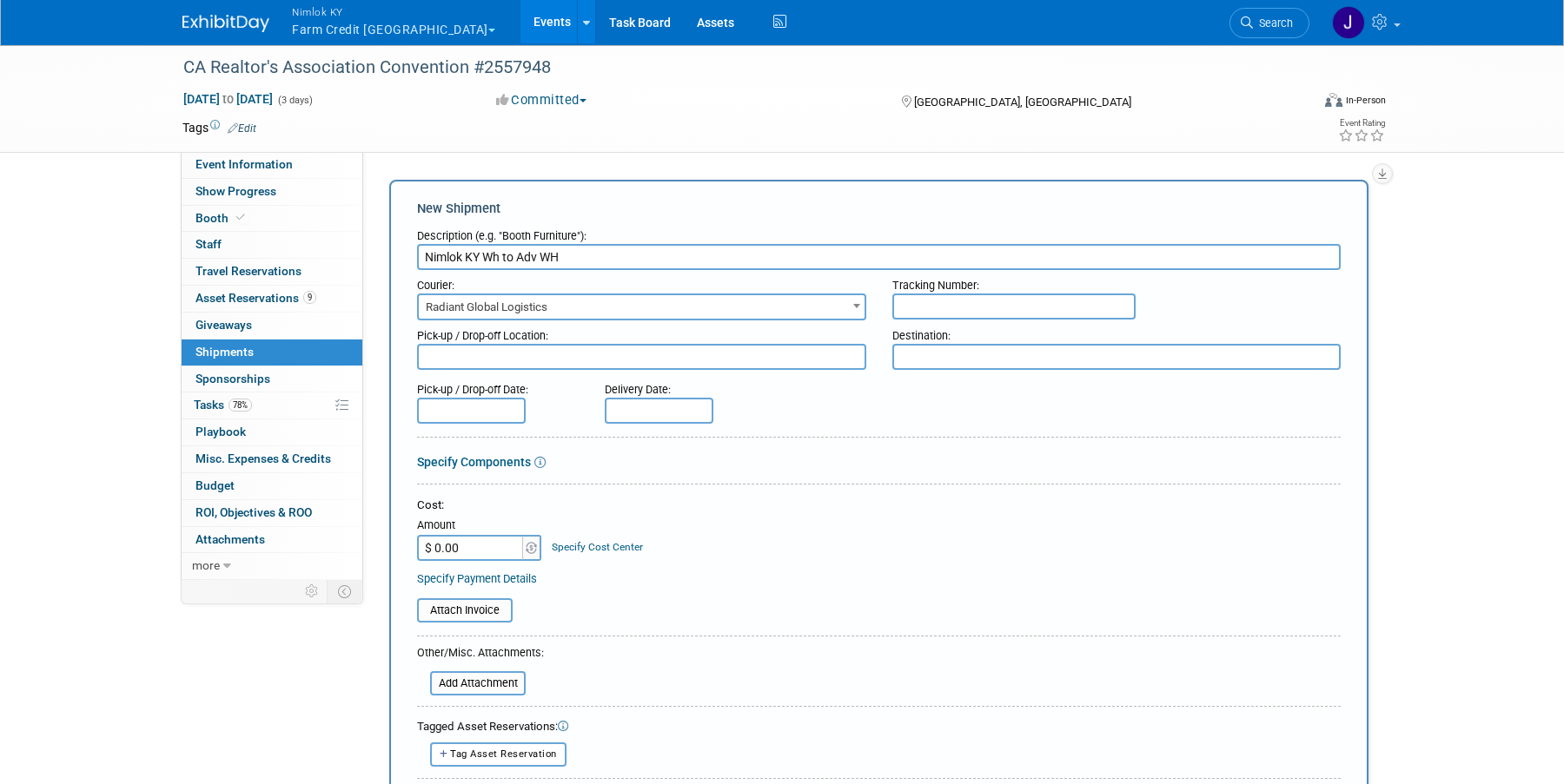
click at [542, 363] on textarea at bounding box center [641, 357] width 449 height 26
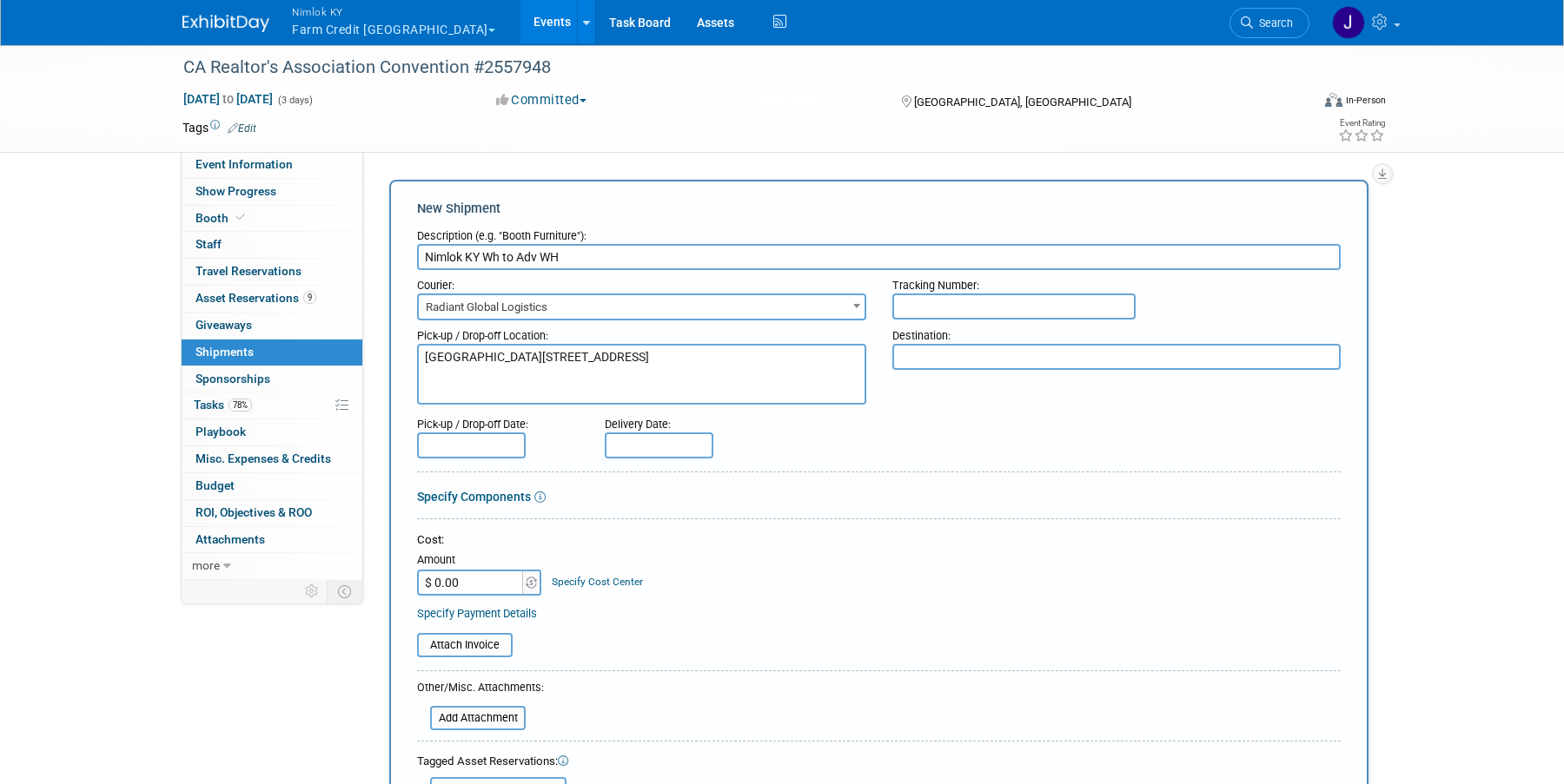
type textarea "Nimlok KY WH 10501 Bunsen Way, Suite 101 Louisville, KY 40299"
click at [477, 448] on input "text" at bounding box center [470, 445] width 108 height 26
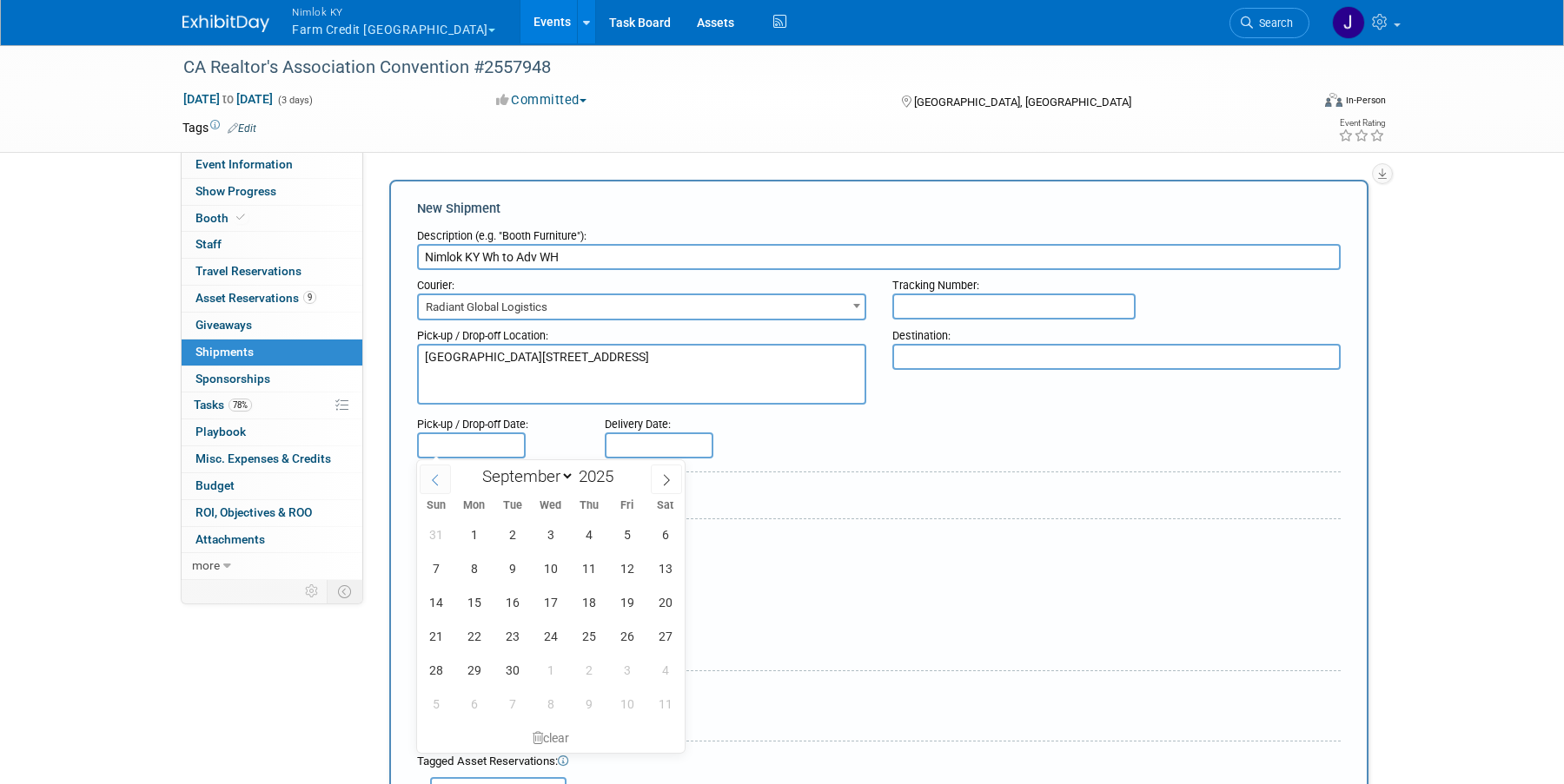
click at [433, 475] on icon at bounding box center [435, 480] width 12 height 12
select select "7"
click at [474, 662] on span "25" at bounding box center [473, 670] width 34 height 34
type input "Aug 25, 2025"
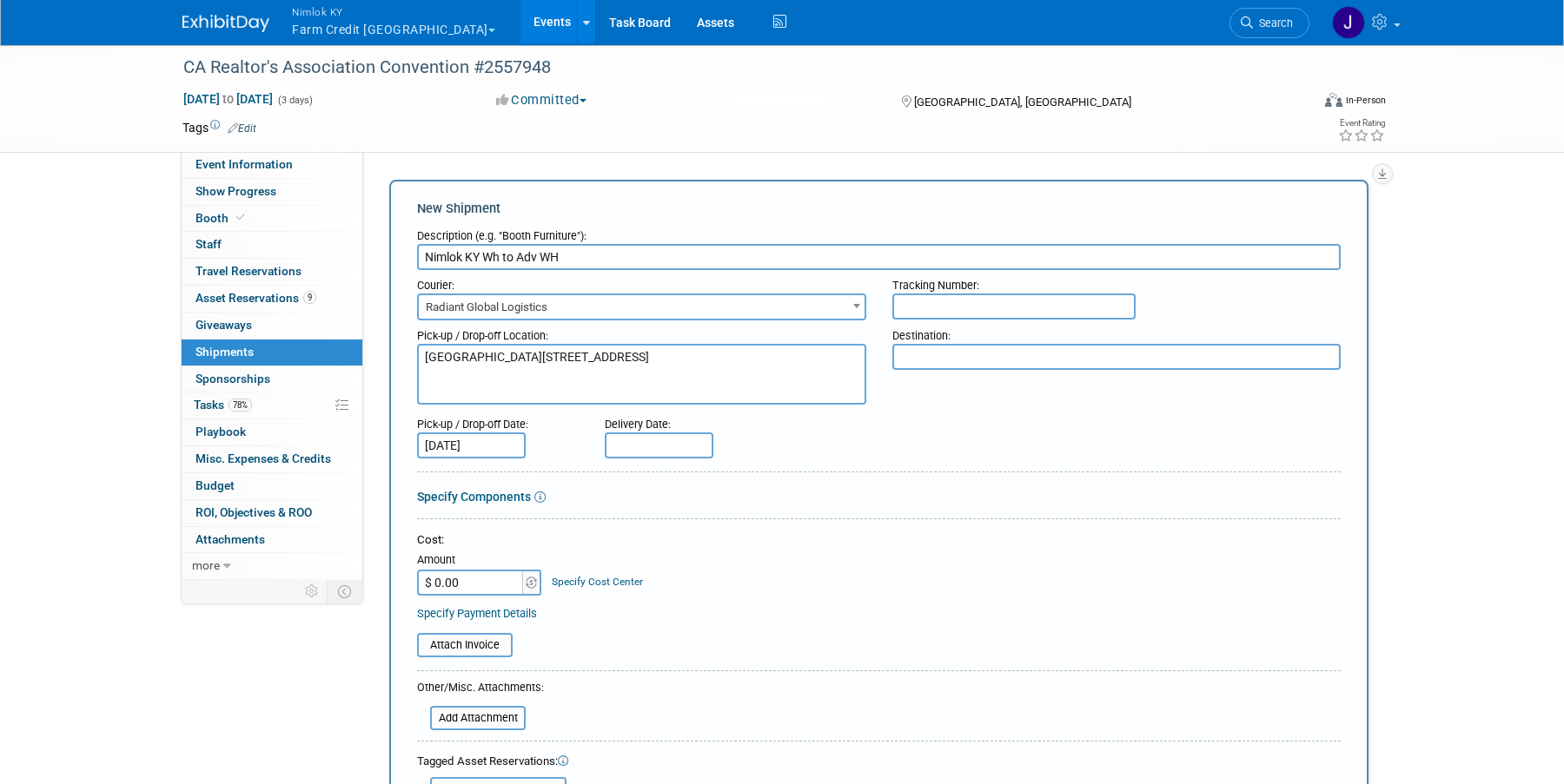
click at [655, 448] on input "text" at bounding box center [659, 445] width 108 height 26
click at [700, 568] on span "9" at bounding box center [700, 568] width 34 height 34
type input "Sep 9, 2025"
click at [978, 358] on textarea at bounding box center [1117, 357] width 449 height 26
paste textarea "REimagine! 2025 Rural 1st, booth #623 C/O Freeman 3456 E Miraloma Ave Anaheim, …"
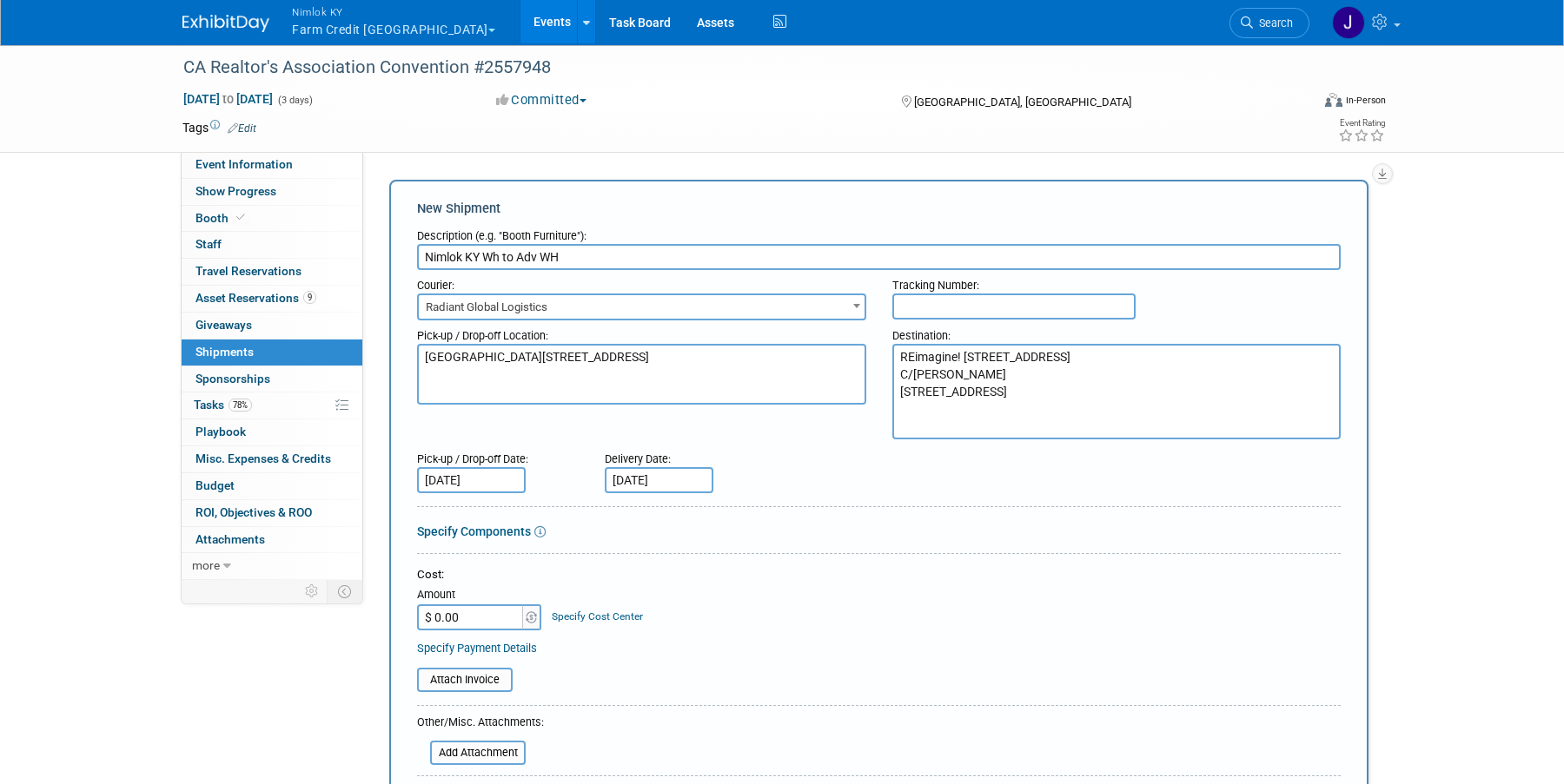
type textarea "REimagine! 2025 Rural 1st, booth #623 C/O Freeman 3456 E Miraloma Ave Anaheim, …"
click at [813, 477] on div "Delivery Date: Sep 9, 2025" at bounding box center [709, 468] width 237 height 50
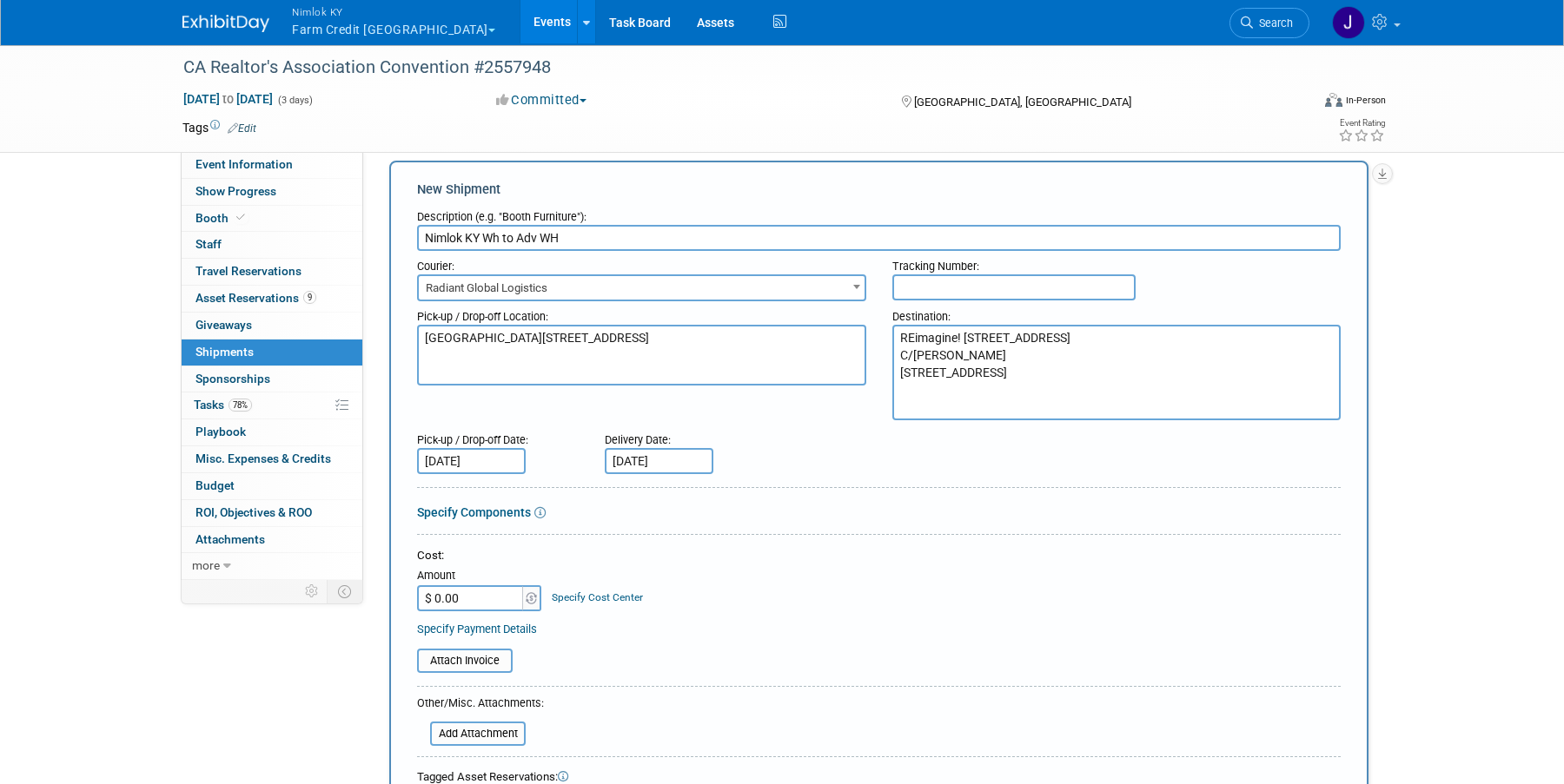
scroll to position [20, 0]
click at [497, 510] on link "Specify Components" at bounding box center [473, 510] width 114 height 14
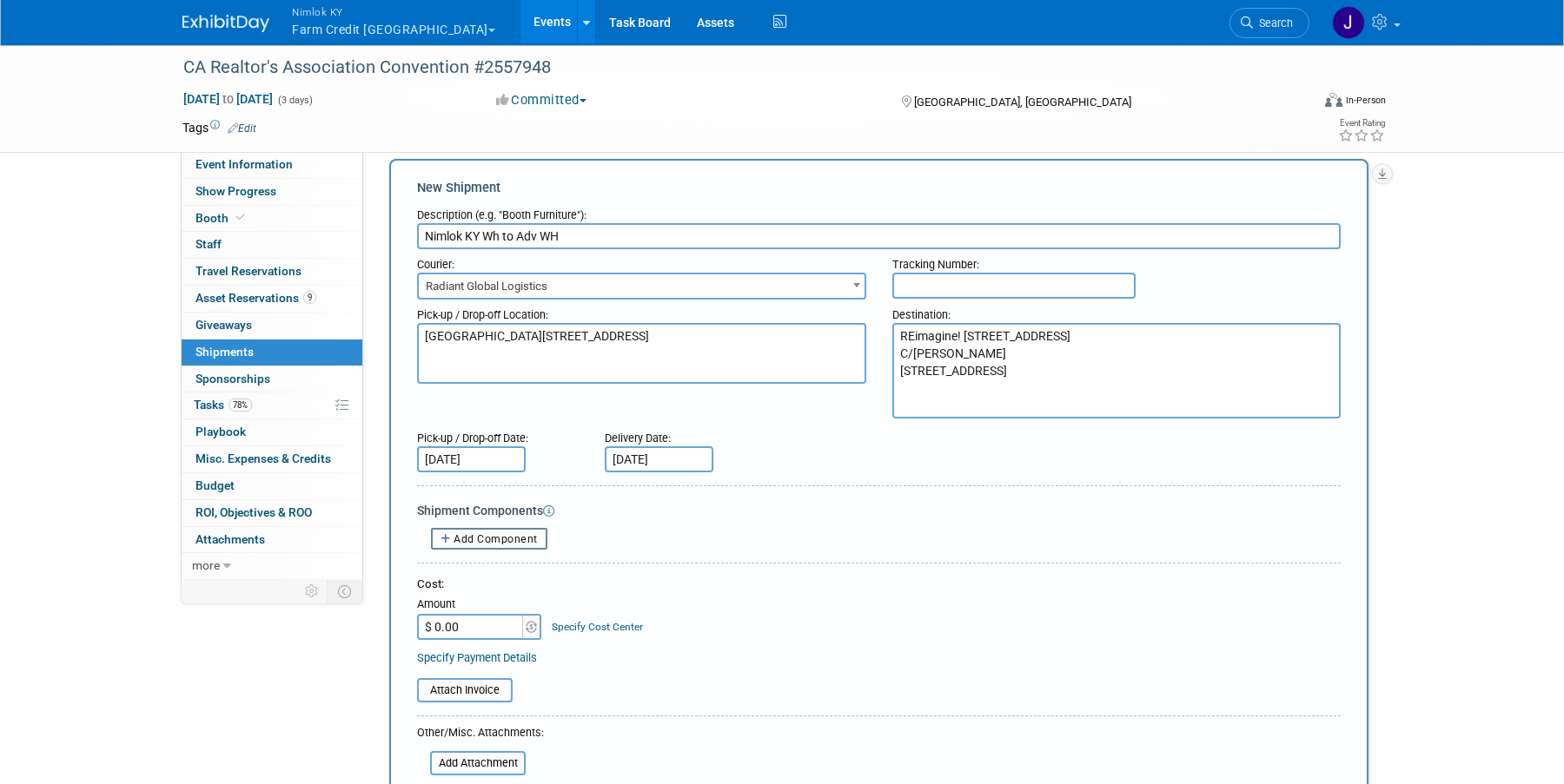
click at [492, 539] on span "Add Component" at bounding box center [496, 539] width 84 height 12
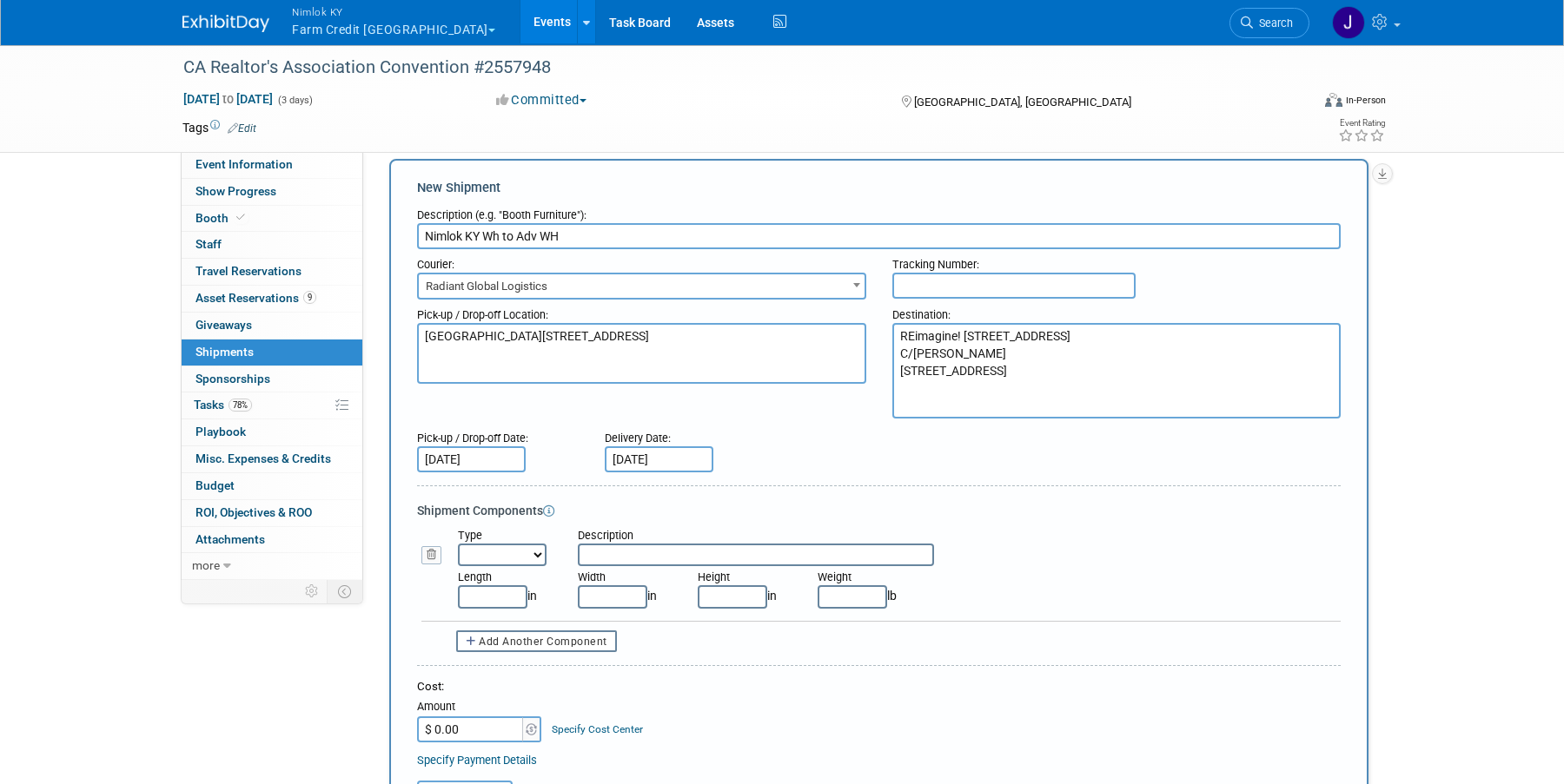
click at [495, 552] on select "Bag Bin Box Bundle Cage Case Container Cooler Crate Drum/Barrel Envelope Machin…" at bounding box center [501, 554] width 89 height 22
click at [514, 556] on select "Bag Bin Box Bundle Cage Case Container Cooler Crate Drum/Barrel Envelope Machin…" at bounding box center [501, 554] width 89 height 22
select select "2"
click at [458, 543] on select "Bag Bin Box Bundle Cage Case Container Cooler Crate Drum/Barrel Envelope Machin…" at bounding box center [501, 554] width 89 height 22
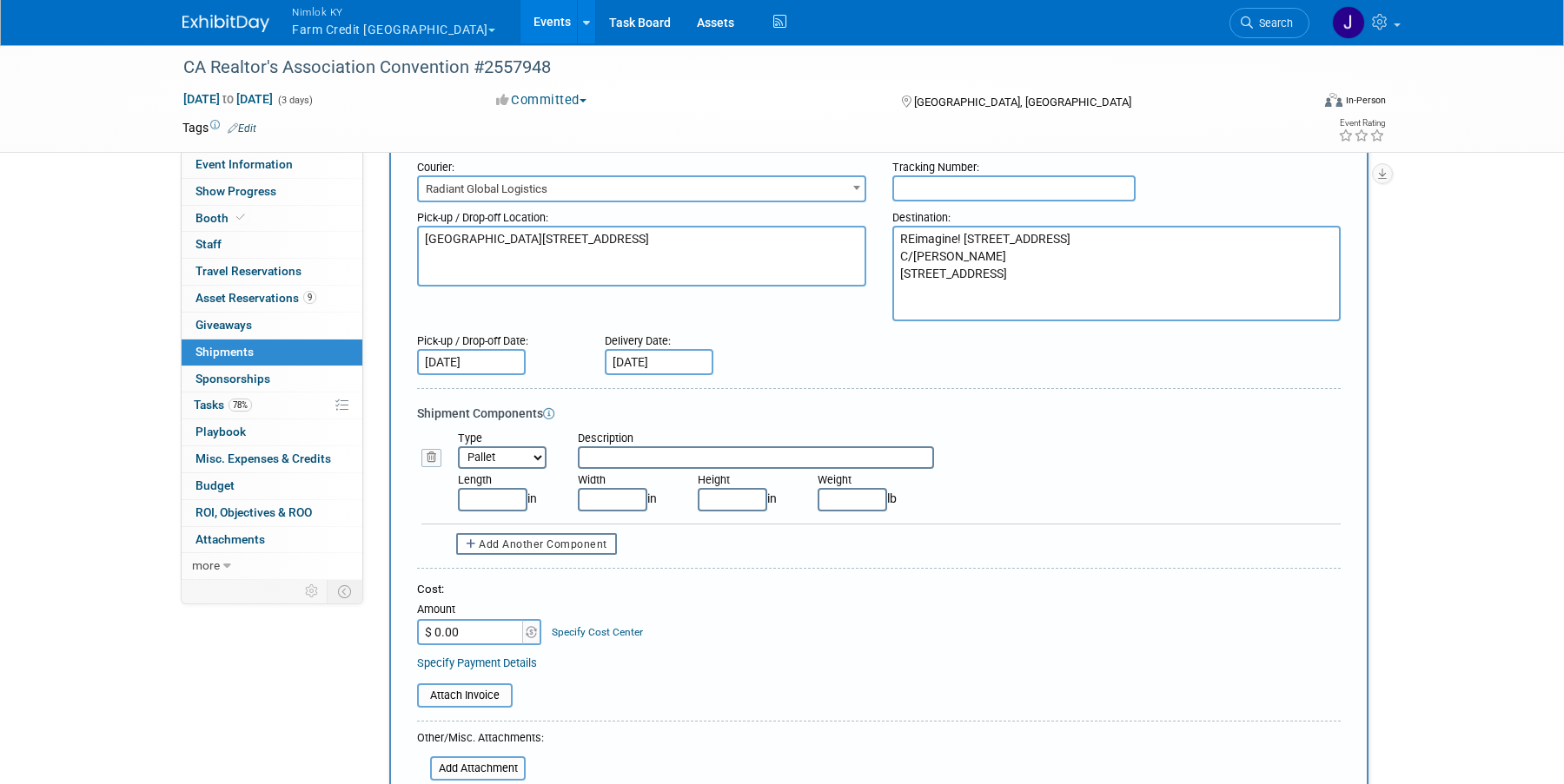
scroll to position [124, 0]
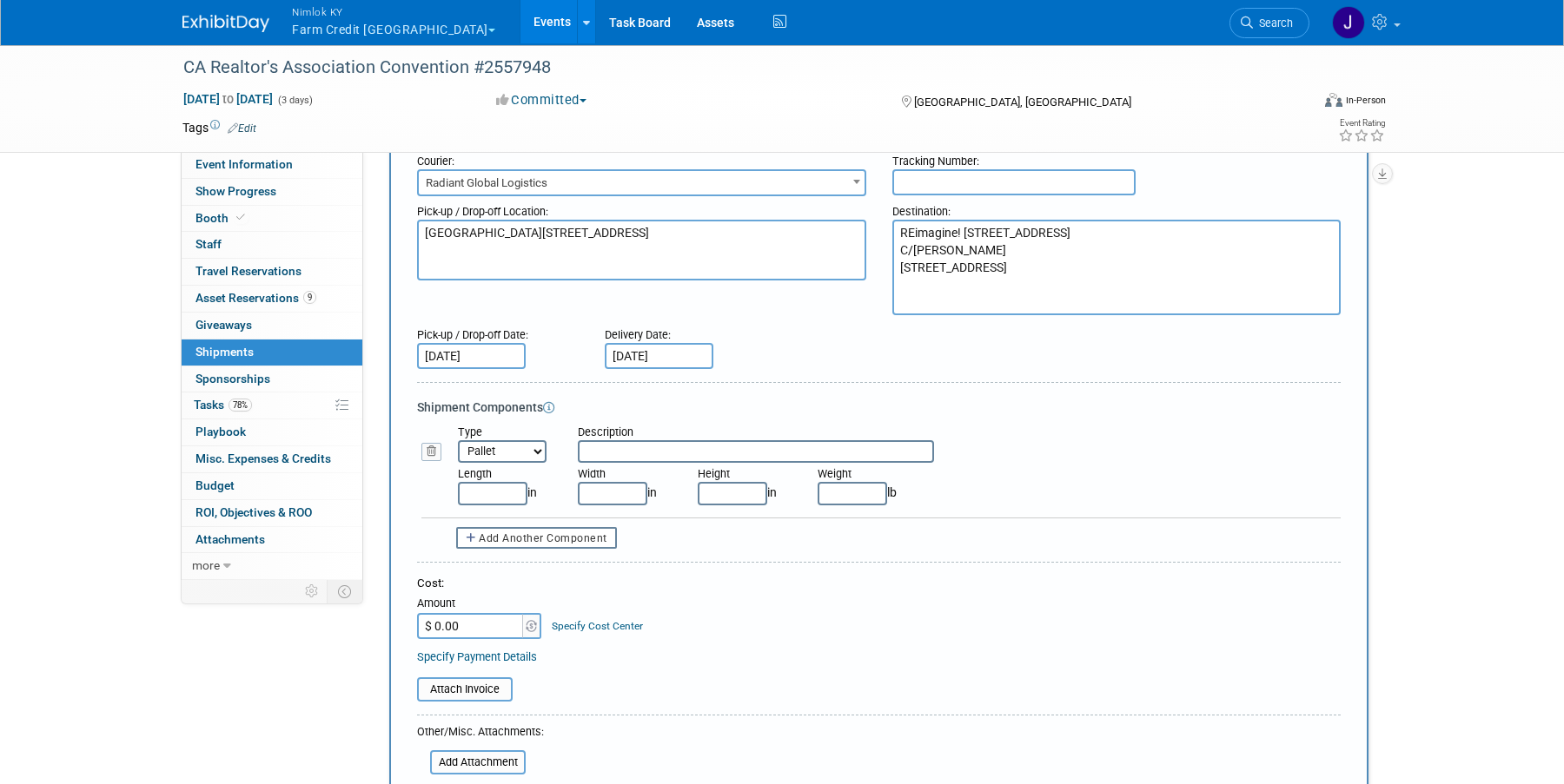
click at [498, 490] on input "text" at bounding box center [492, 492] width 69 height 22
type input "48.00"
type input "40.00"
type input "34.00"
type input "186.00"
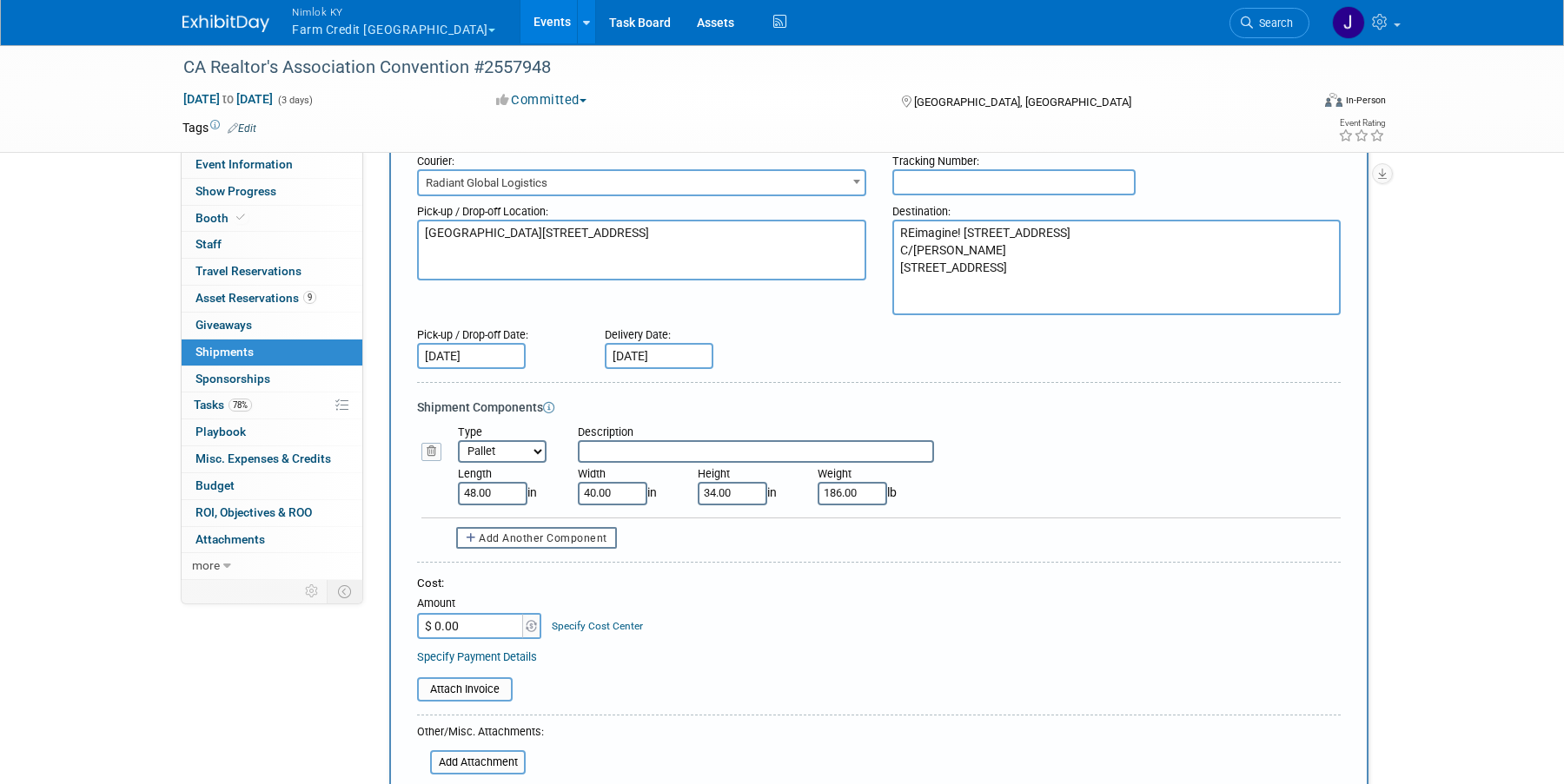
click at [706, 602] on div "Cost: Amount $ 0.00 Specify Cost Center Cost Center -- Not Specified --" at bounding box center [878, 607] width 924 height 63
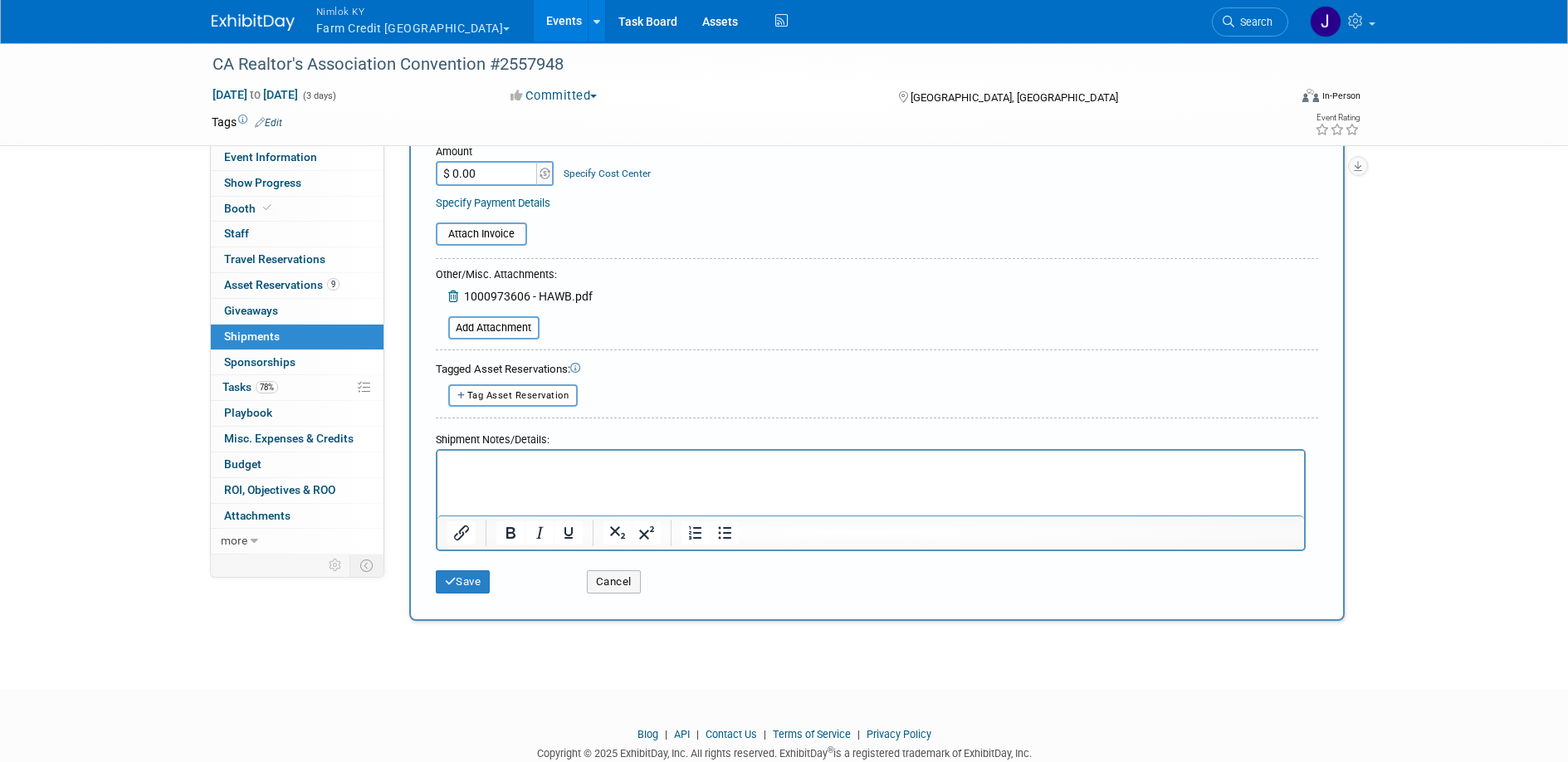
scroll to position [563, 0]
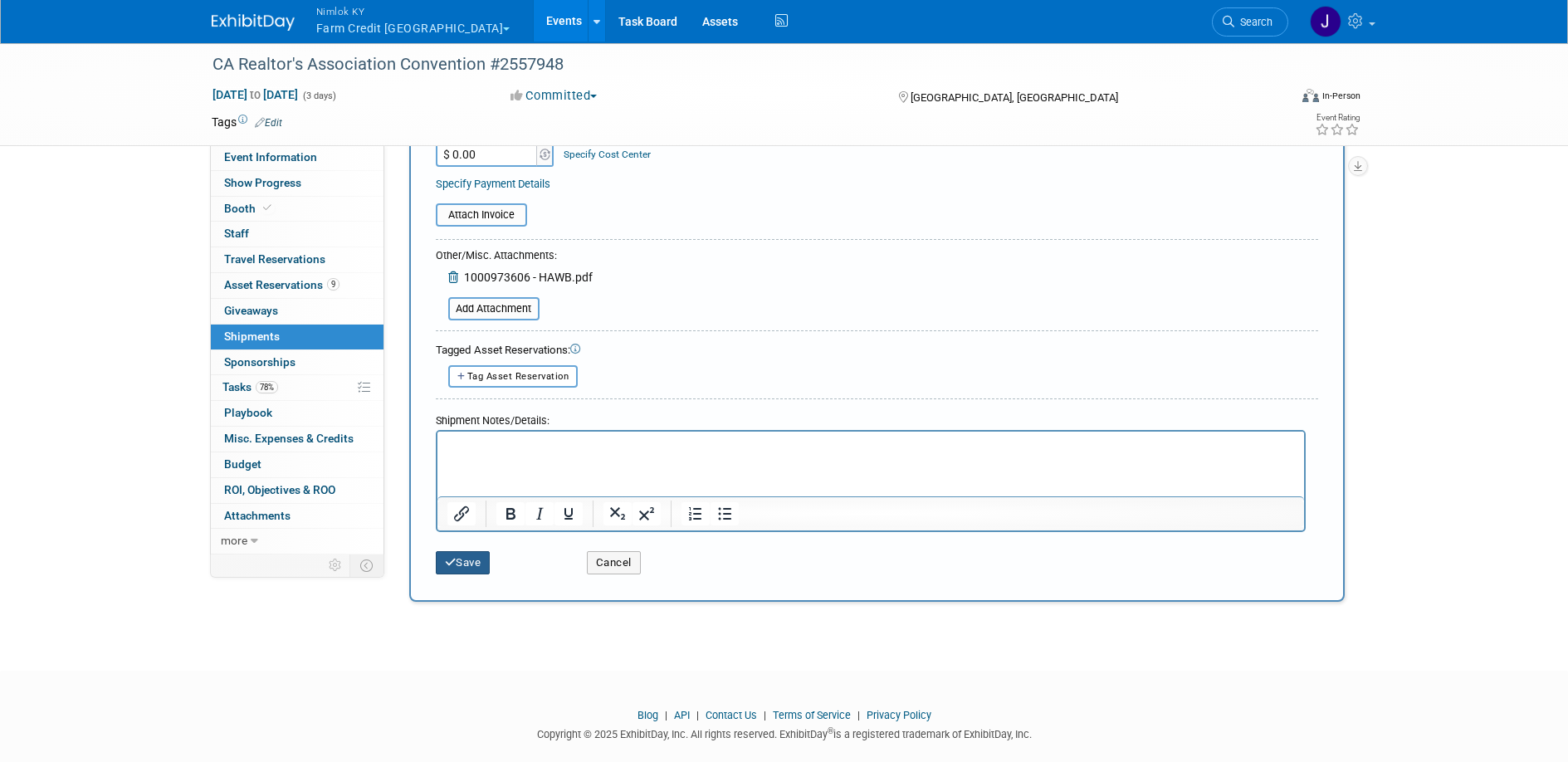
click at [449, 567] on icon "submit" at bounding box center [450, 563] width 11 height 11
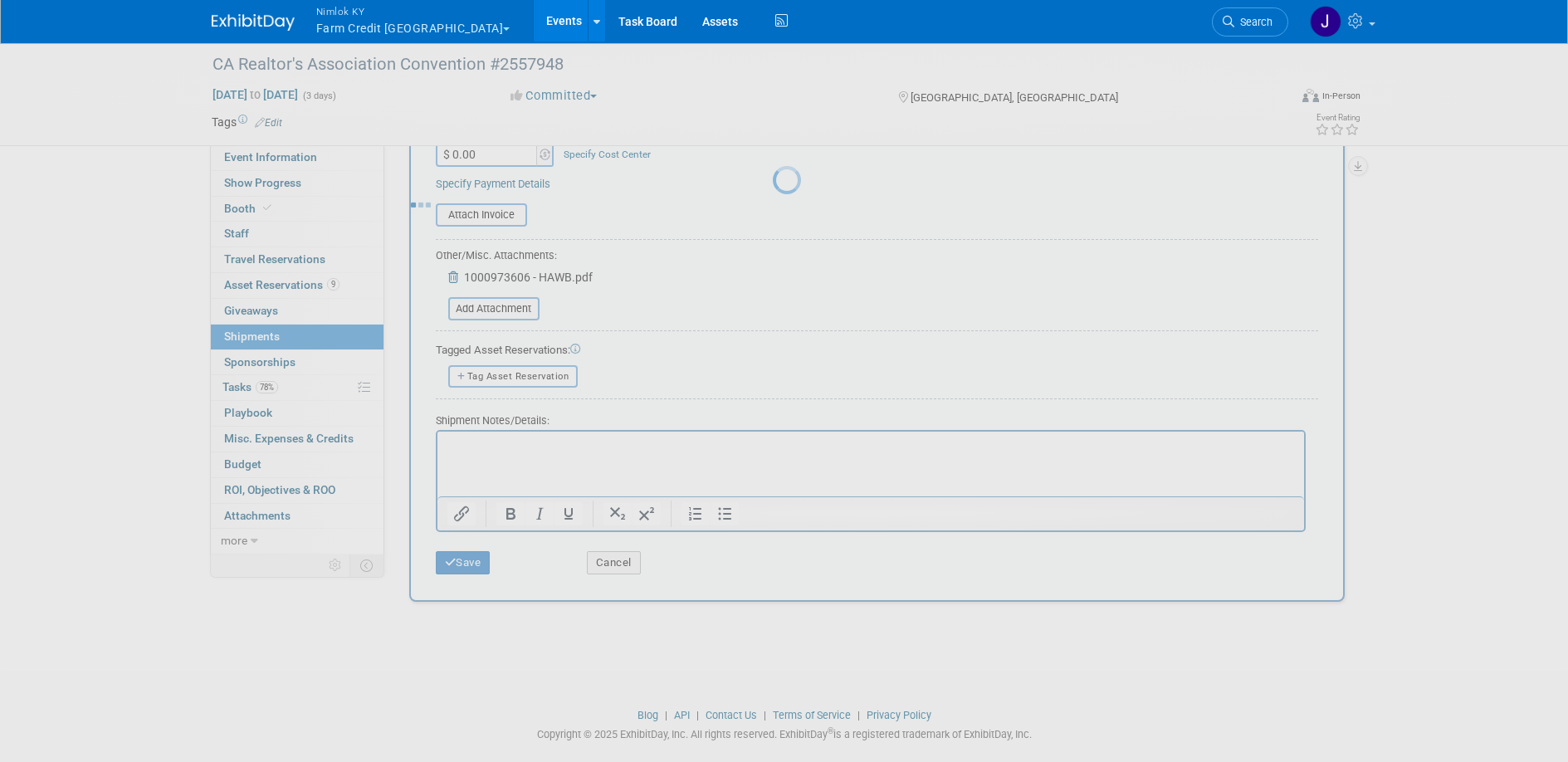
scroll to position [16, 0]
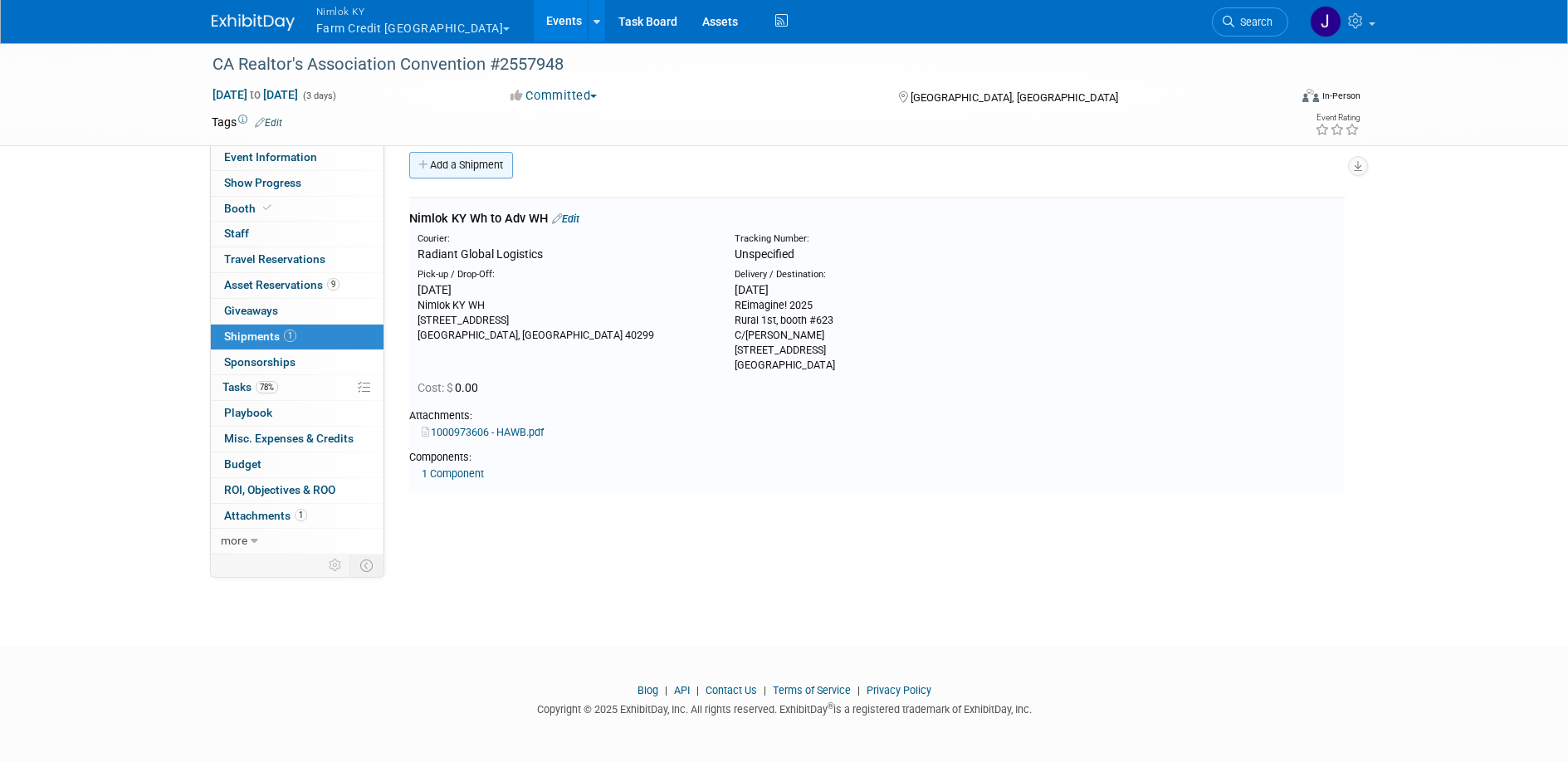
click at [481, 164] on link "Add a Shipment" at bounding box center [461, 165] width 103 height 26
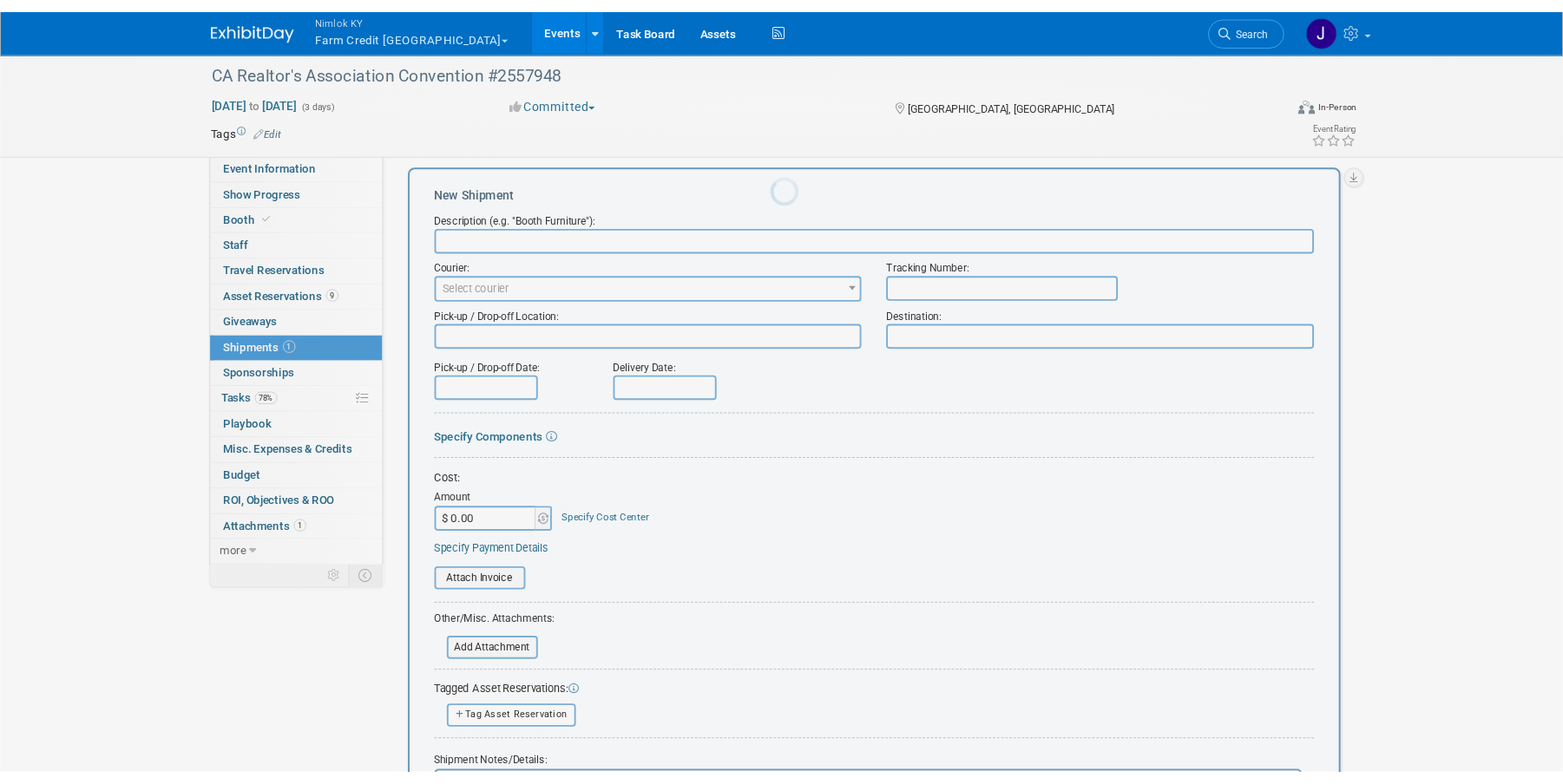
scroll to position [0, 0]
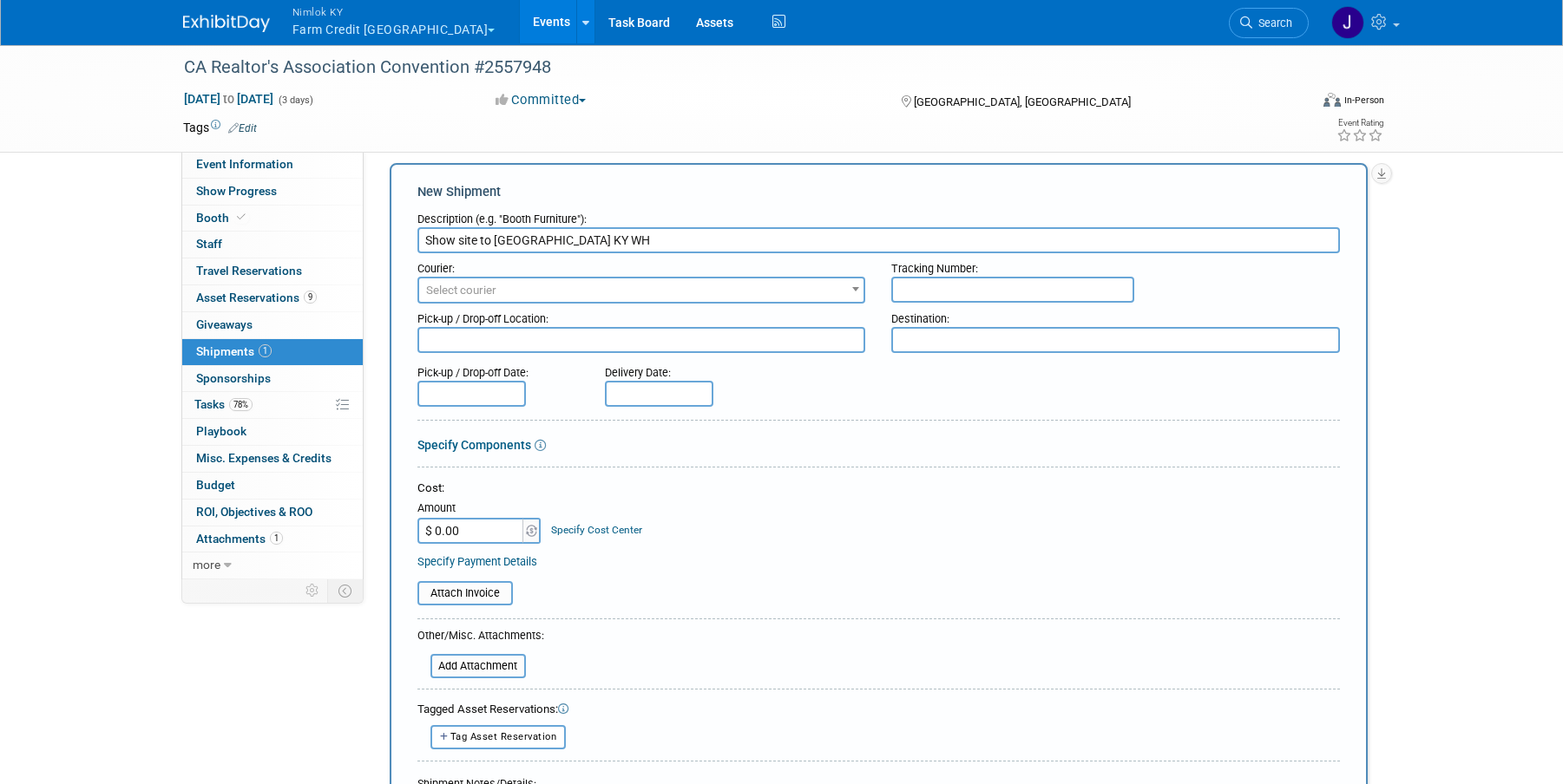
type input "Show site to Nimlok KY WH"
click at [744, 344] on textarea at bounding box center [641, 340] width 448 height 26
paste textarea "Gaylord Pacific Resort & Convention Center REimagine! 2025 Rural 1st, booth #62…"
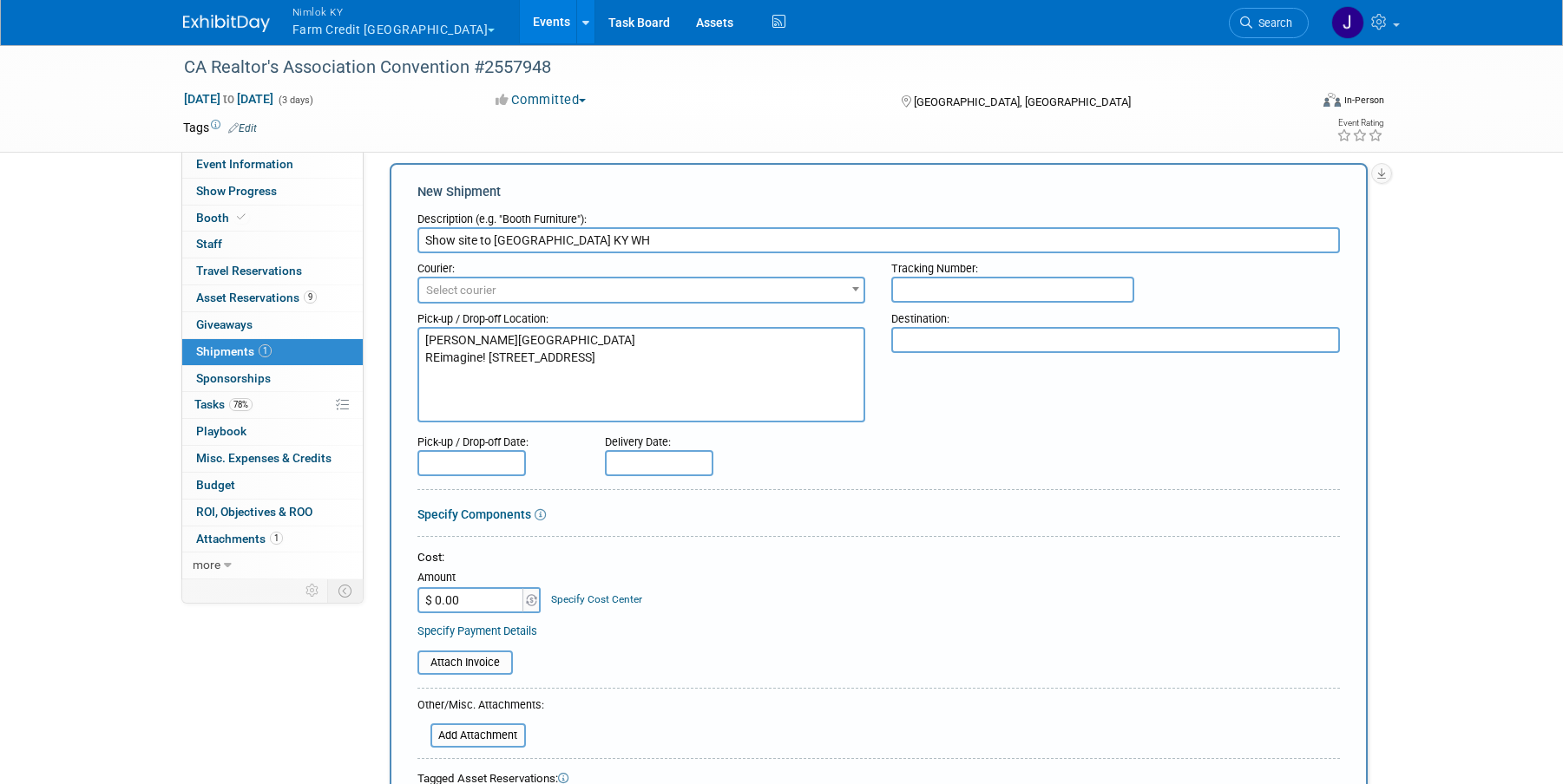
type textarea "Gaylord Pacific Resort & Convention Center REimagine! 2025 Rural 1st, booth #62…"
click at [983, 345] on textarea at bounding box center [1116, 340] width 448 height 26
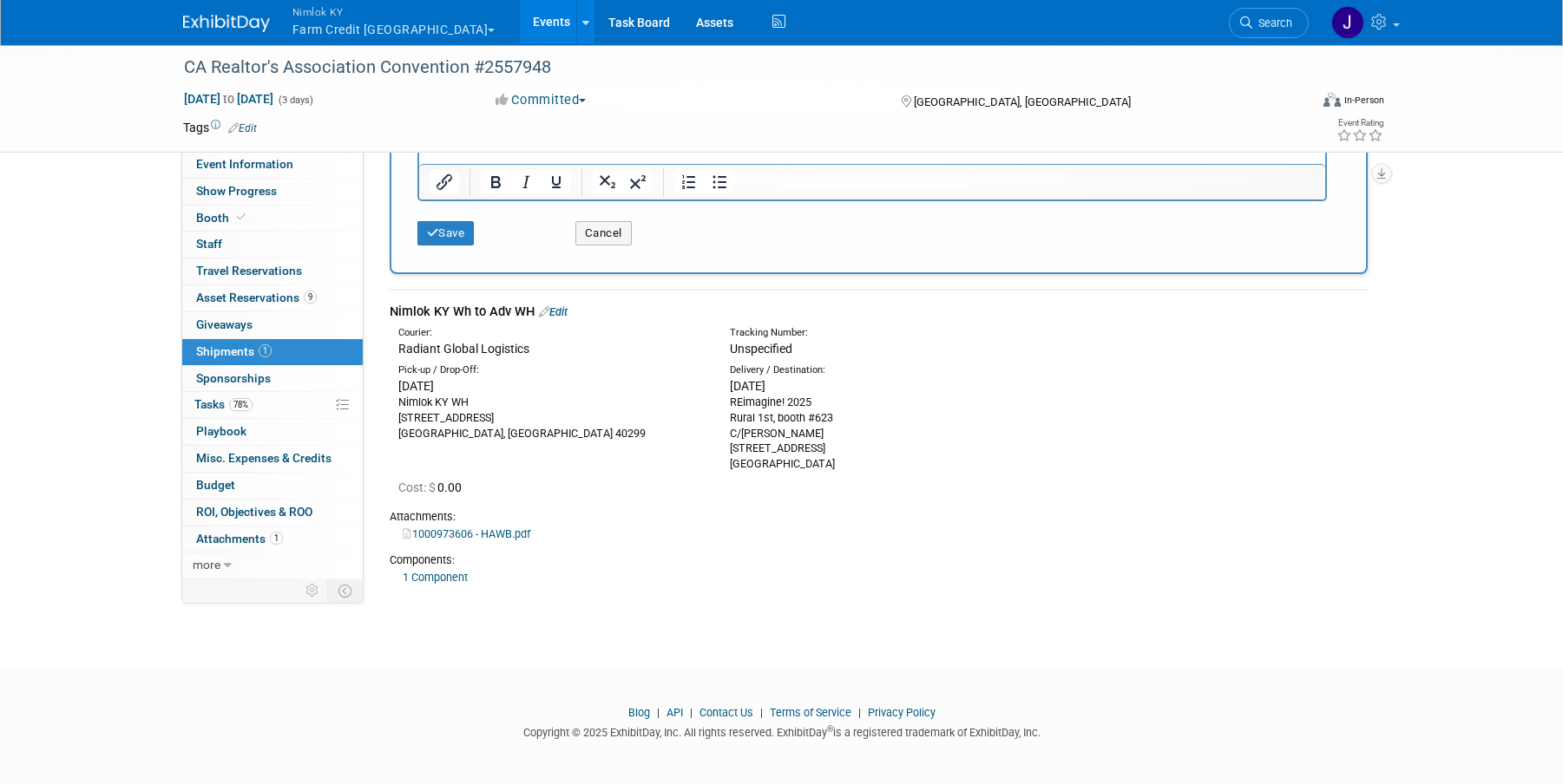
scroll to position [788, 0]
drag, startPoint x: 495, startPoint y: 431, endPoint x: 399, endPoint y: 402, distance: 100.3
click at [399, 402] on div "Nimlok KY WH 10501 Bunsen Way, Suite 101 Louisville, KY 40299" at bounding box center [551, 415] width 305 height 47
copy div "Nimlok KY WH 10501 Bunsen Way, Suite 101 Louisville, KY 40299"
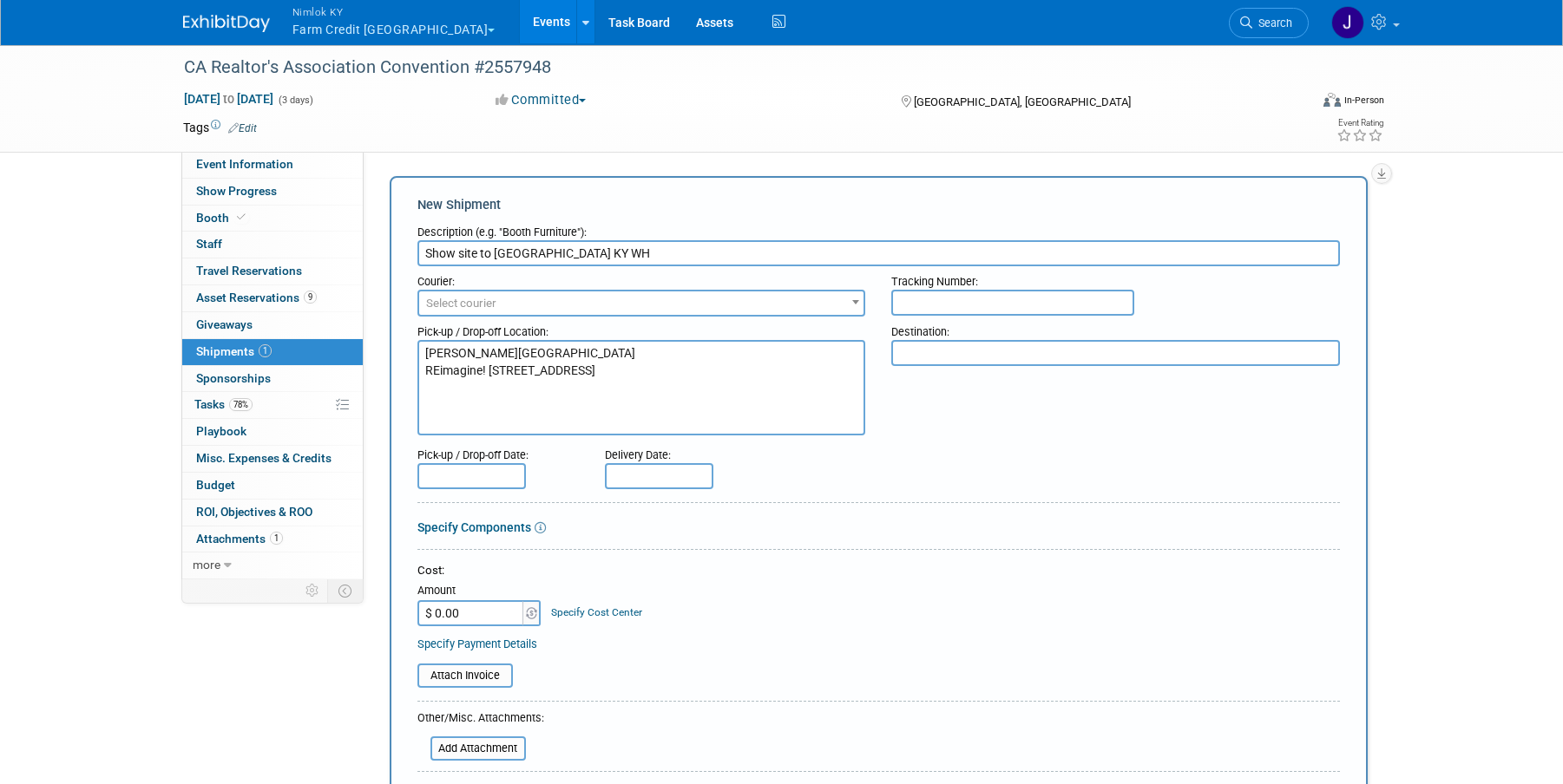
scroll to position [0, 0]
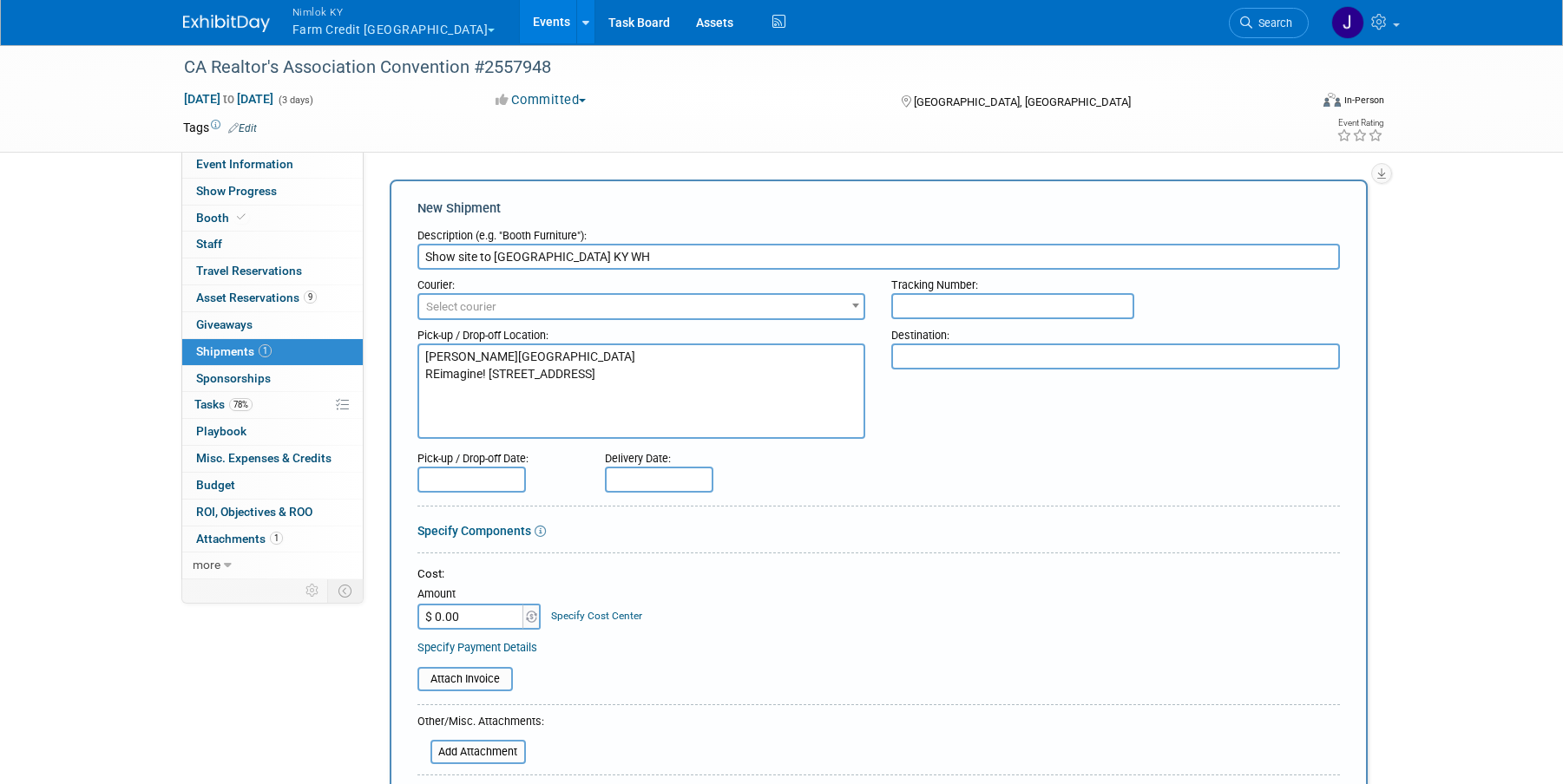
click at [991, 351] on textarea at bounding box center [1116, 356] width 448 height 26
paste textarea "Nimlok KY WH 10501 Bunsen Way, Suite 101 Louisville, KY 40299"
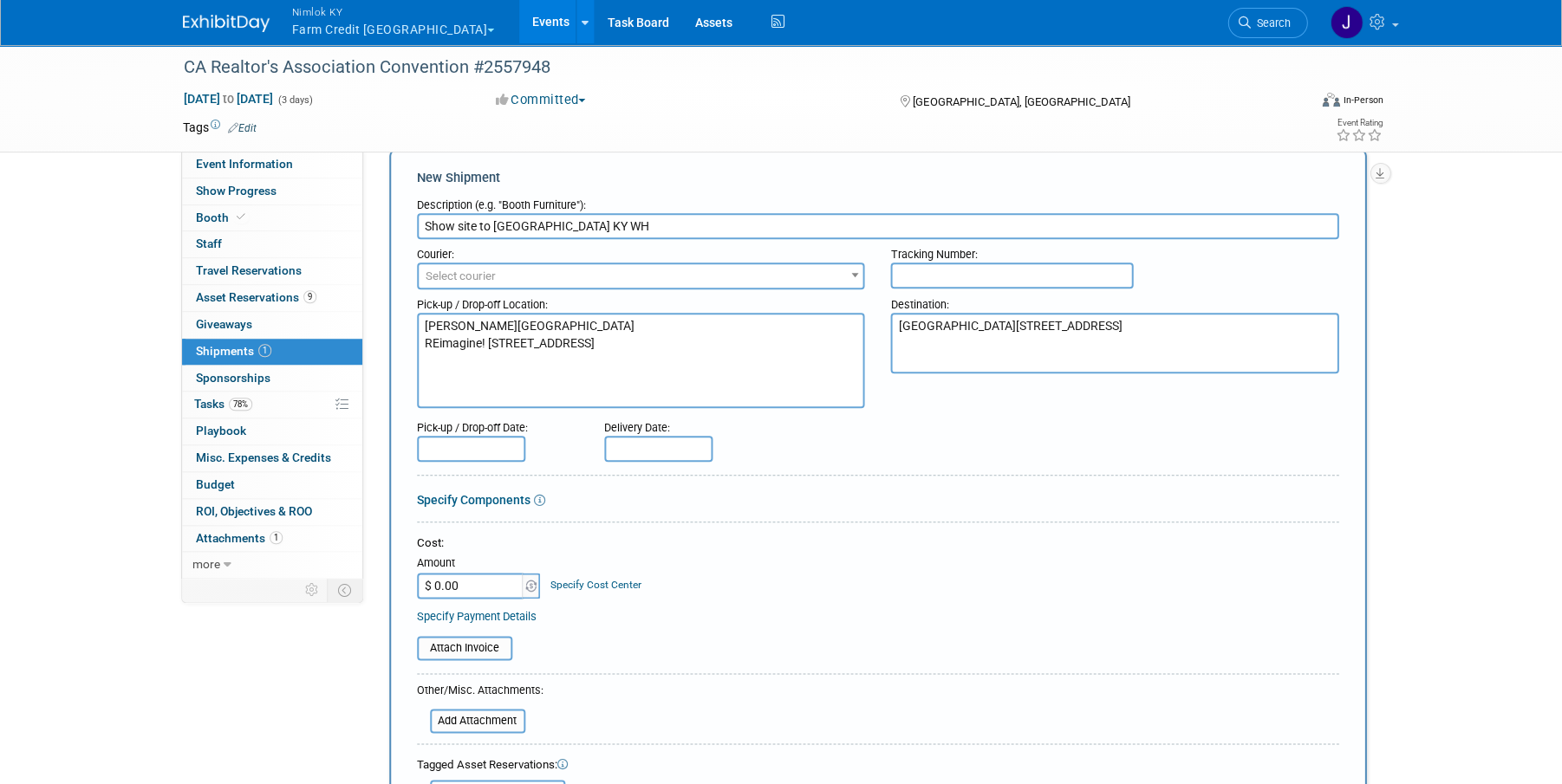
scroll to position [32, 0]
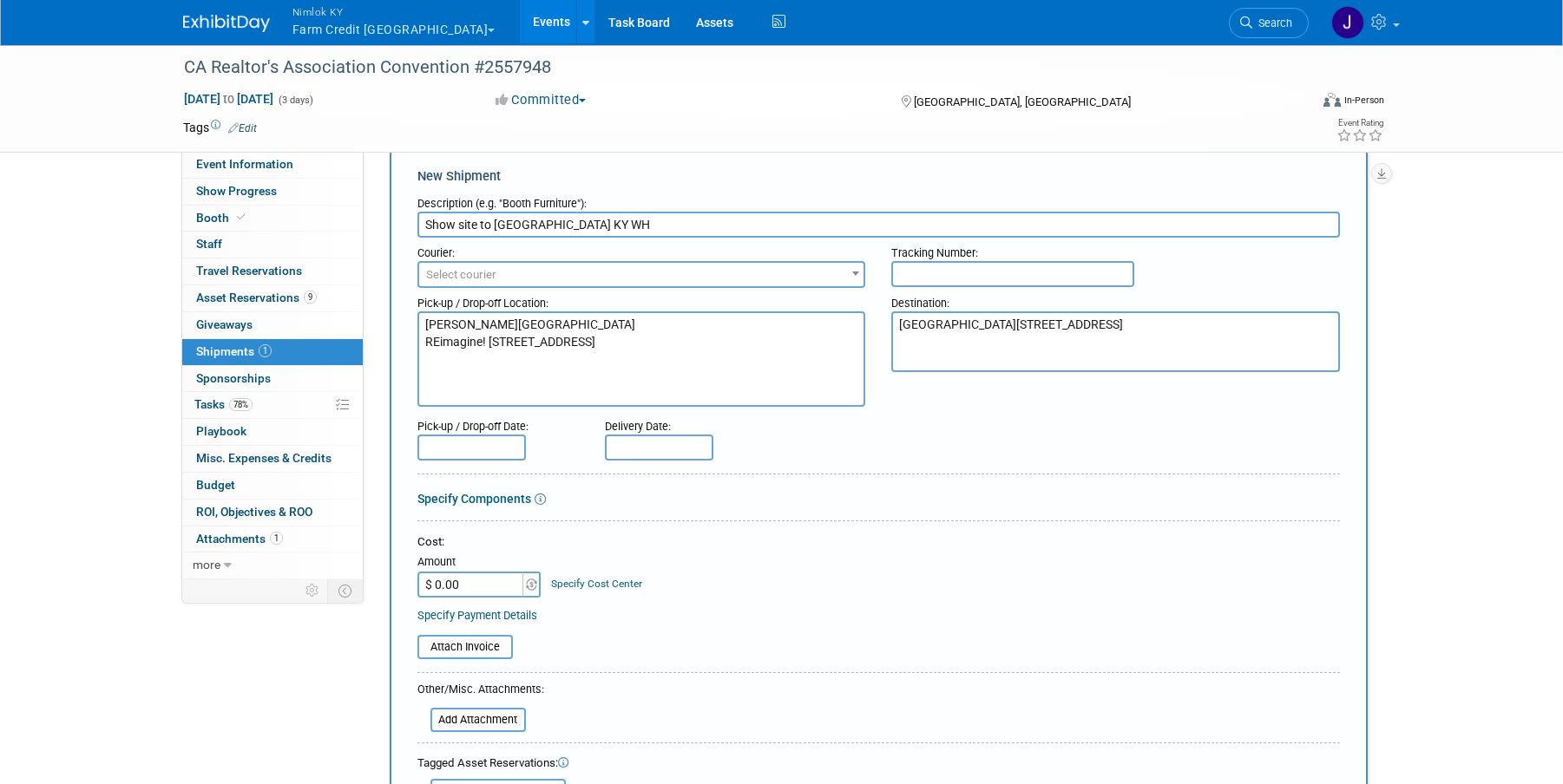
type textarea "Nimlok KY WH 10501 Bunsen Way, Suite 101 Louisville, KY 40299"
click at [794, 488] on form "Description (e.g. "Booth Furniture"): Show site to Nimlok KY WH Courier: 007EX …" at bounding box center [878, 597] width 923 height 819
click at [497, 448] on input "text" at bounding box center [471, 447] width 108 height 26
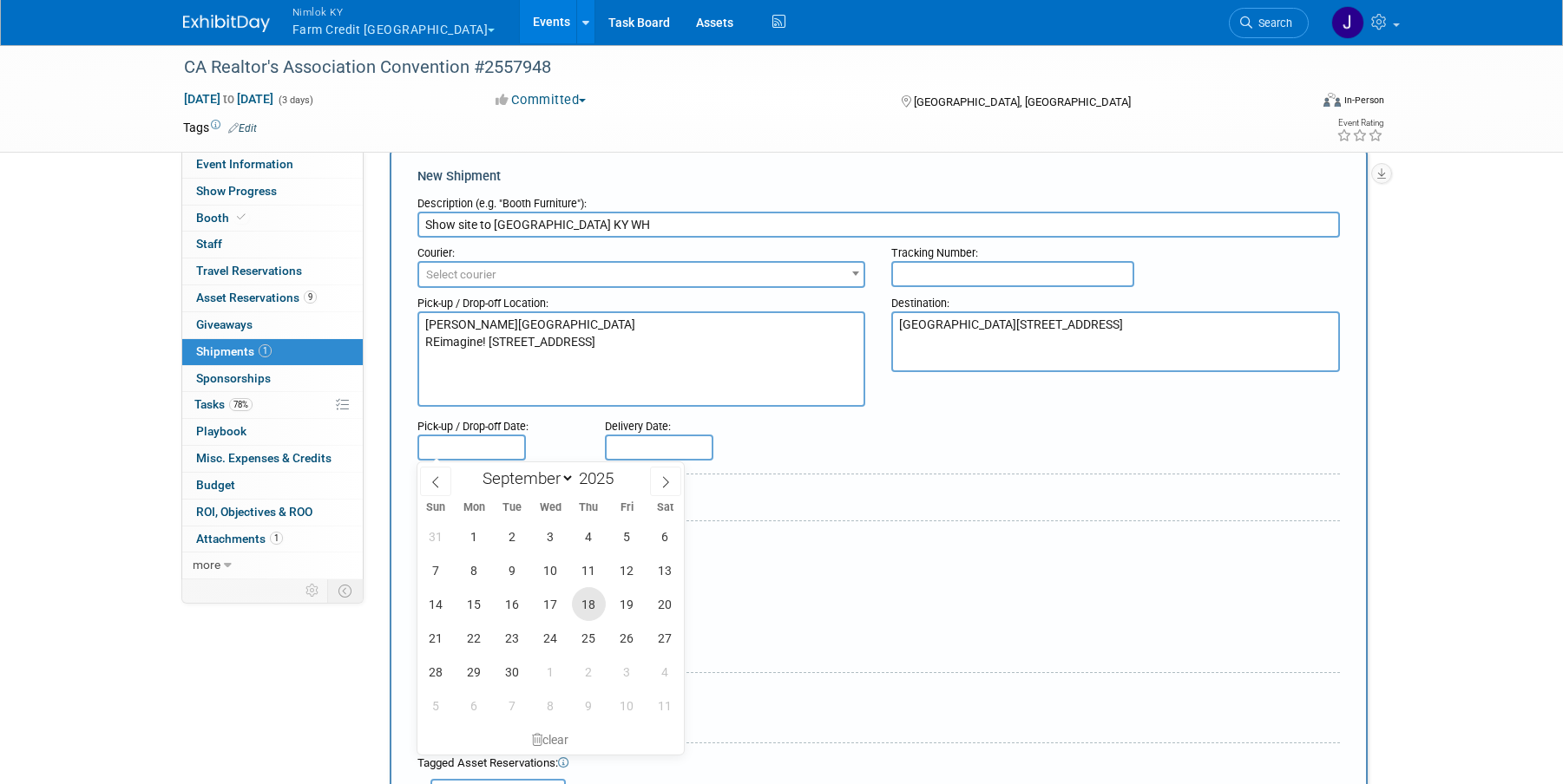
click at [592, 610] on span "18" at bounding box center [589, 604] width 34 height 34
type input "[DATE]"
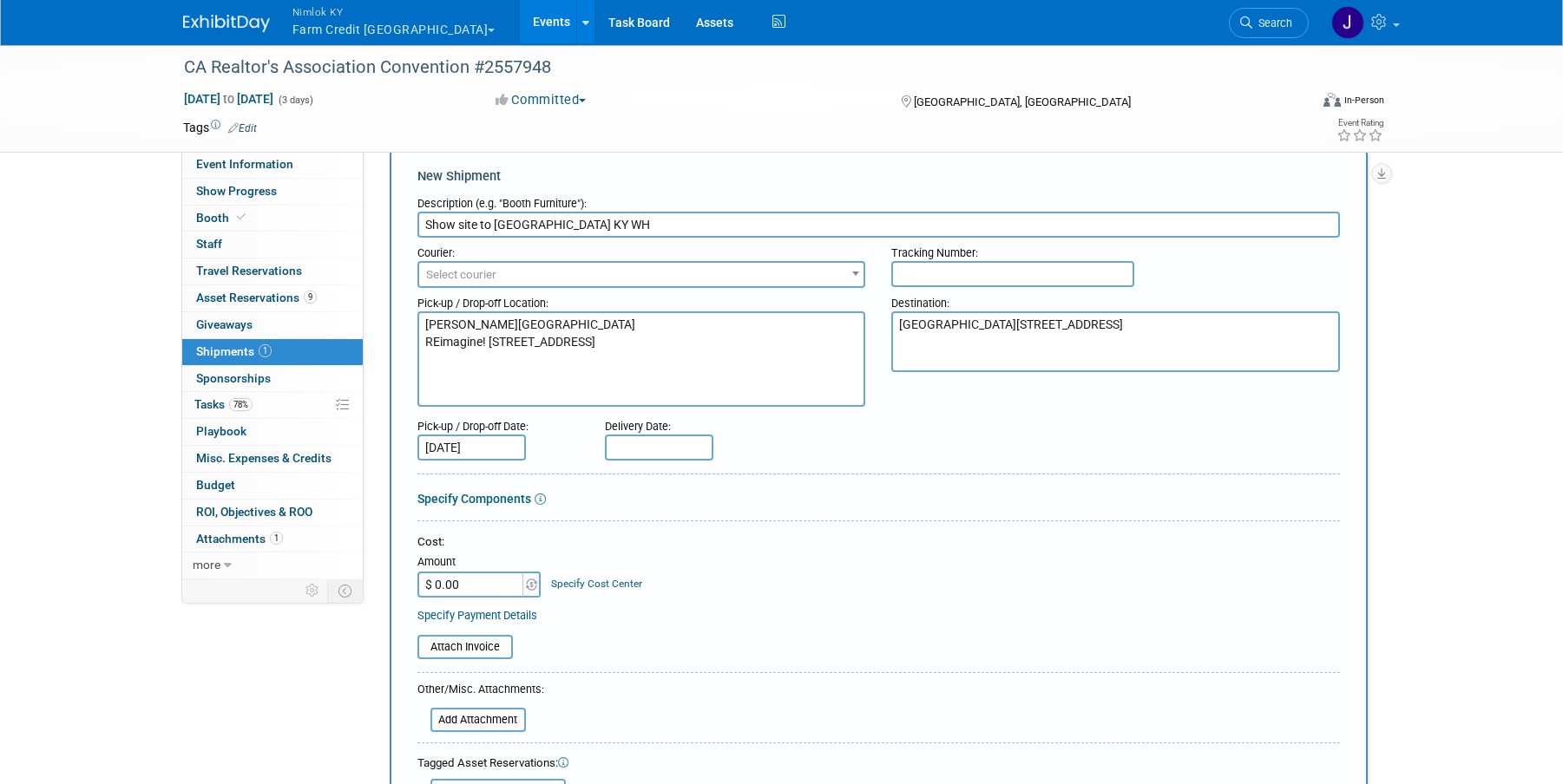
click at [643, 441] on input "text" at bounding box center [659, 447] width 108 height 26
click at [782, 650] on span "25" at bounding box center [776, 638] width 34 height 34
type input "Sep 25, 2025"
click at [786, 617] on div "Specify Payment Details" at bounding box center [878, 615] width 923 height 19
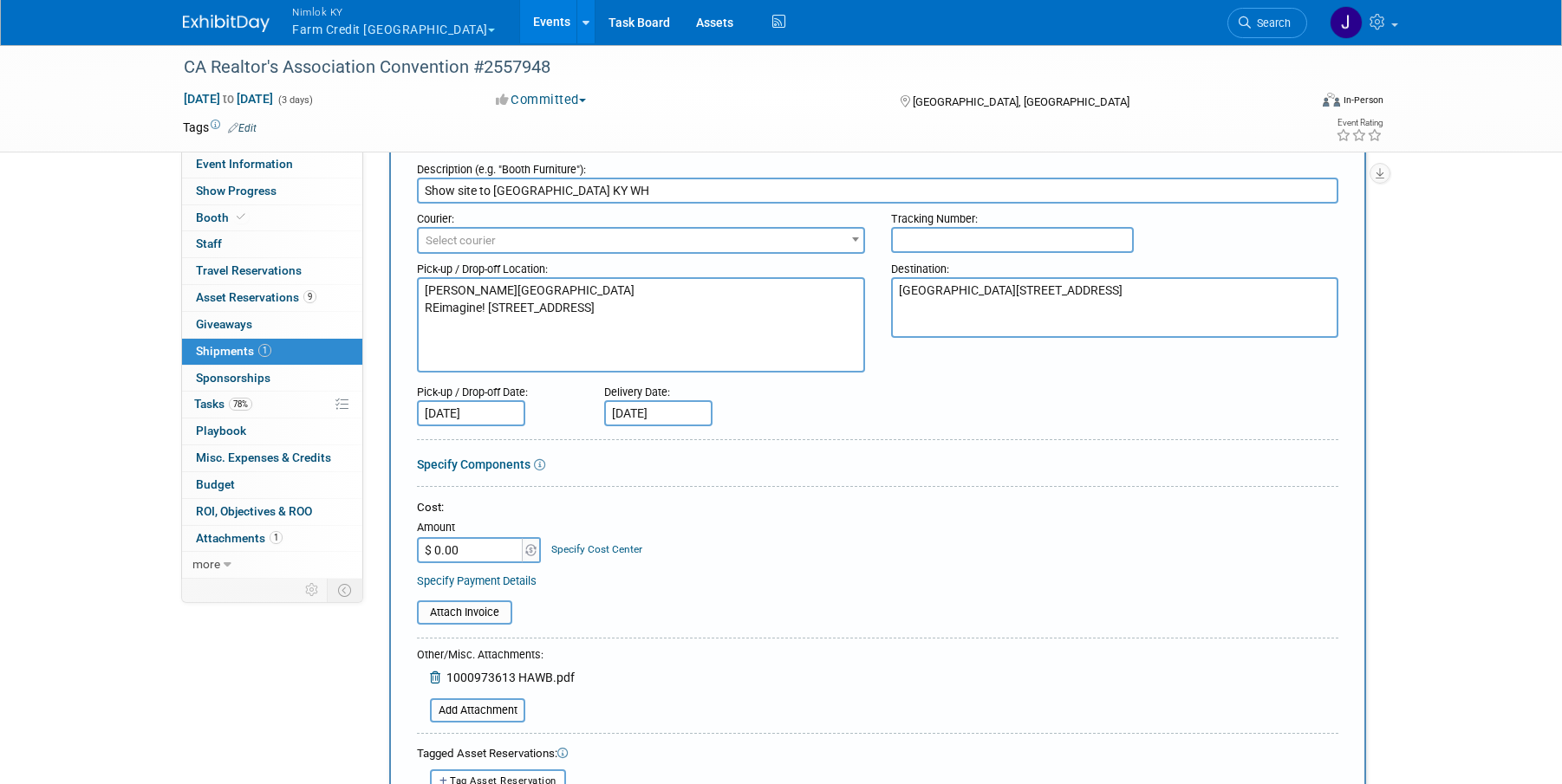
scroll to position [68, 0]
click at [479, 463] on link "Specify Components" at bounding box center [473, 462] width 114 height 14
click at [479, 463] on form "Description (e.g. "Booth Furniture"): Show site to Nimlok KY WH Courier: 007EX …" at bounding box center [877, 573] width 922 height 842
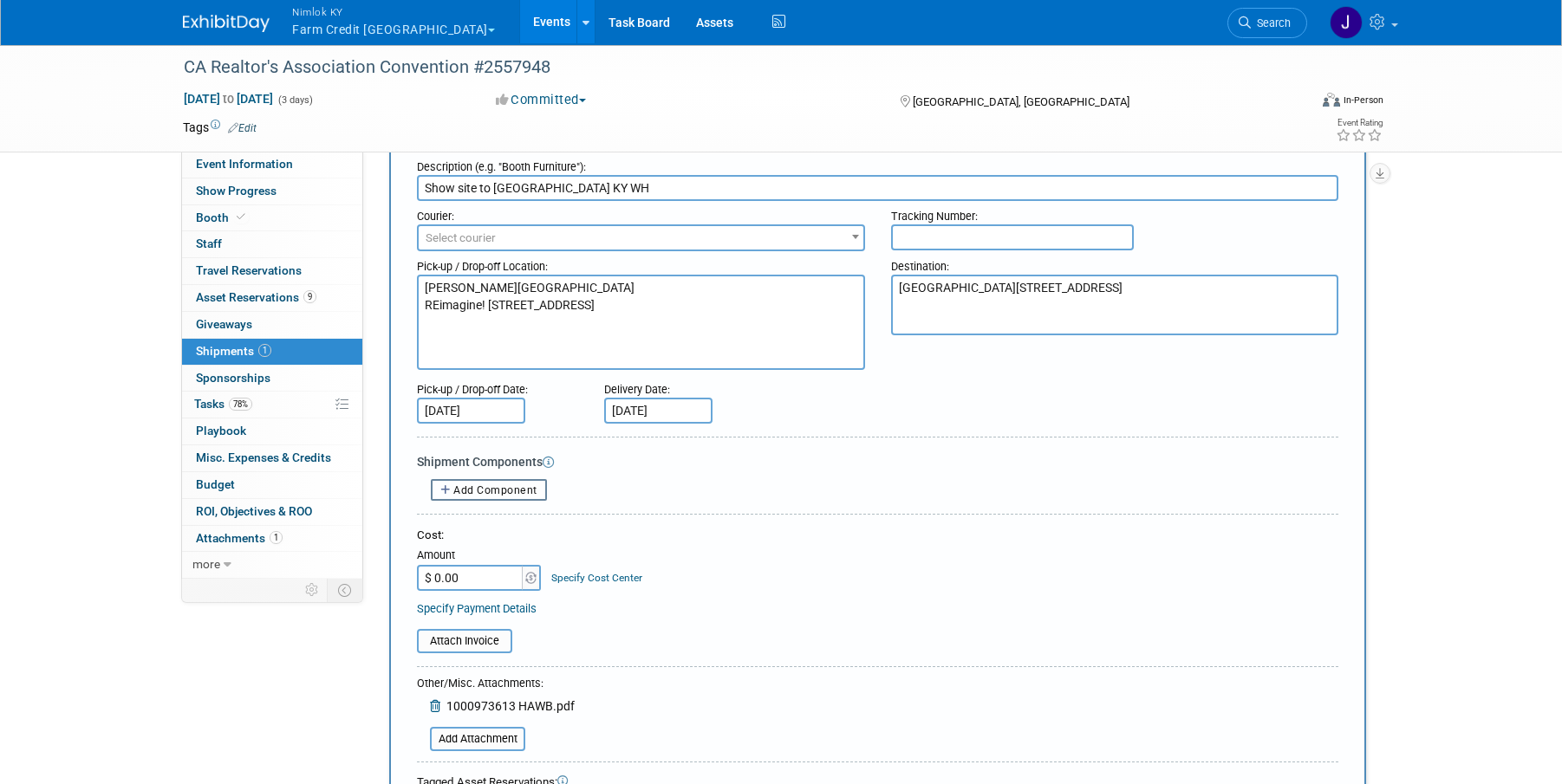
click at [490, 489] on span "Add Component" at bounding box center [495, 490] width 84 height 12
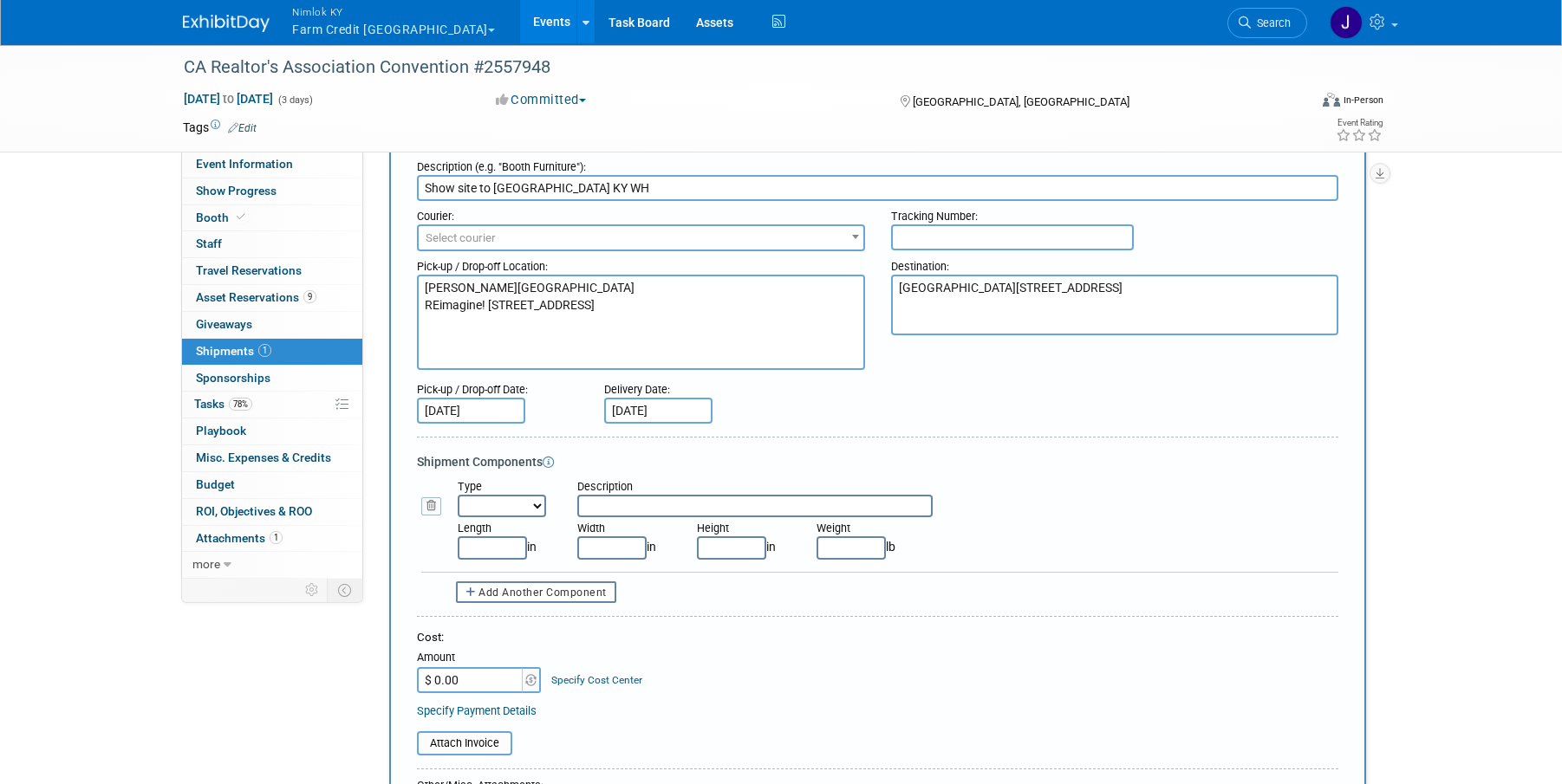
click at [497, 506] on select "Bag Bin Box Bundle Cage Case Container Cooler Crate Drum/Barrel Envelope Machin…" at bounding box center [501, 505] width 89 height 22
select select "2"
click at [457, 494] on select "Bag Bin Box Bundle Cage Case Container Cooler Crate Drum/Barrel Envelope Machin…" at bounding box center [501, 505] width 89 height 22
click at [502, 543] on input "text" at bounding box center [491, 547] width 69 height 22
type input "48.00"
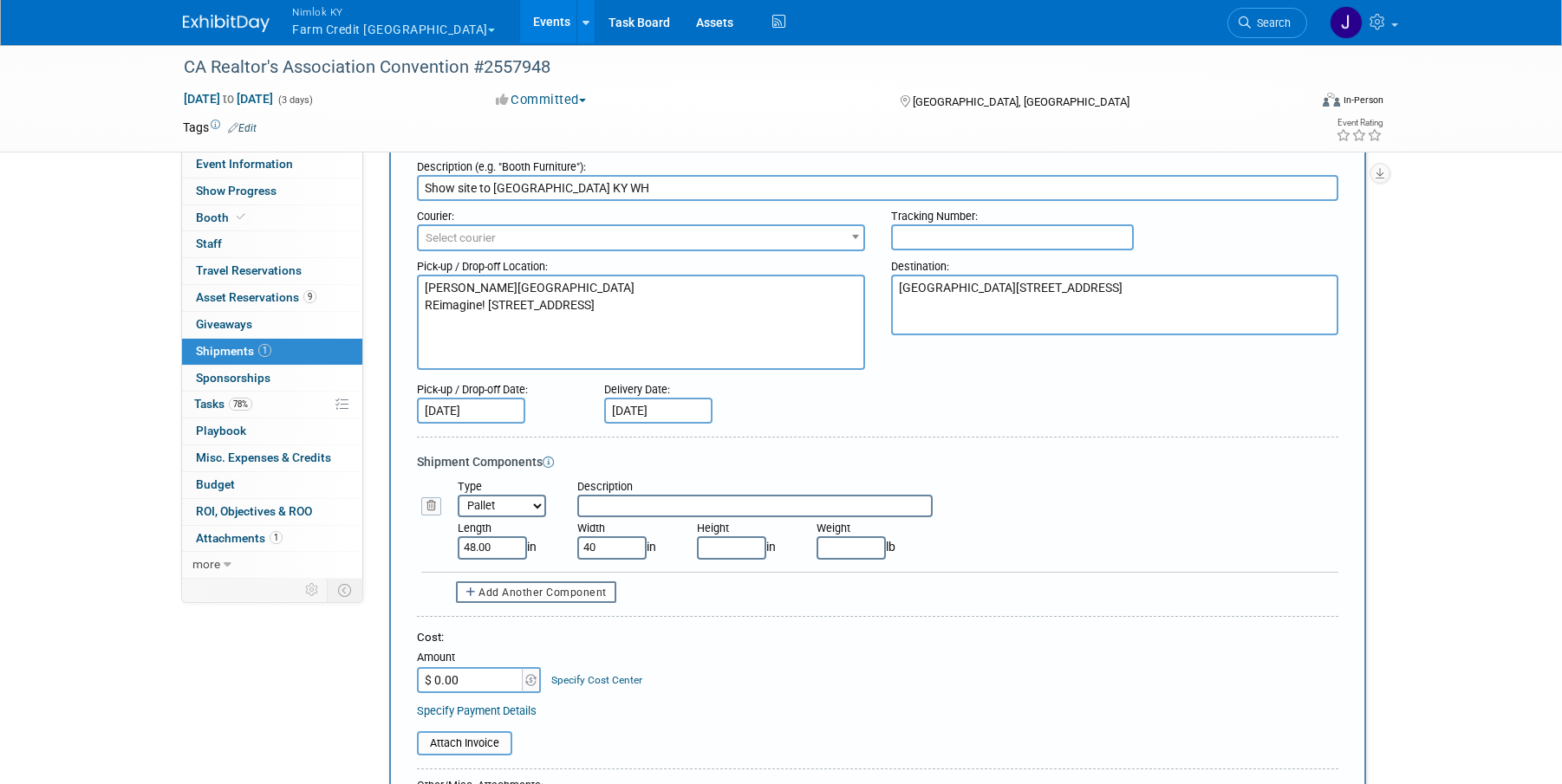
type input "40.00"
type input "34.00"
type input "4"
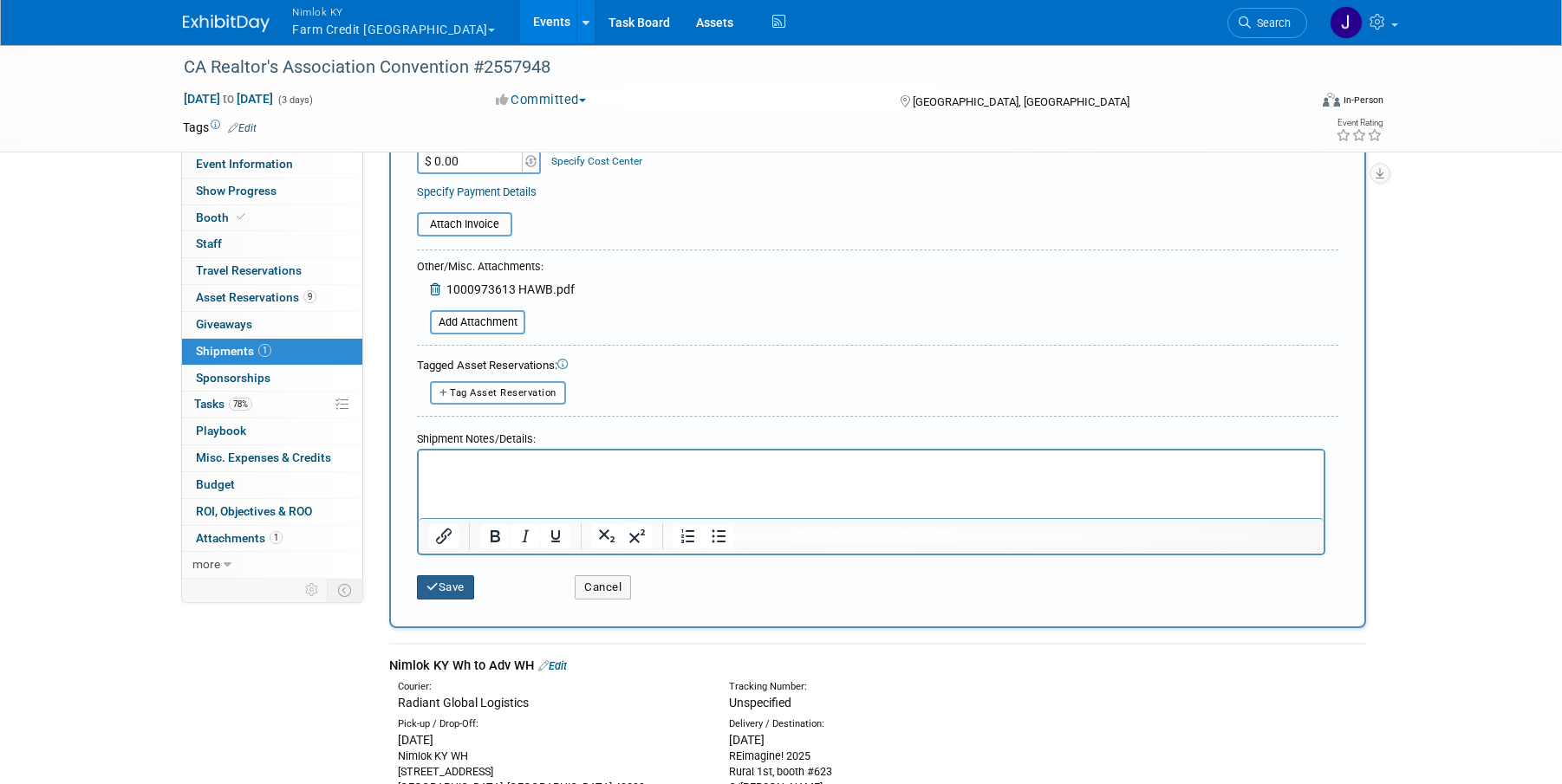
type input "186.00"
click at [448, 594] on button "Save" at bounding box center [445, 587] width 57 height 24
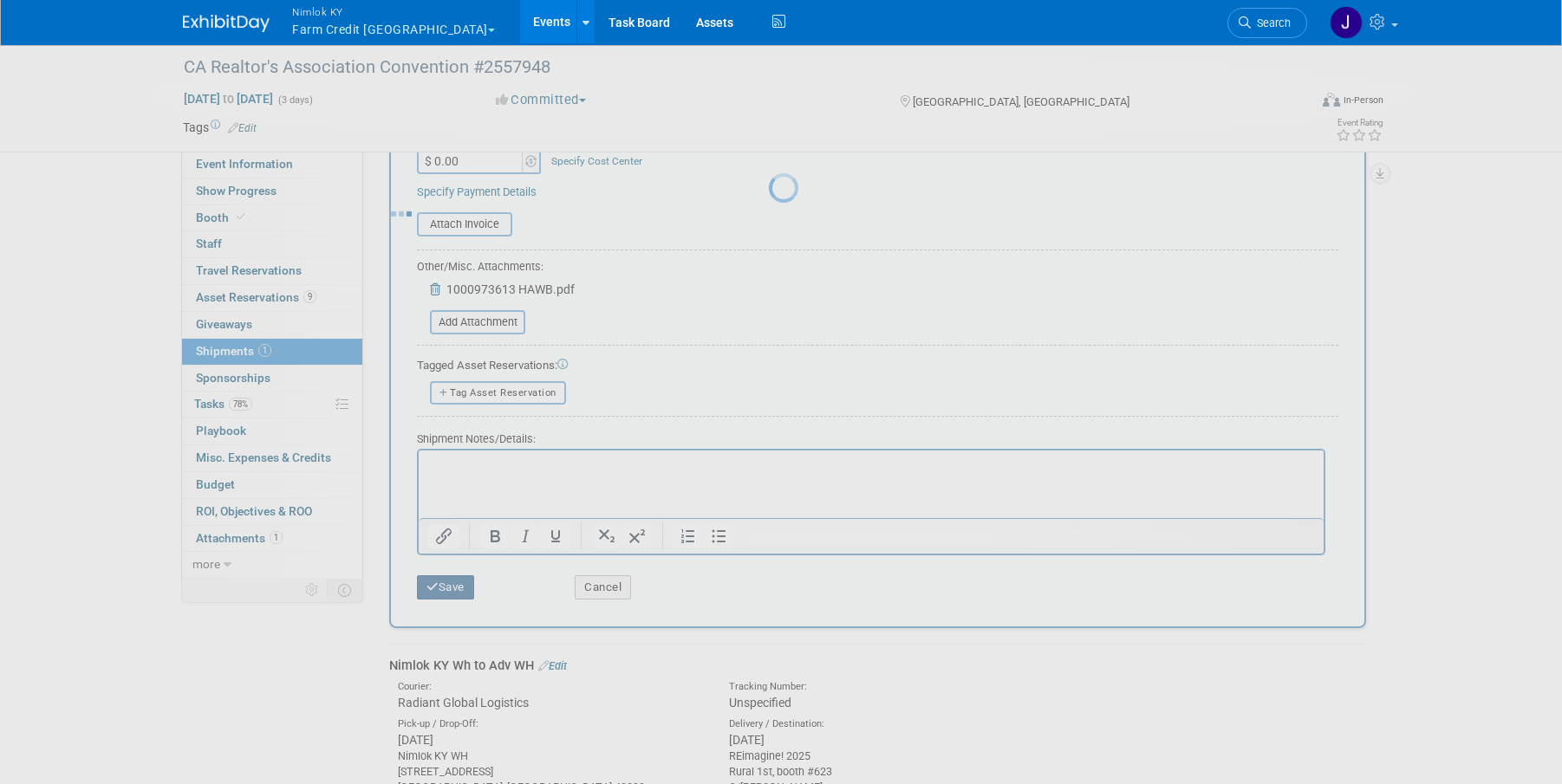
scroll to position [246, 0]
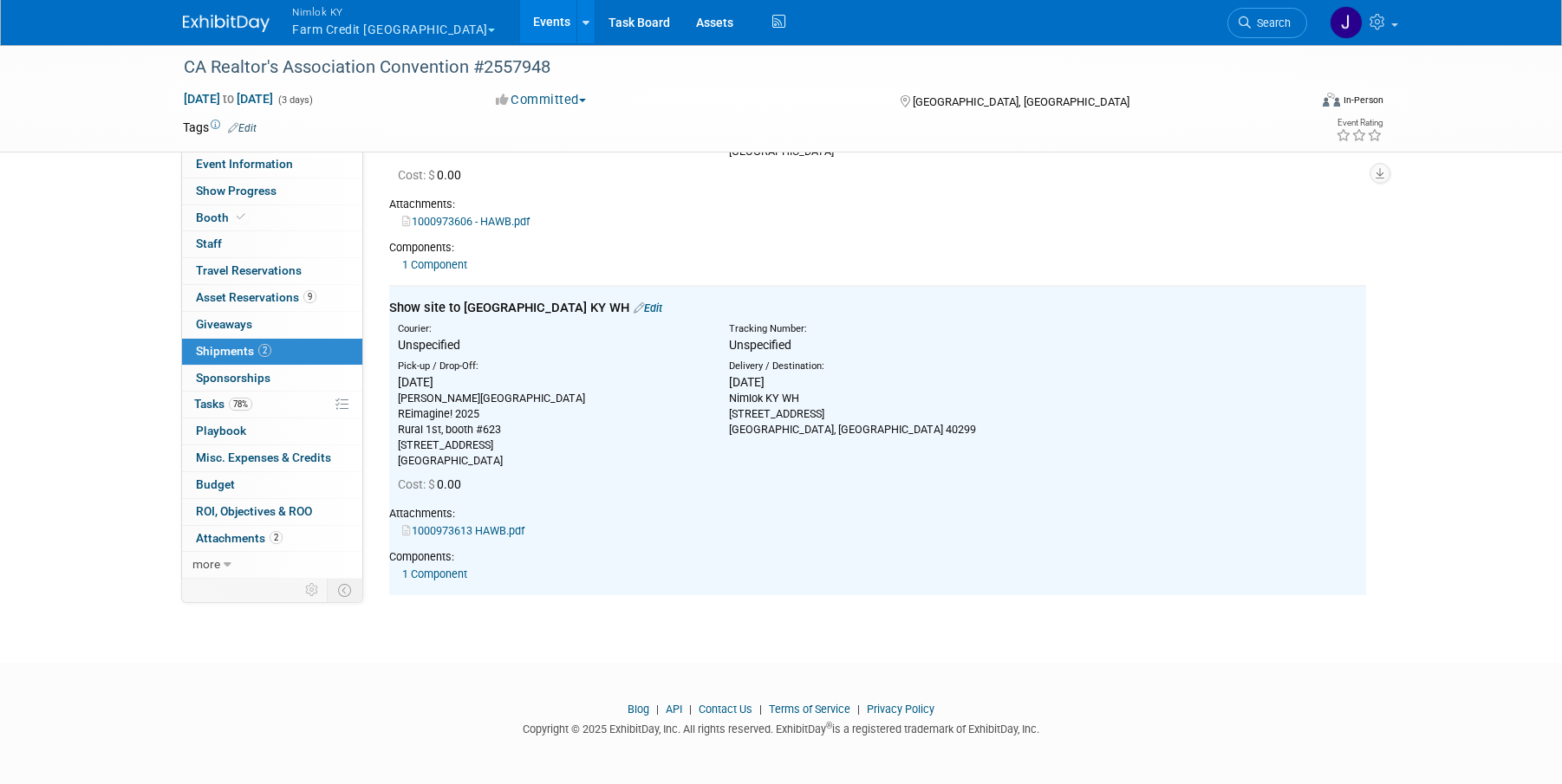
click at [645, 538] on html "Nimlok KY Farm Credit Mid America Explore: My Workspaces 47 Go to Workspace: Am…" at bounding box center [781, 146] width 1562 height 784
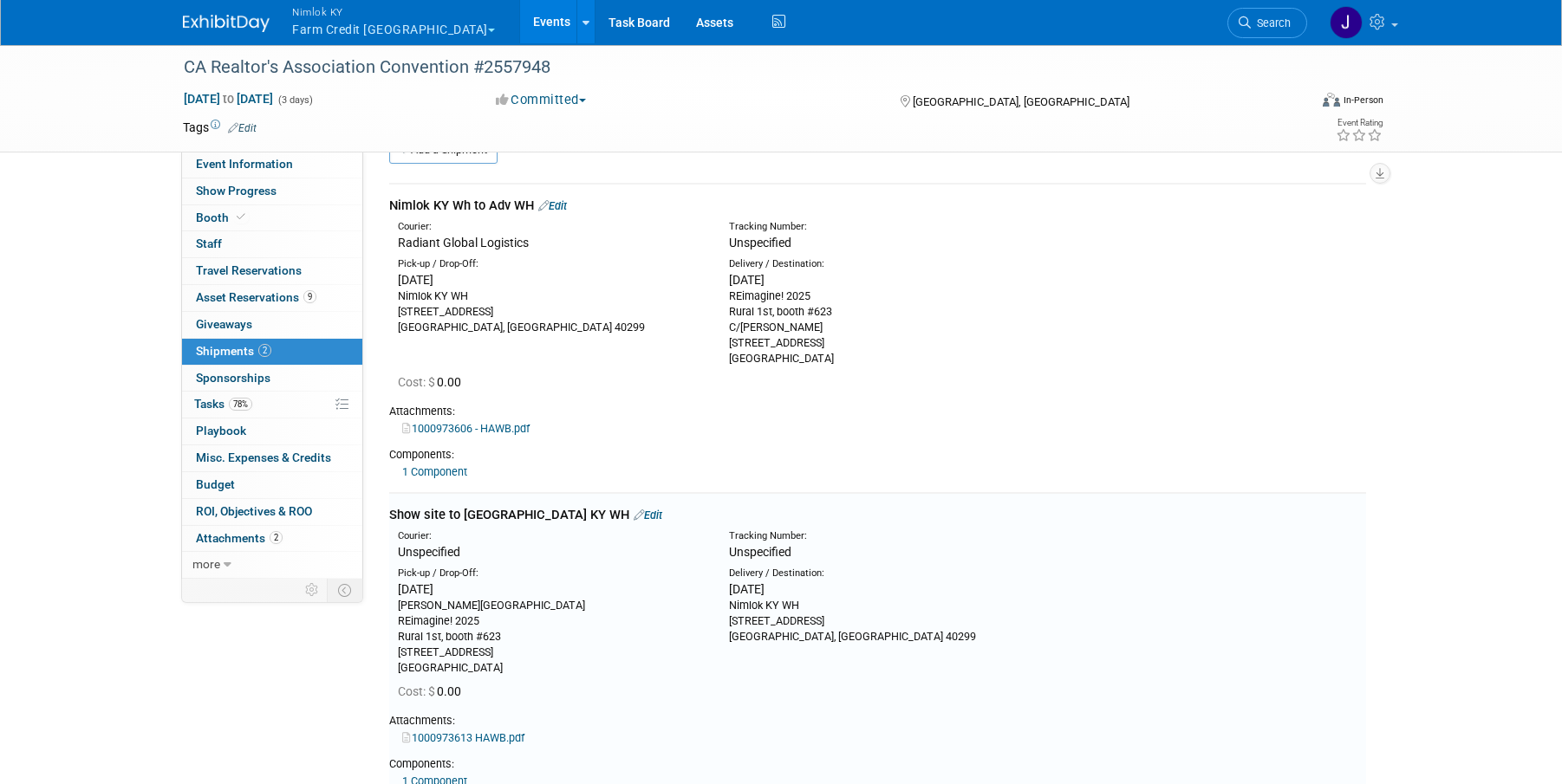
scroll to position [0, 0]
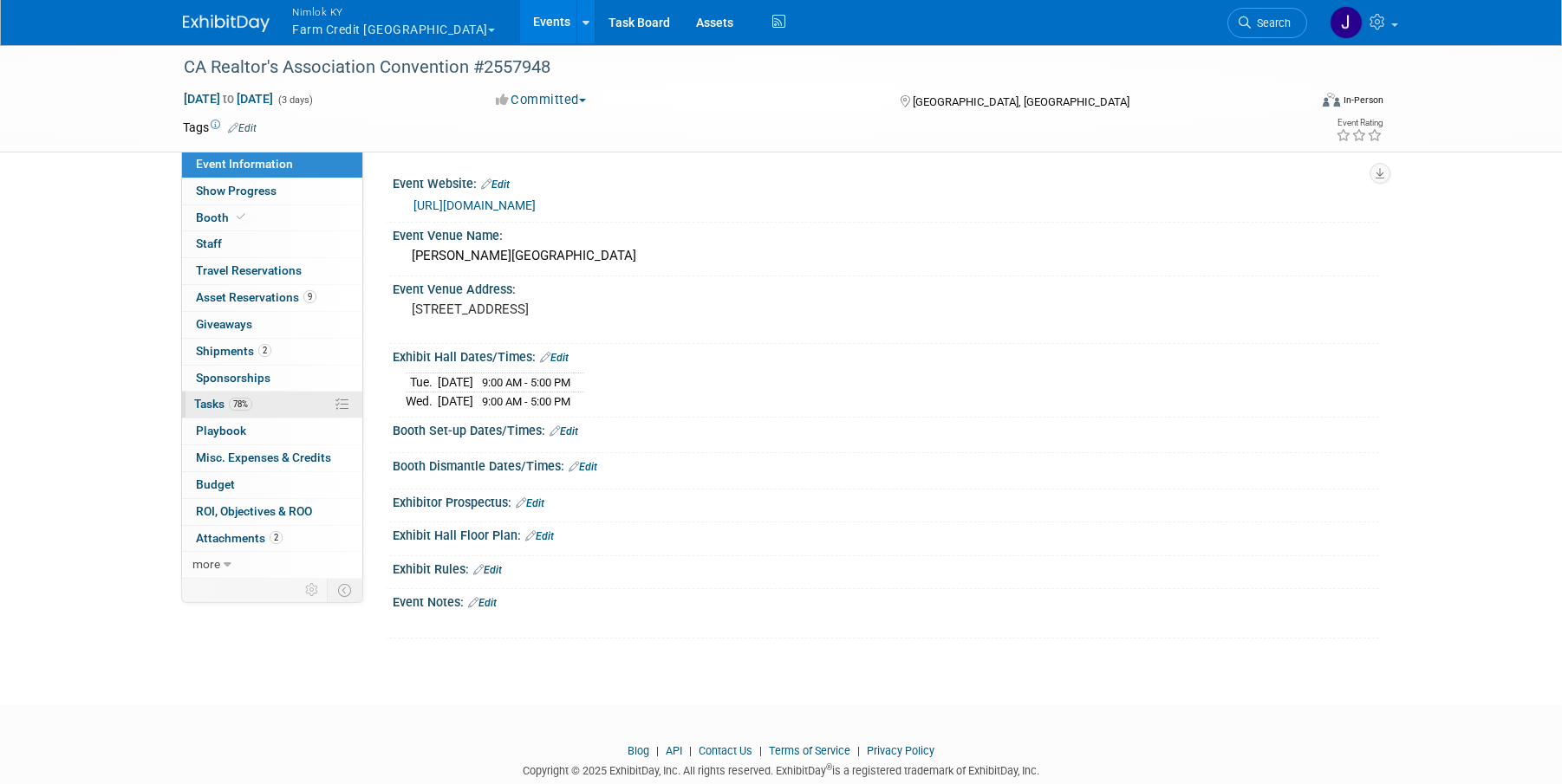
click at [262, 402] on link "78% Tasks 78%" at bounding box center [272, 405] width 180 height 26
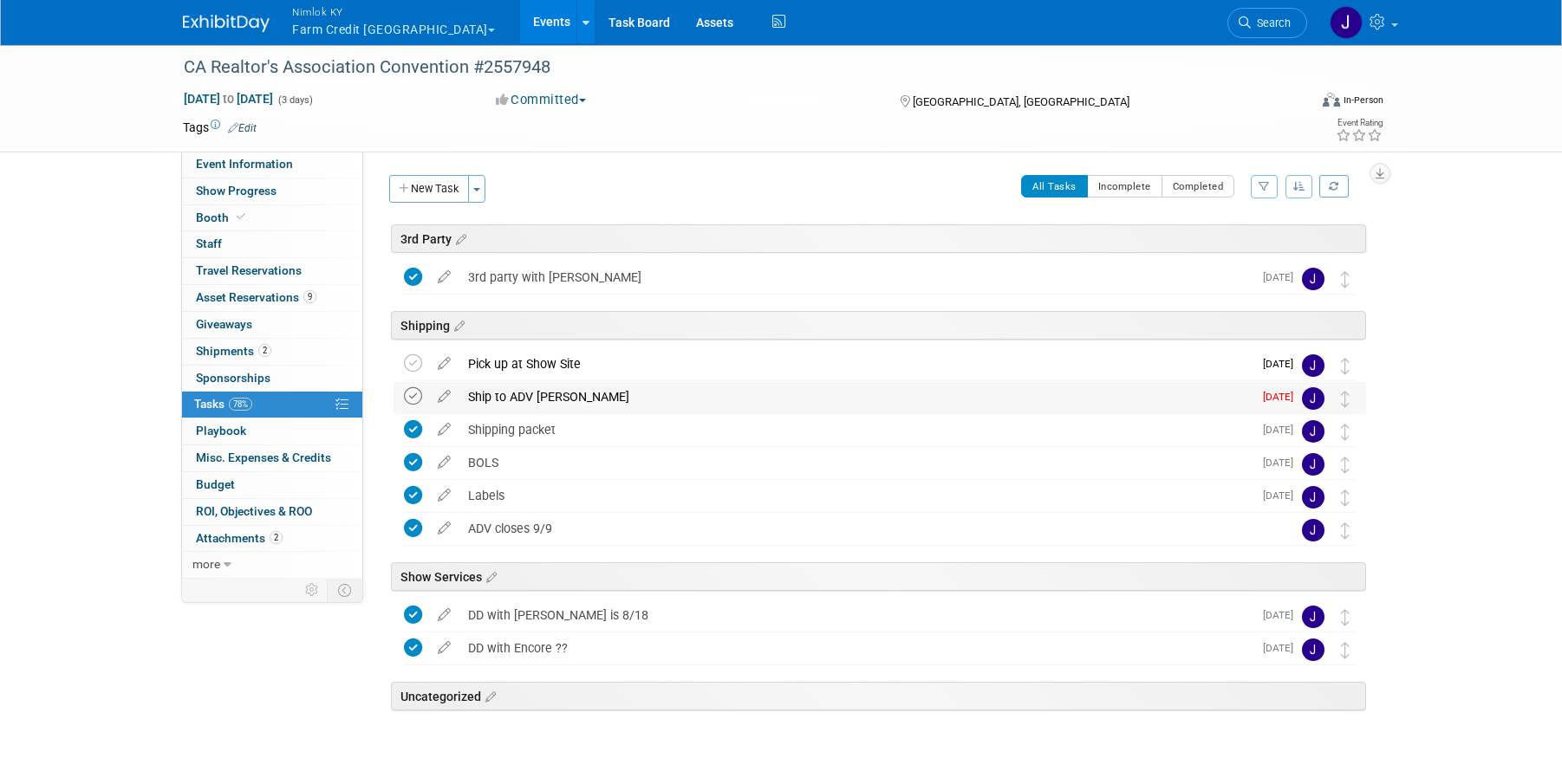
click at [412, 389] on icon at bounding box center [413, 396] width 18 height 18
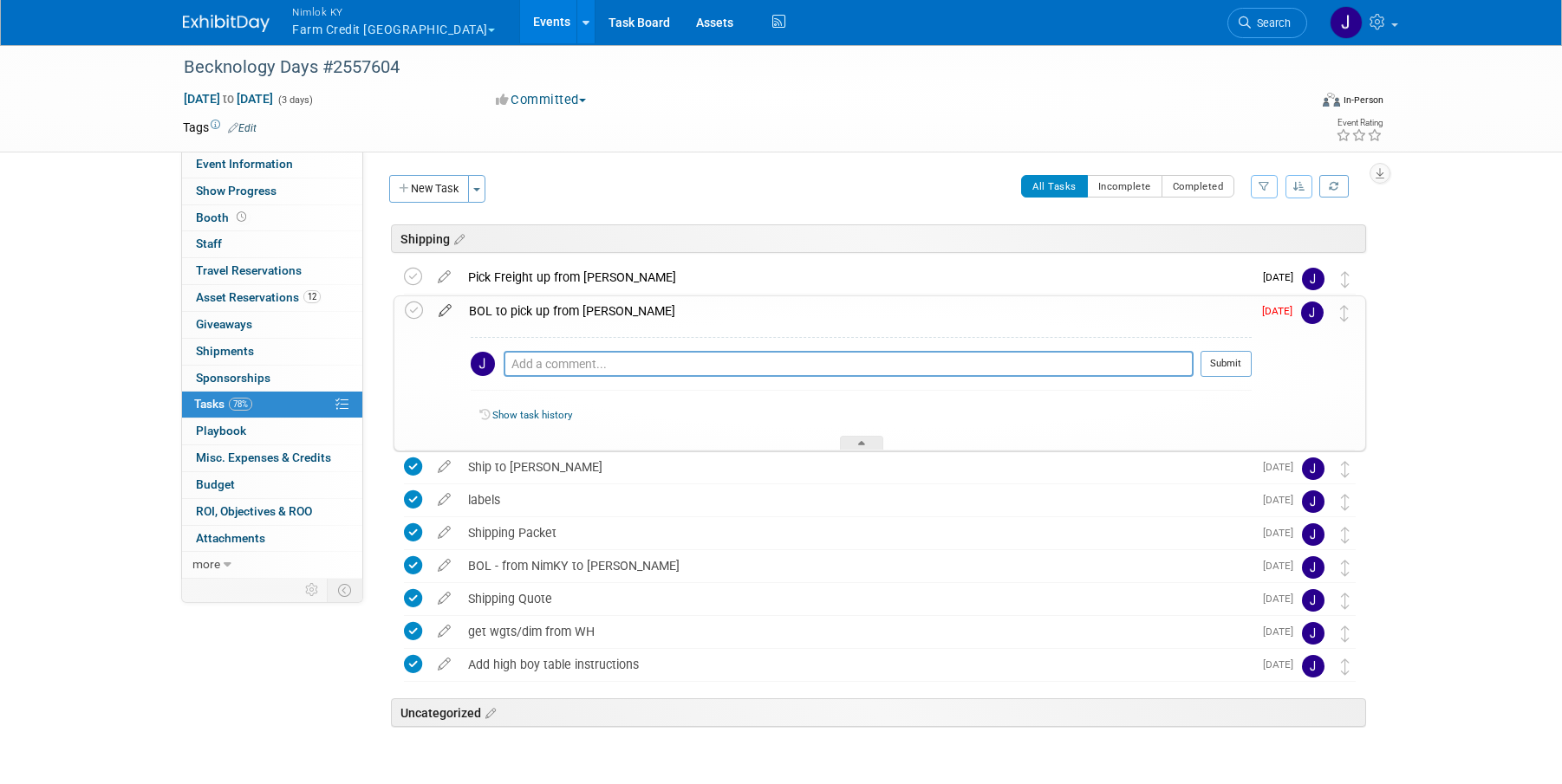
click at [445, 307] on icon at bounding box center [445, 307] width 30 height 21
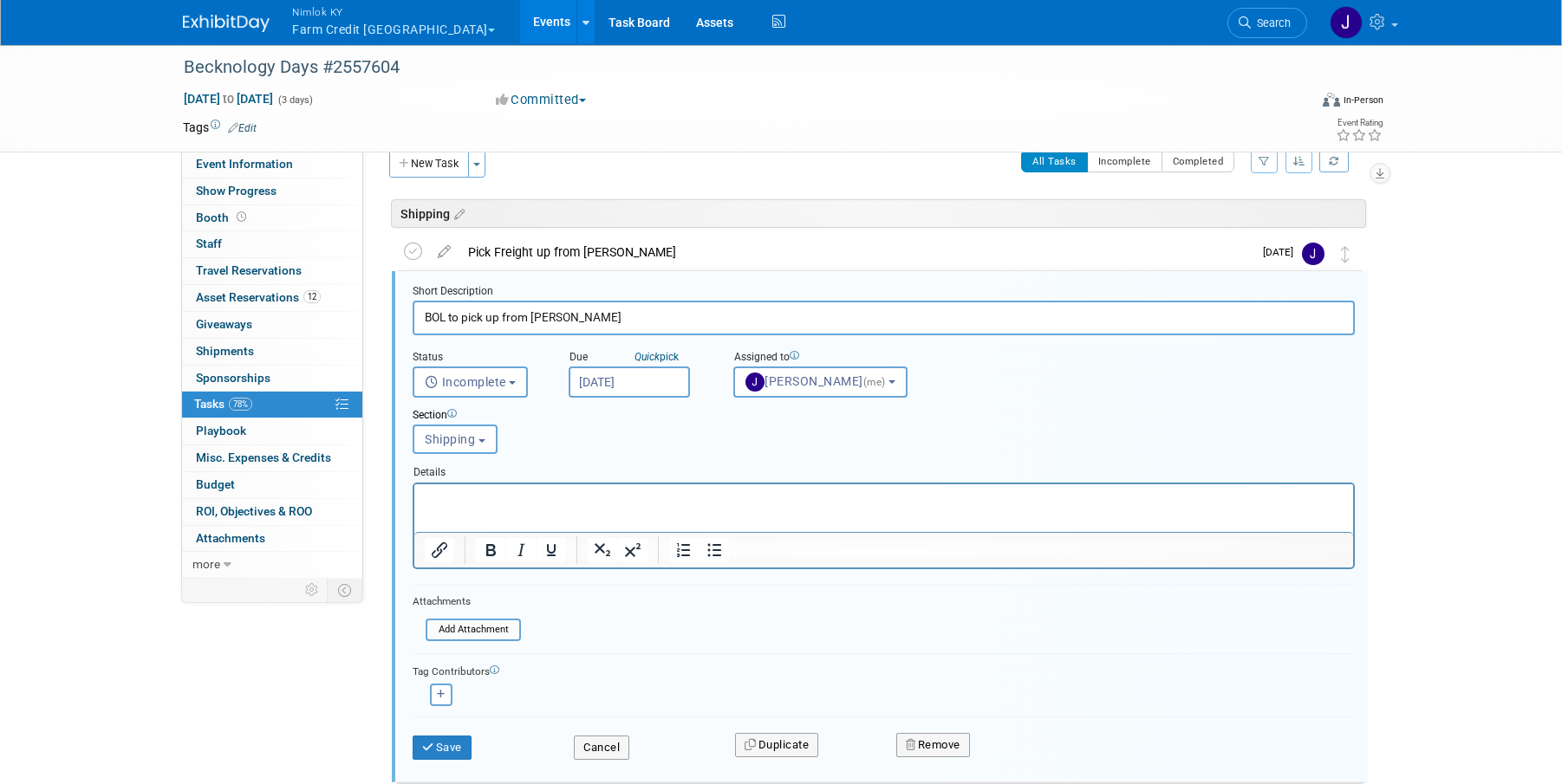
scroll to position [43, 0]
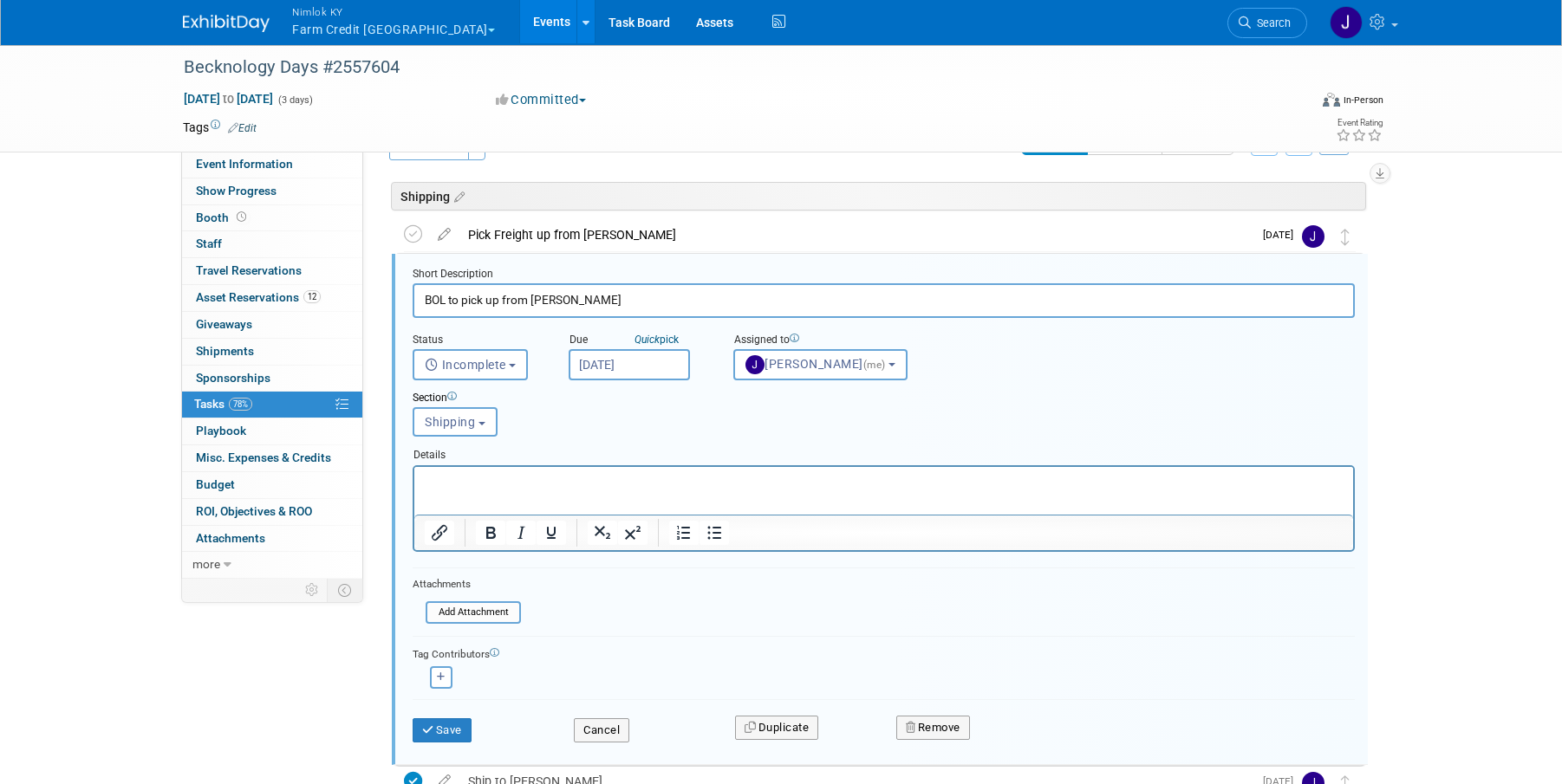
click at [629, 369] on input "[DATE]" at bounding box center [629, 365] width 122 height 31
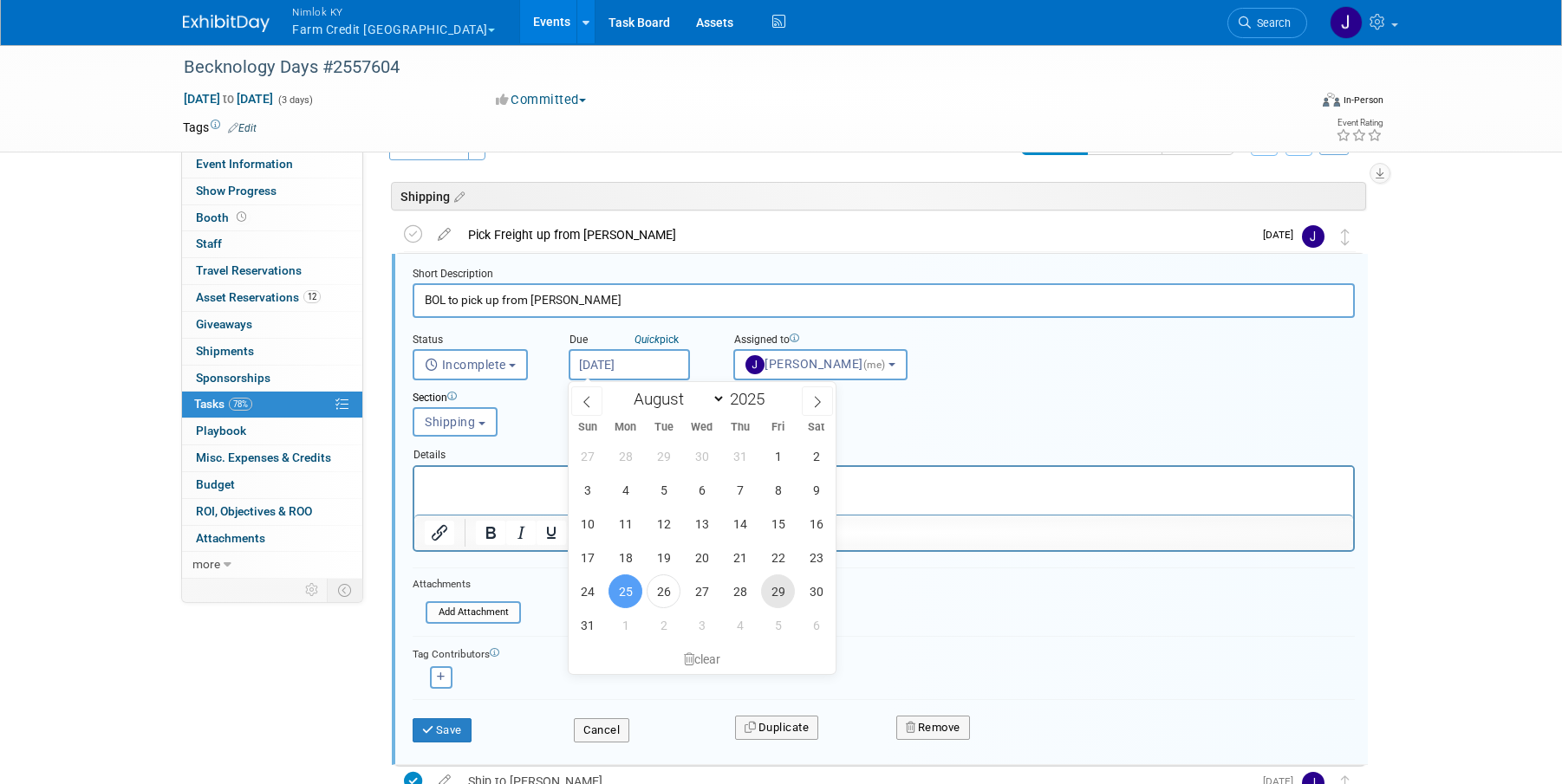
click at [776, 592] on span "29" at bounding box center [778, 590] width 34 height 34
type input "[DATE]"
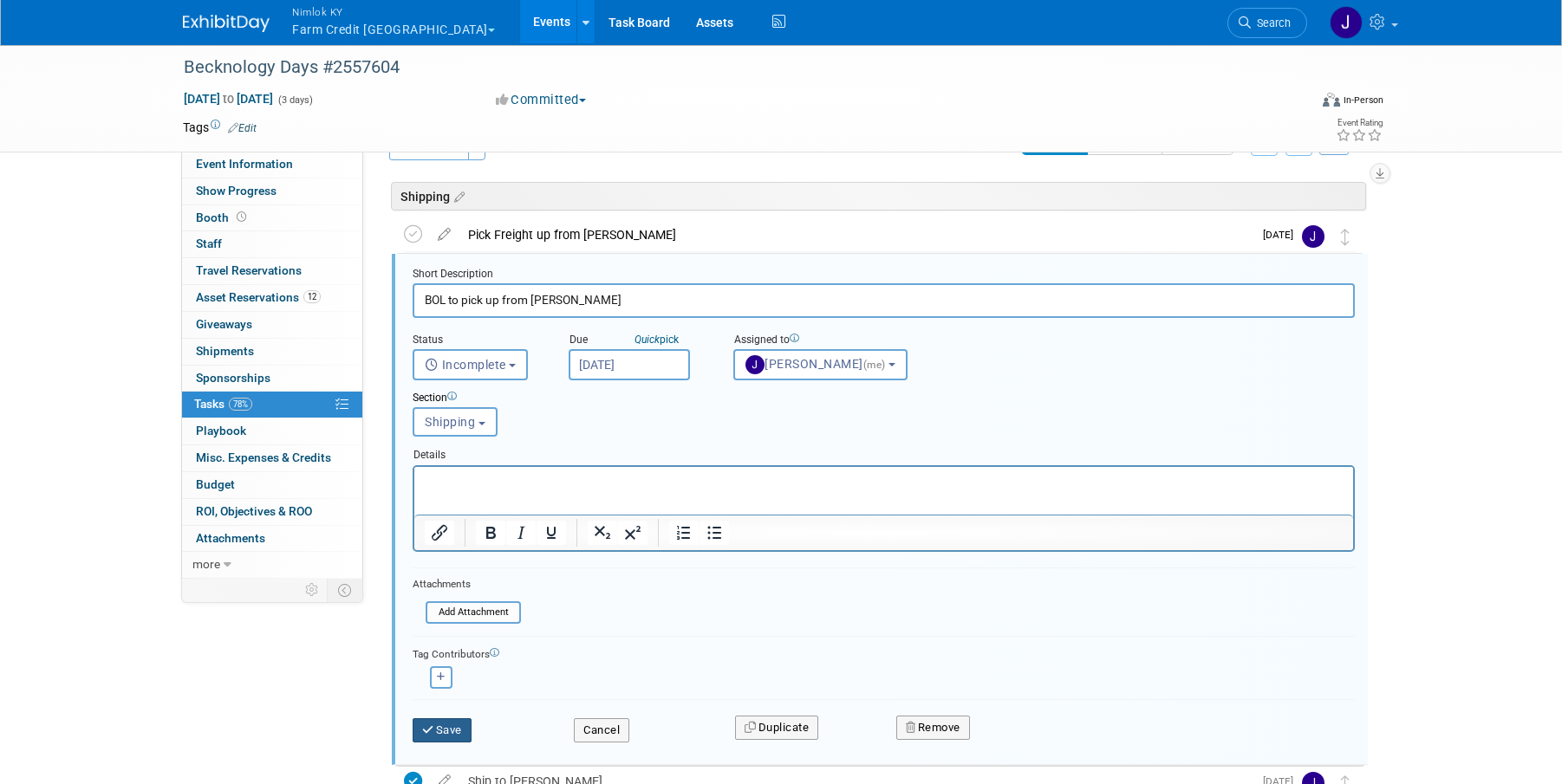
click at [443, 727] on button "Save" at bounding box center [442, 730] width 59 height 24
